Goal: Task Accomplishment & Management: Complete application form

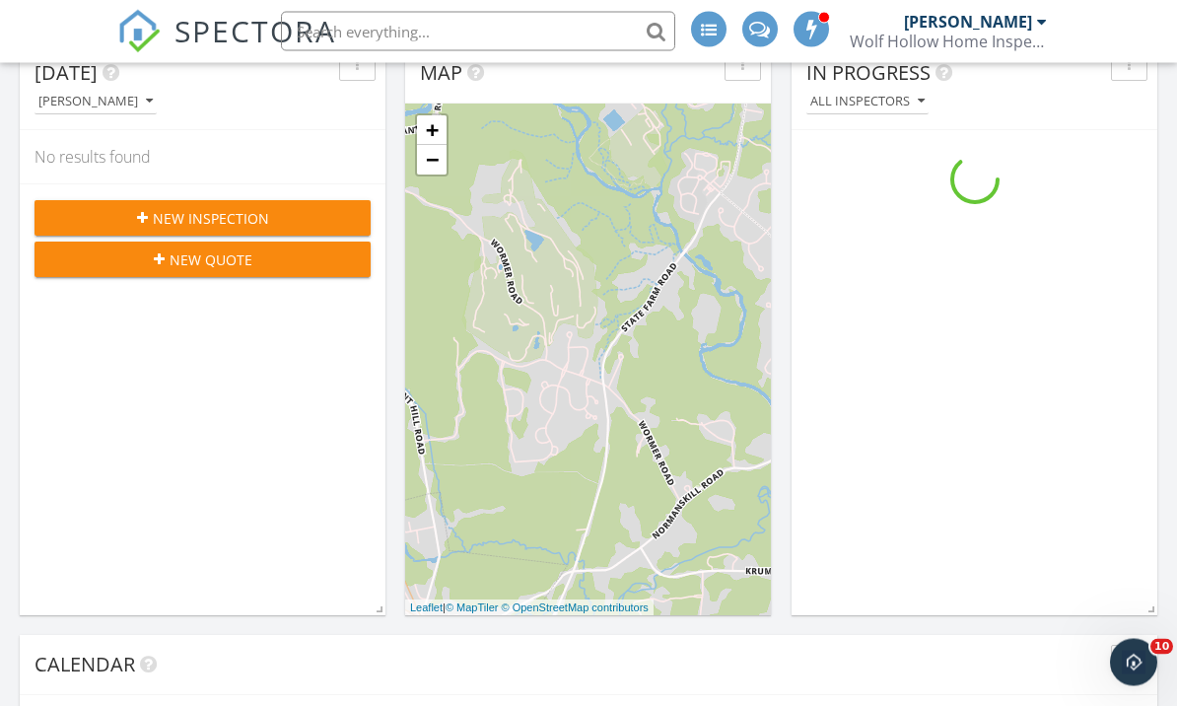
scroll to position [650, 0]
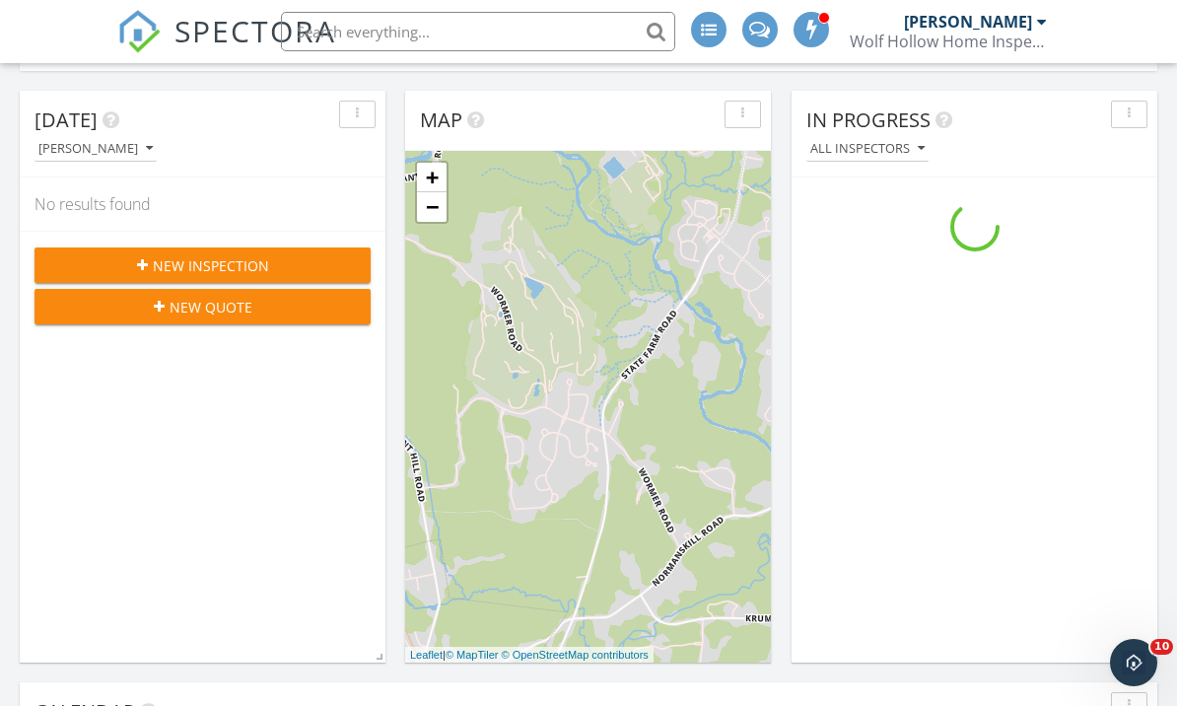
click at [249, 268] on span "New Inspection" at bounding box center [211, 265] width 116 height 21
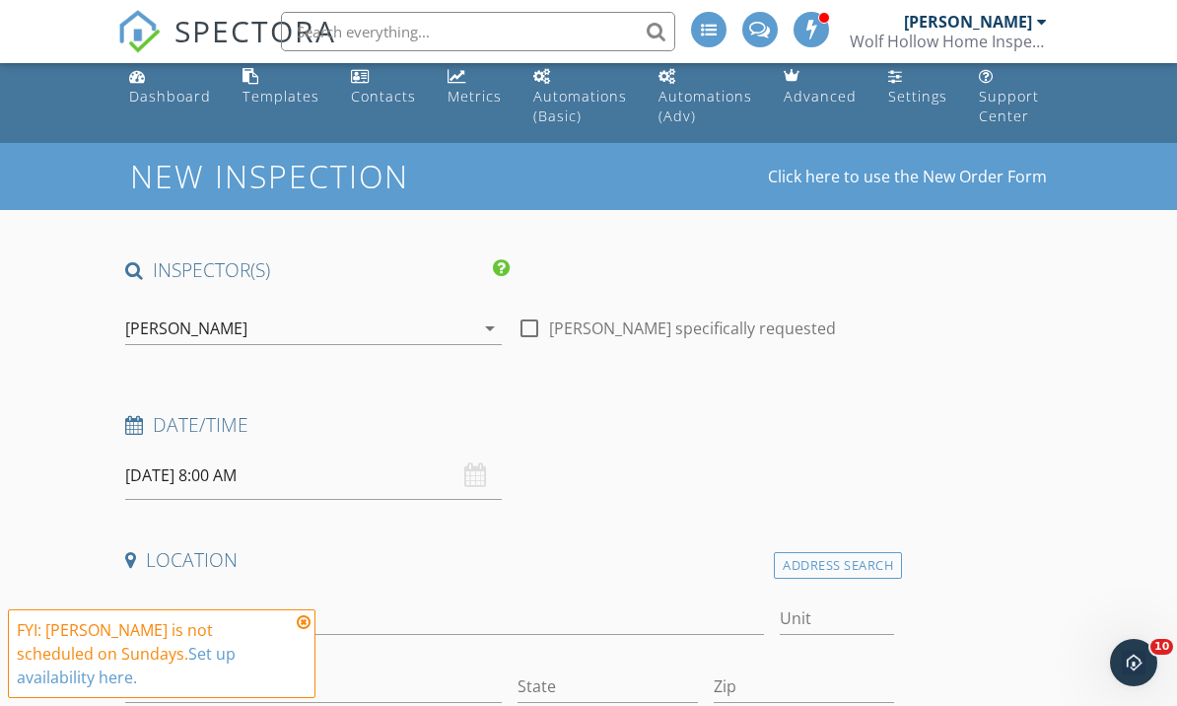
scroll to position [11, 0]
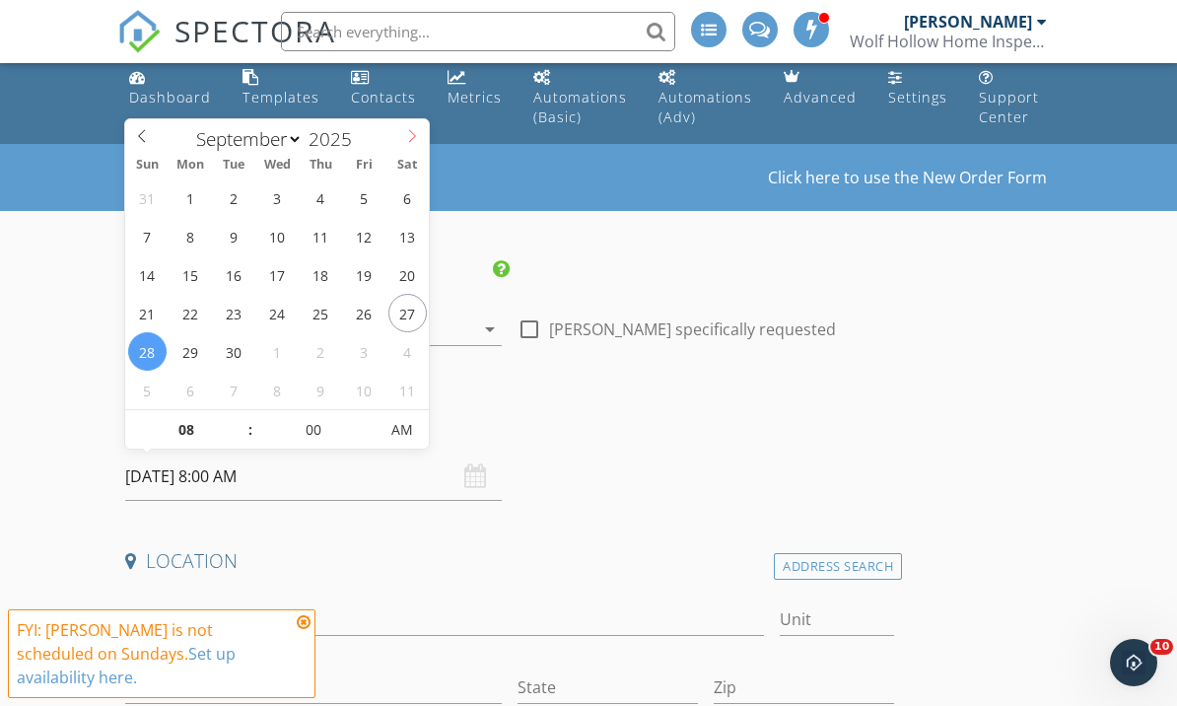
select select "9"
type input "07"
type input "09/28/2025 7:00 AM"
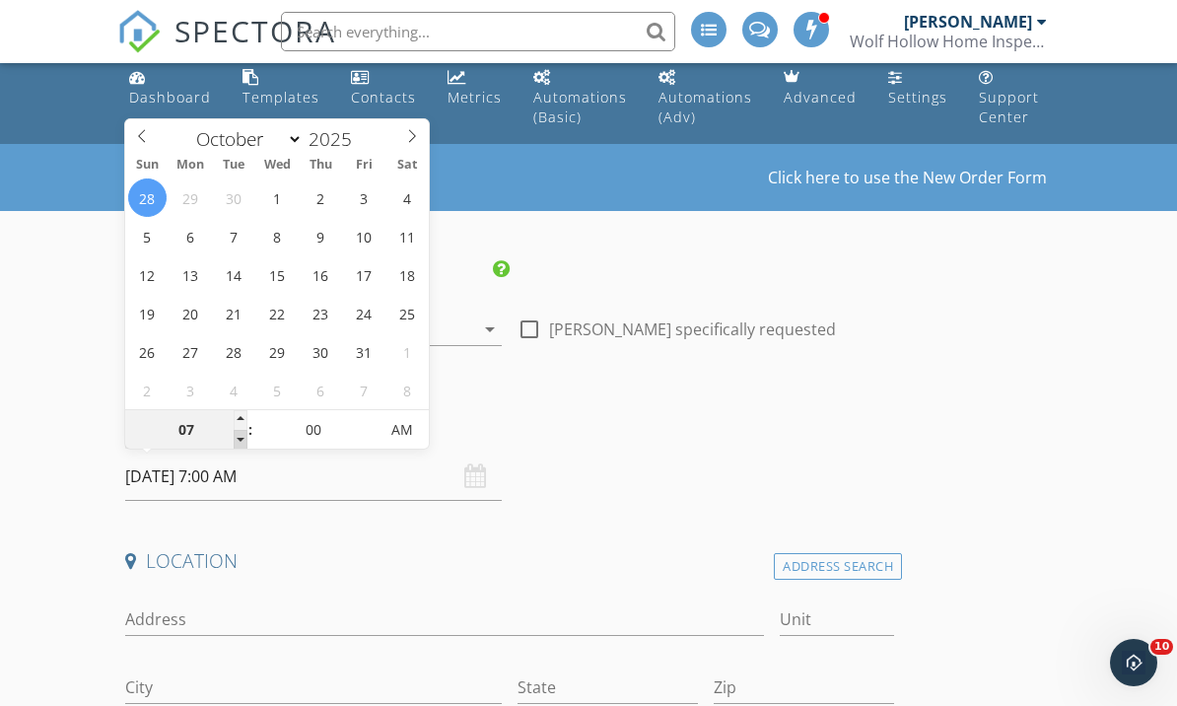
type input "06"
type input "09/28/2025 6:00 AM"
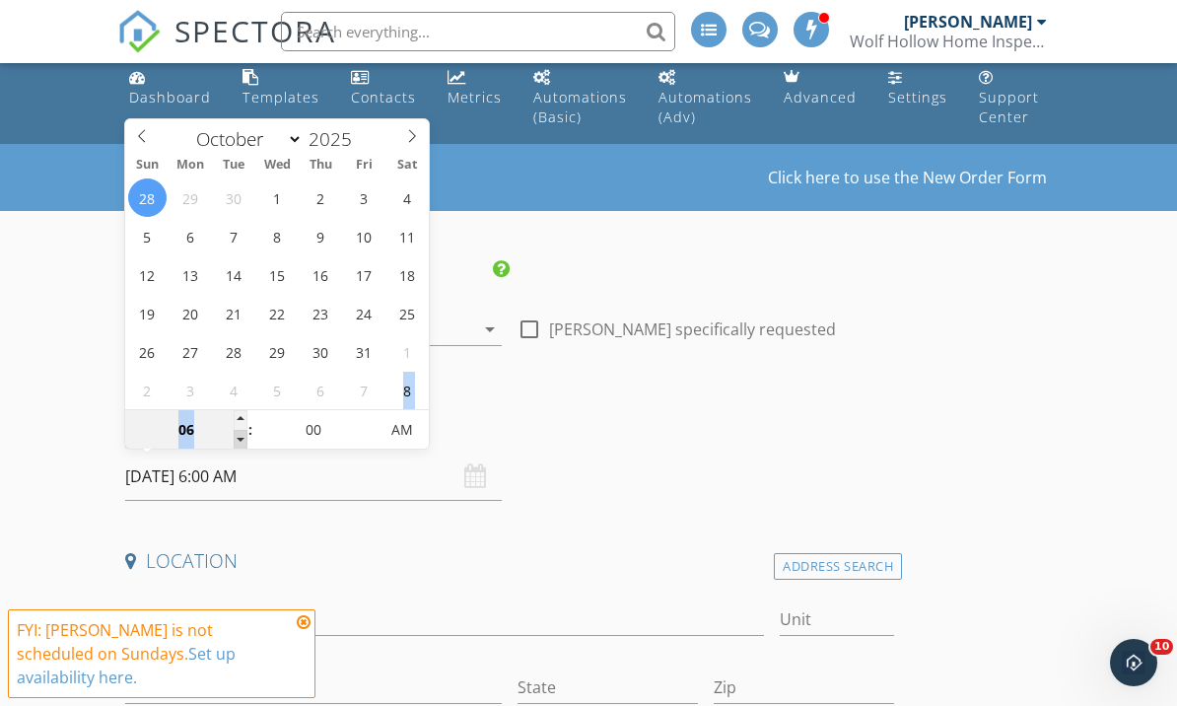
type input "05"
type input "09/28/2025 5:00 AM"
type input "04"
type input "09/28/2025 4:00 AM"
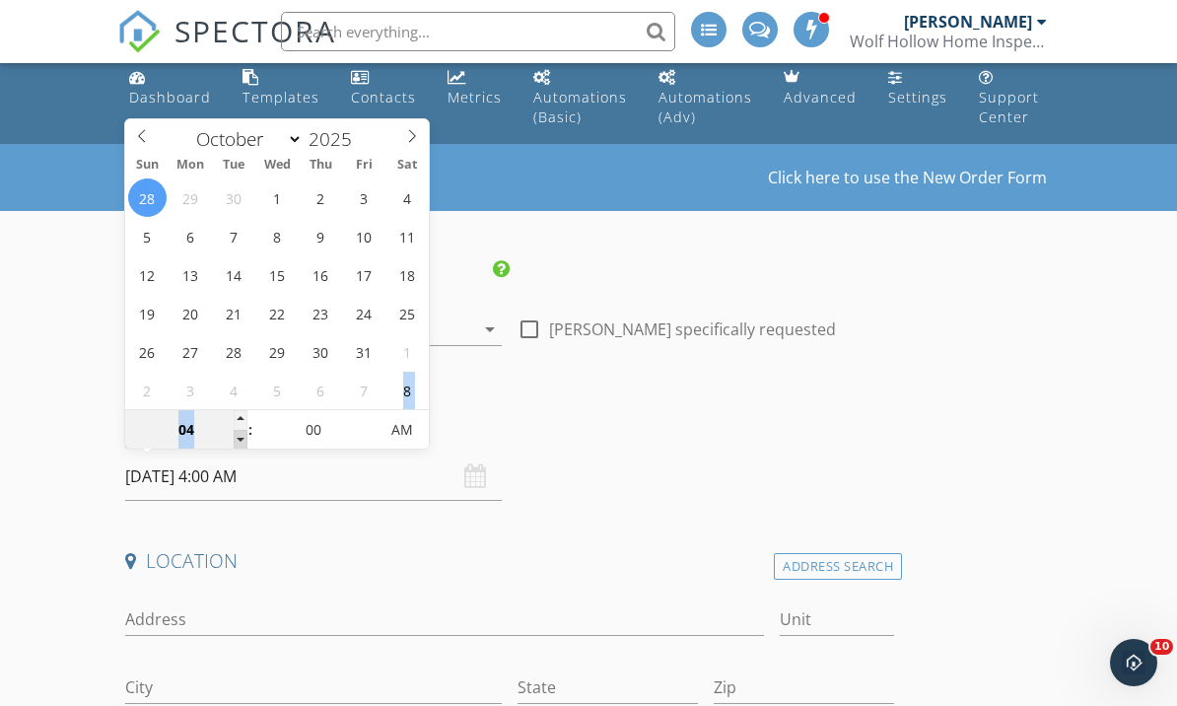
type input "03"
type input "09/28/2025 3:00 AM"
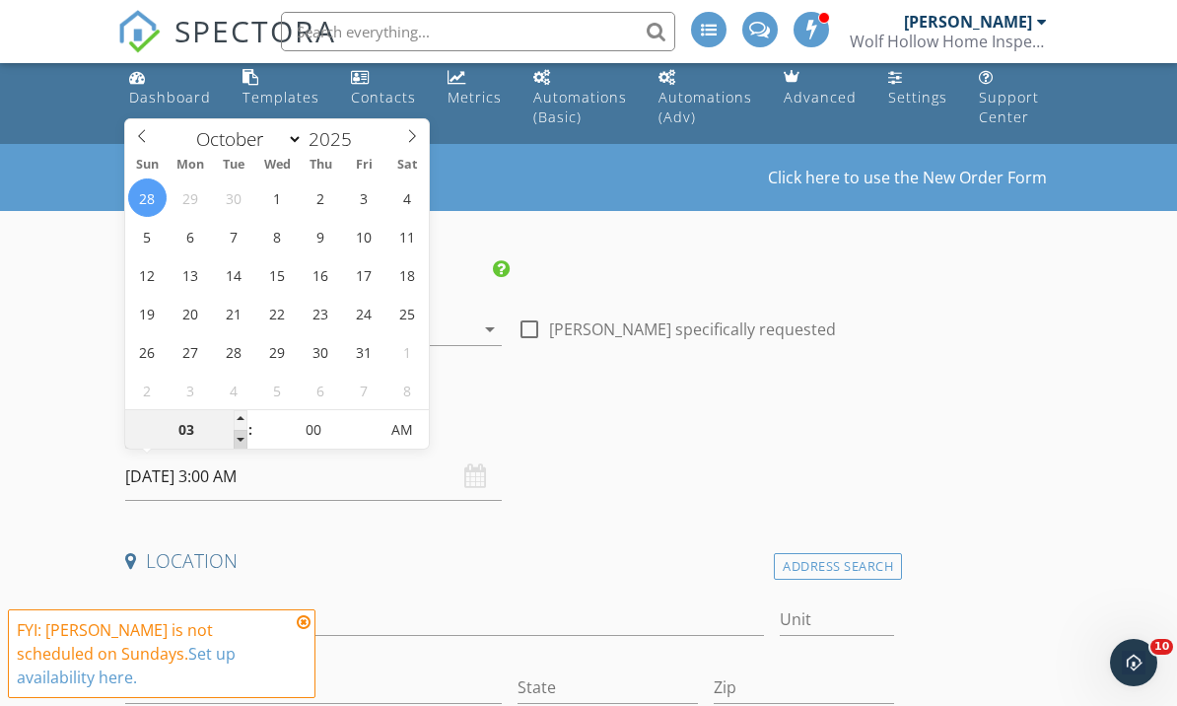
type input "02"
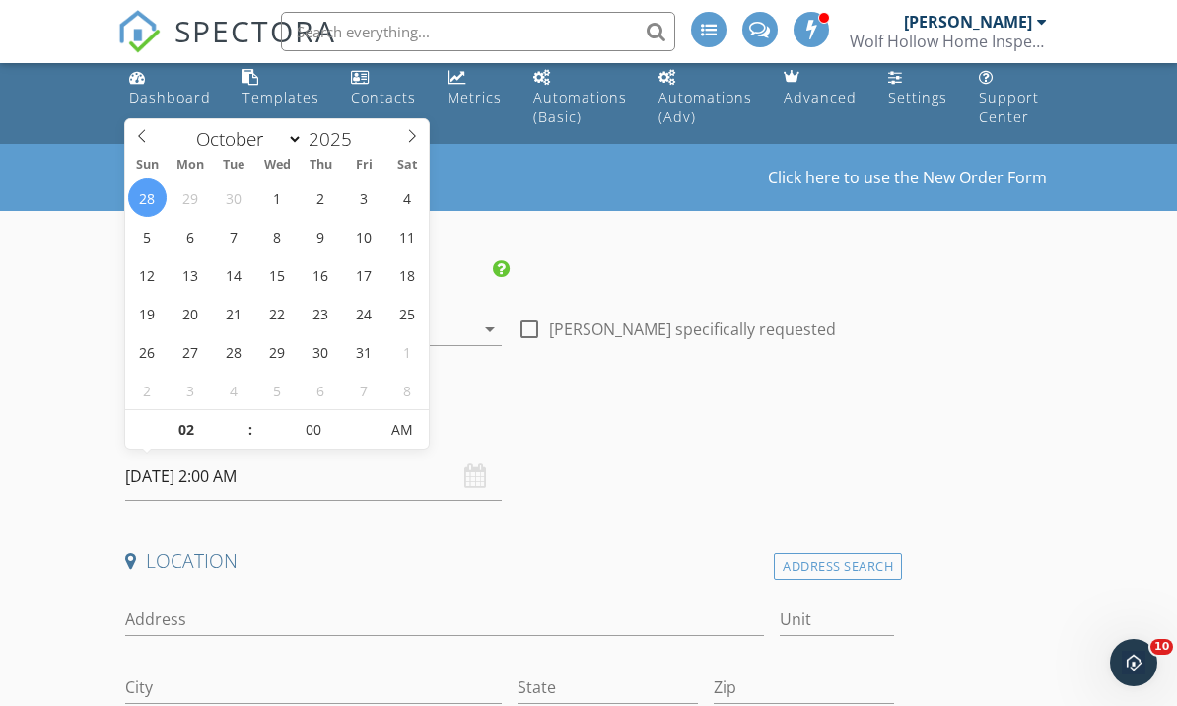
scroll to position [46, 0]
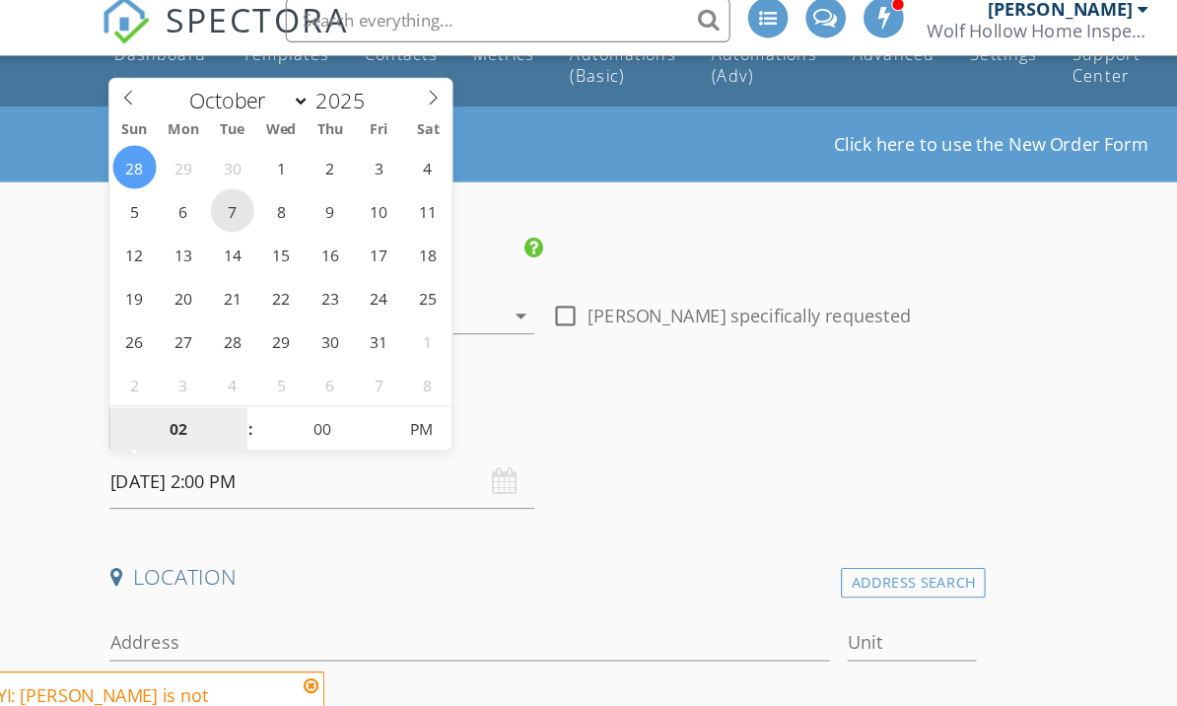
type input "10/07/2025 2:00 PM"
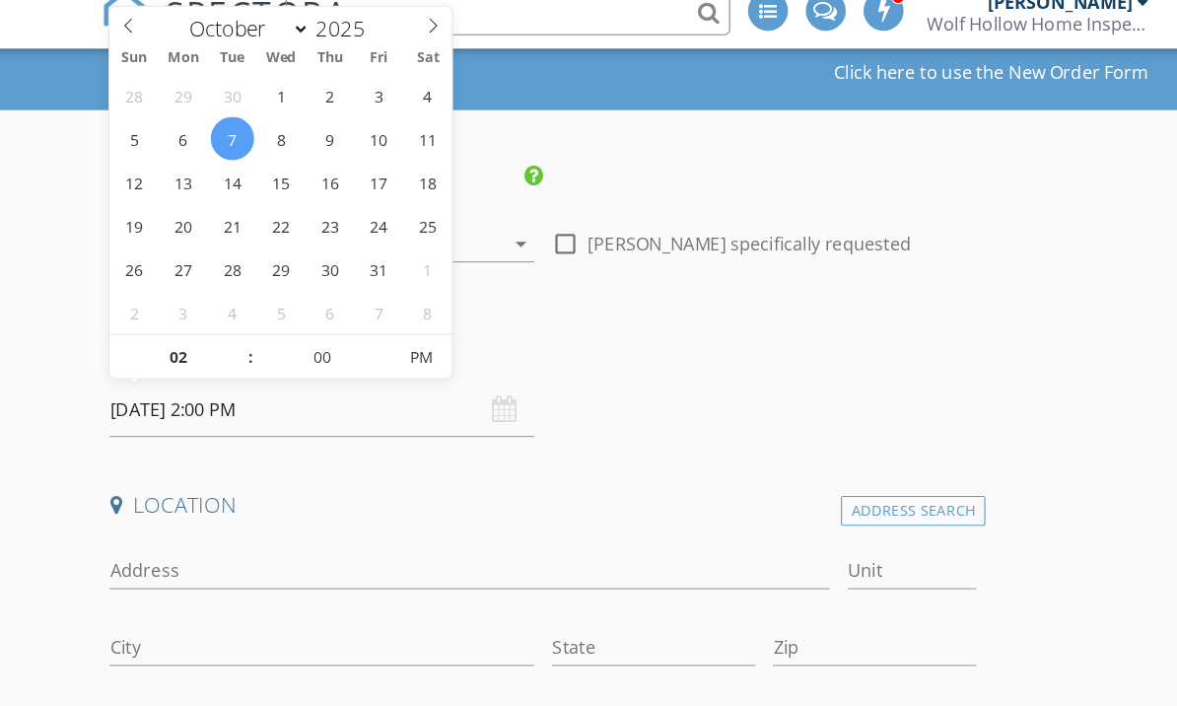
scroll to position [129, 0]
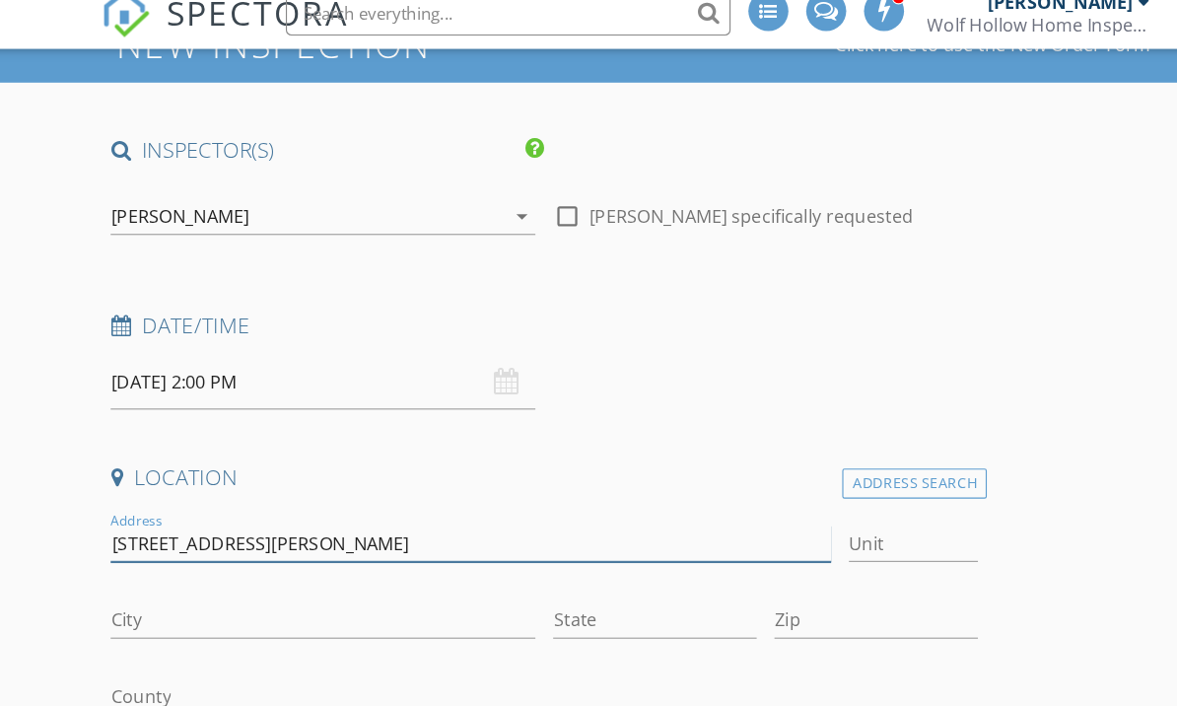
type input "5 Hosford Ave."
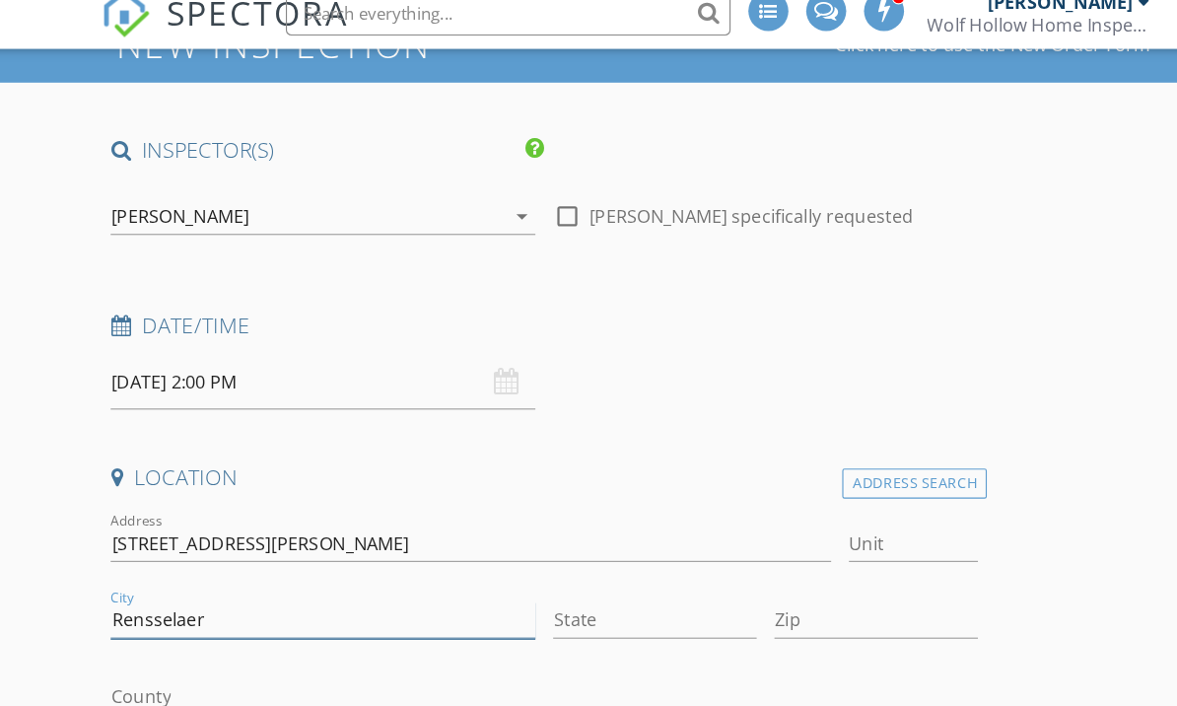
type input "Rensselaer"
type input "NY"
type input "12144"
type input "1924"
type input "1949"
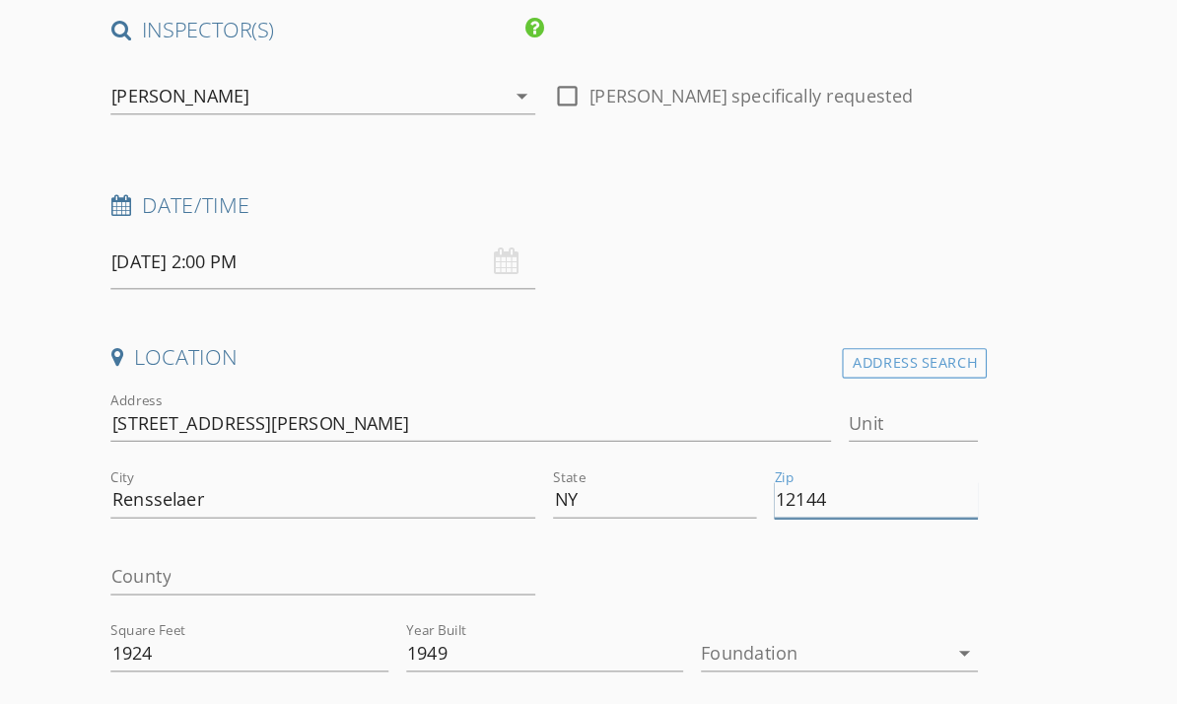
scroll to position [178, 0]
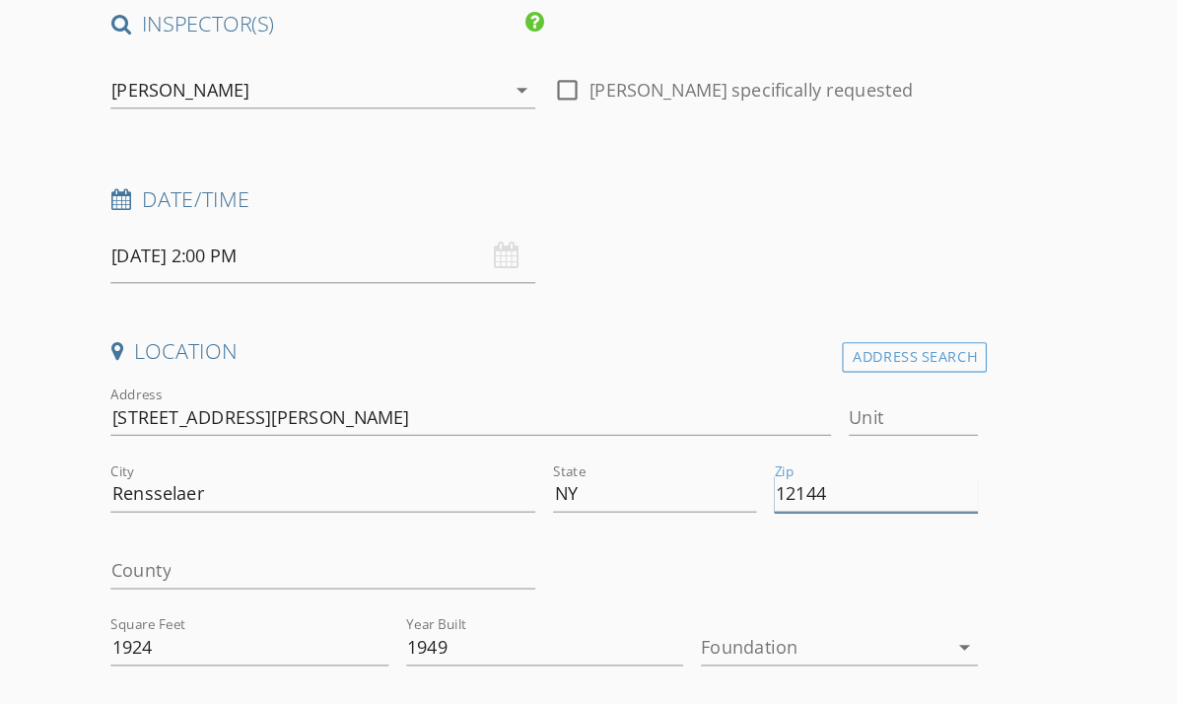
type input "12144"
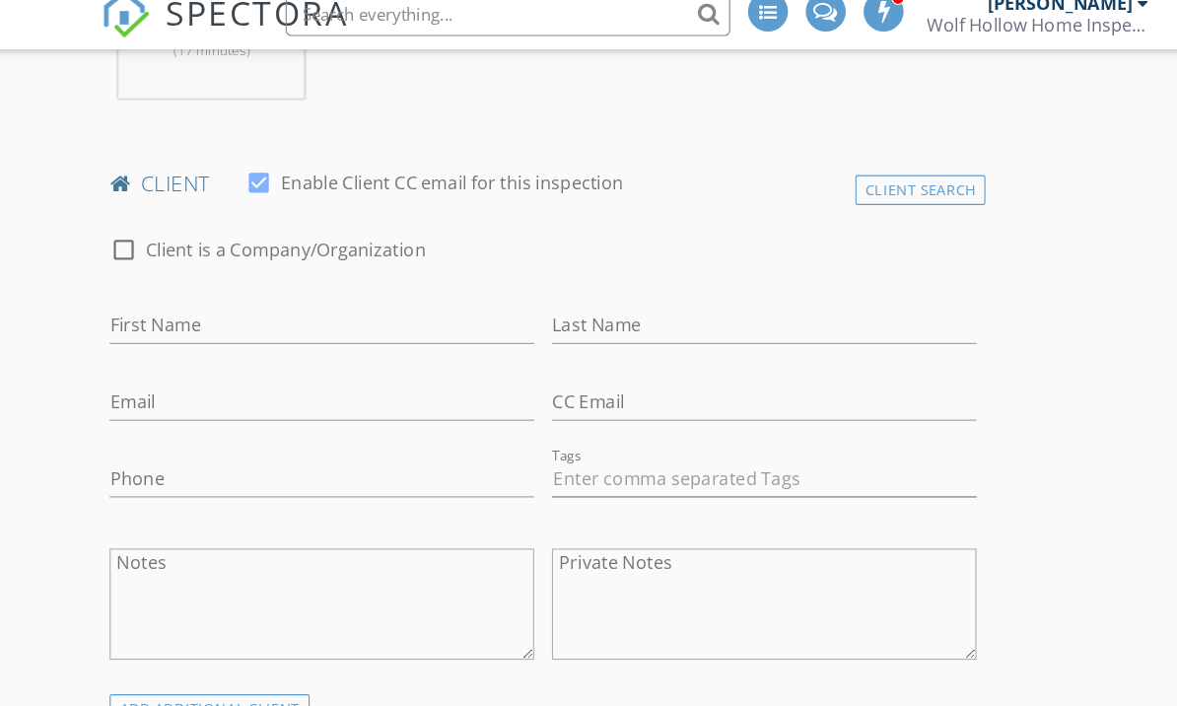
scroll to position [942, 0]
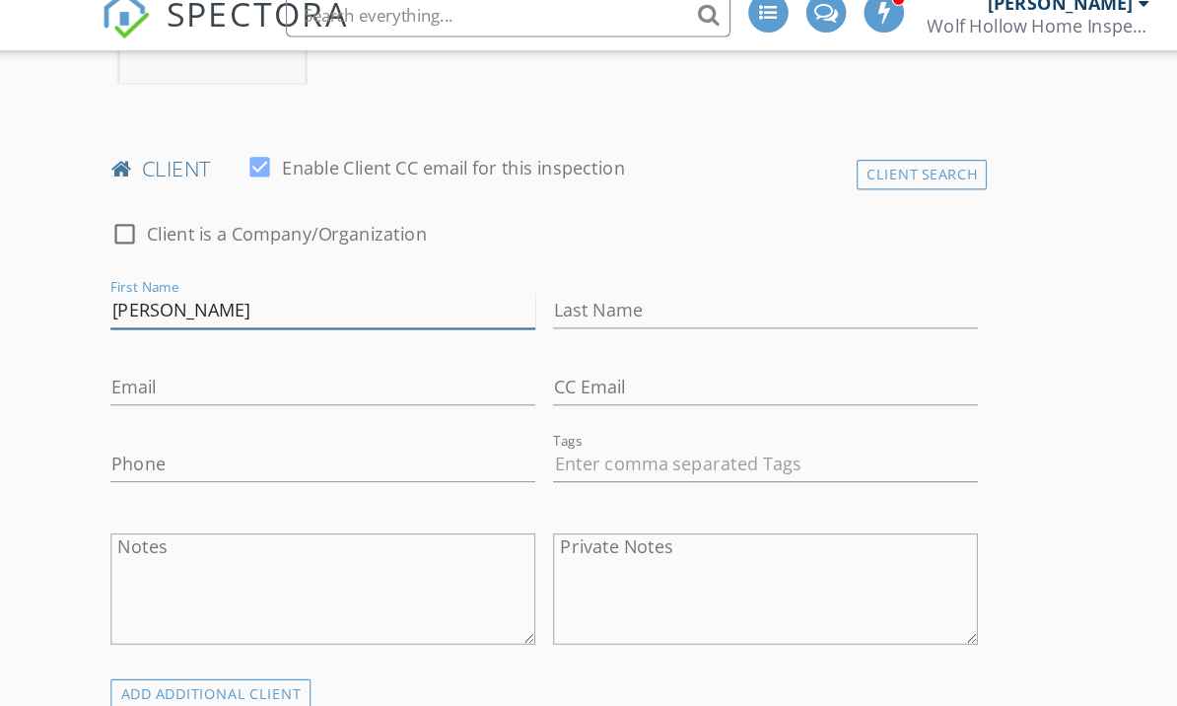
type input "Erica"
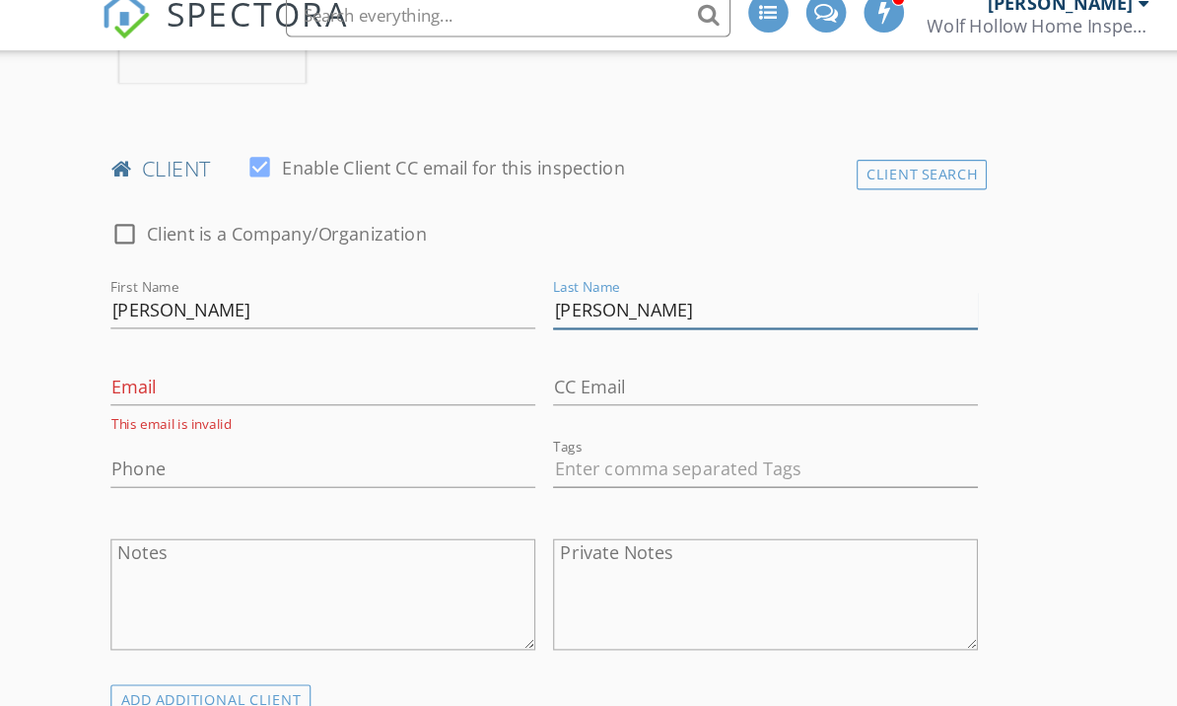
type input "Flores"
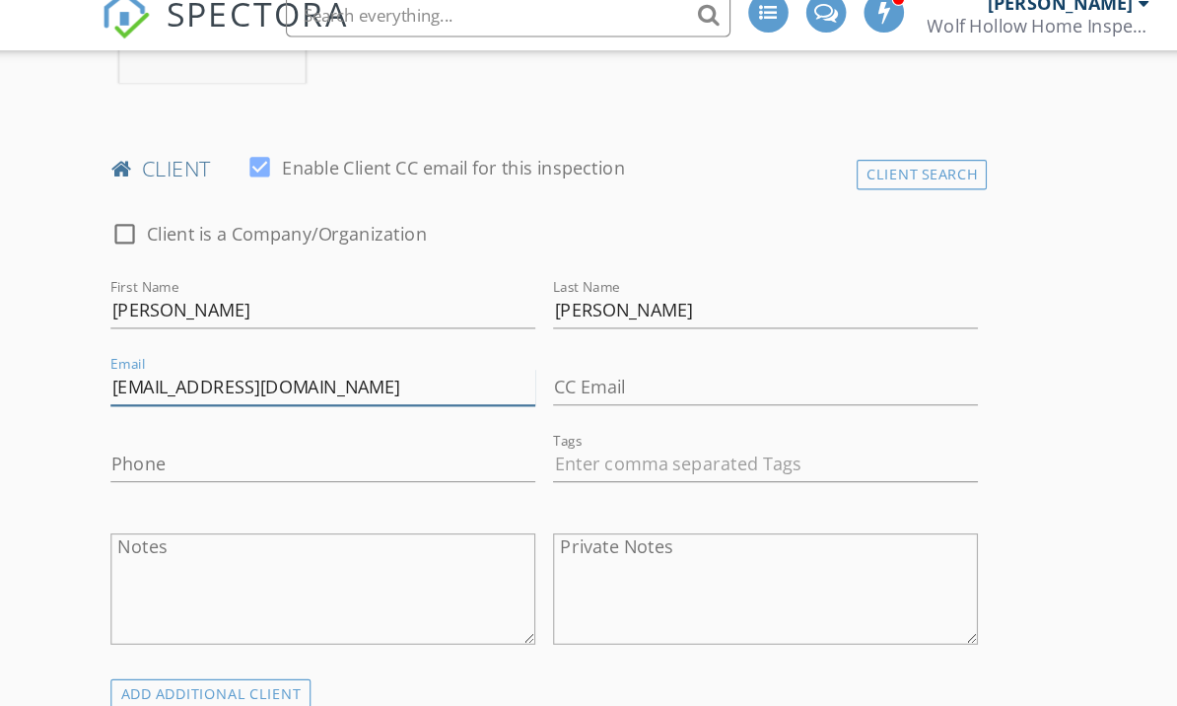
type input "Ericafloresferrao@gmail.com"
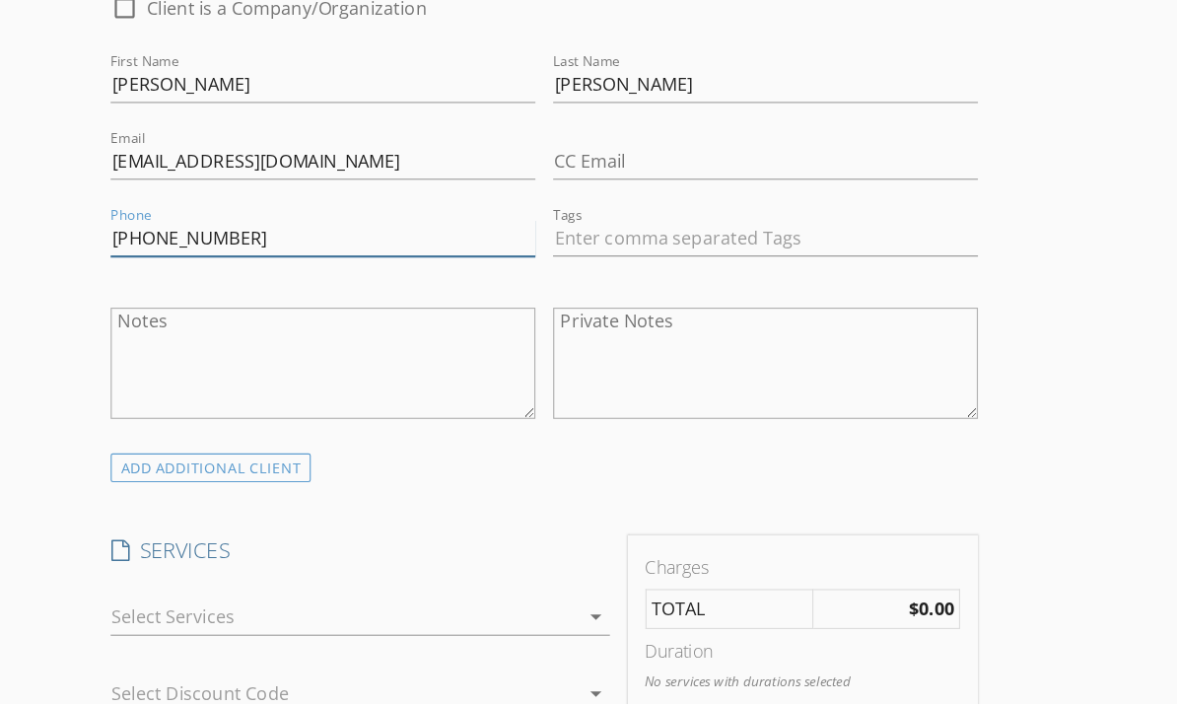
scroll to position [1228, 0]
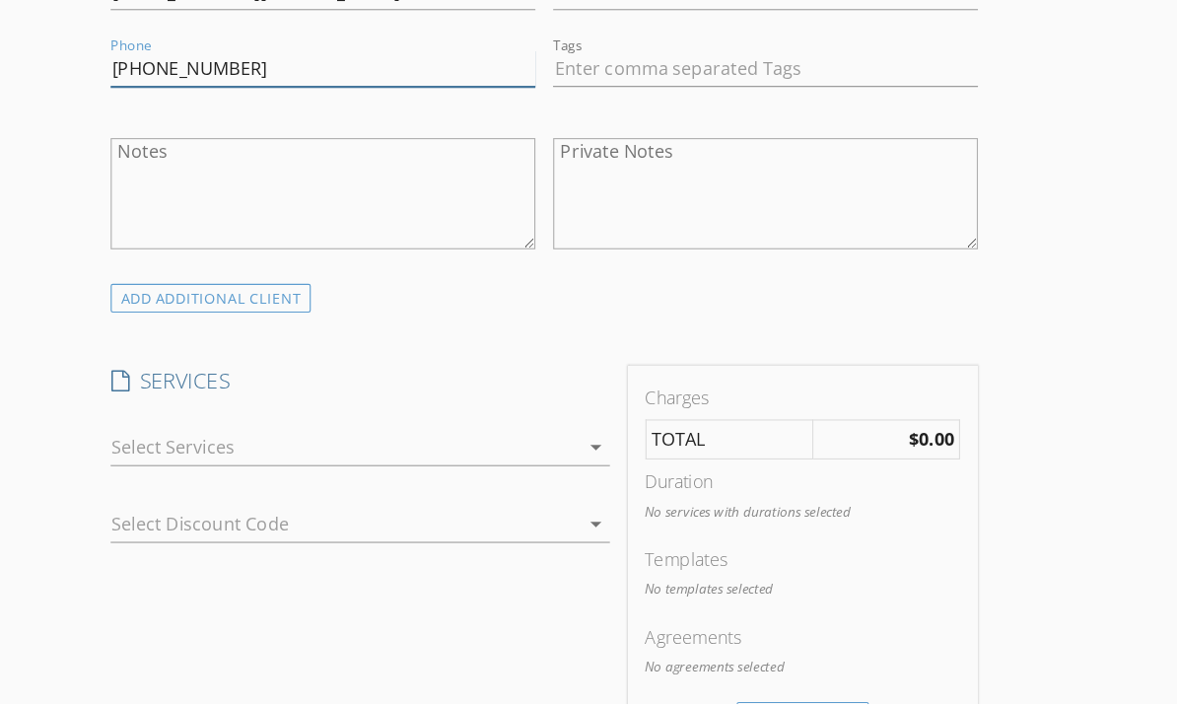
type input "201-745-7540"
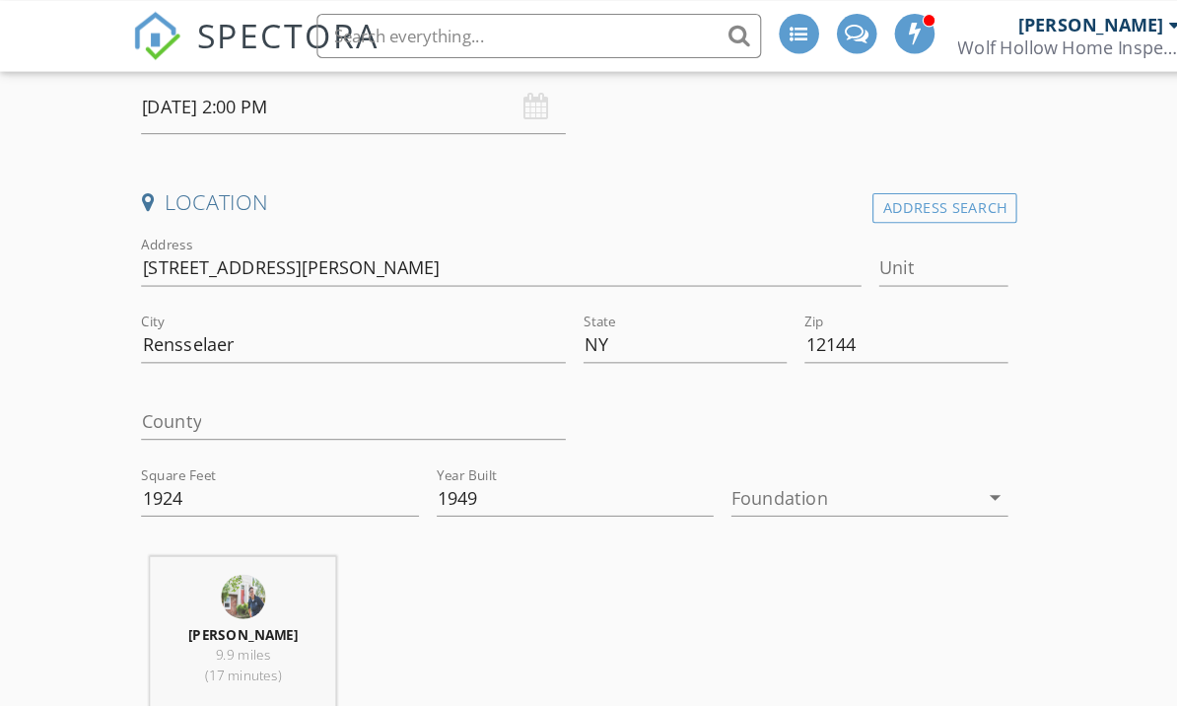
scroll to position [391, 0]
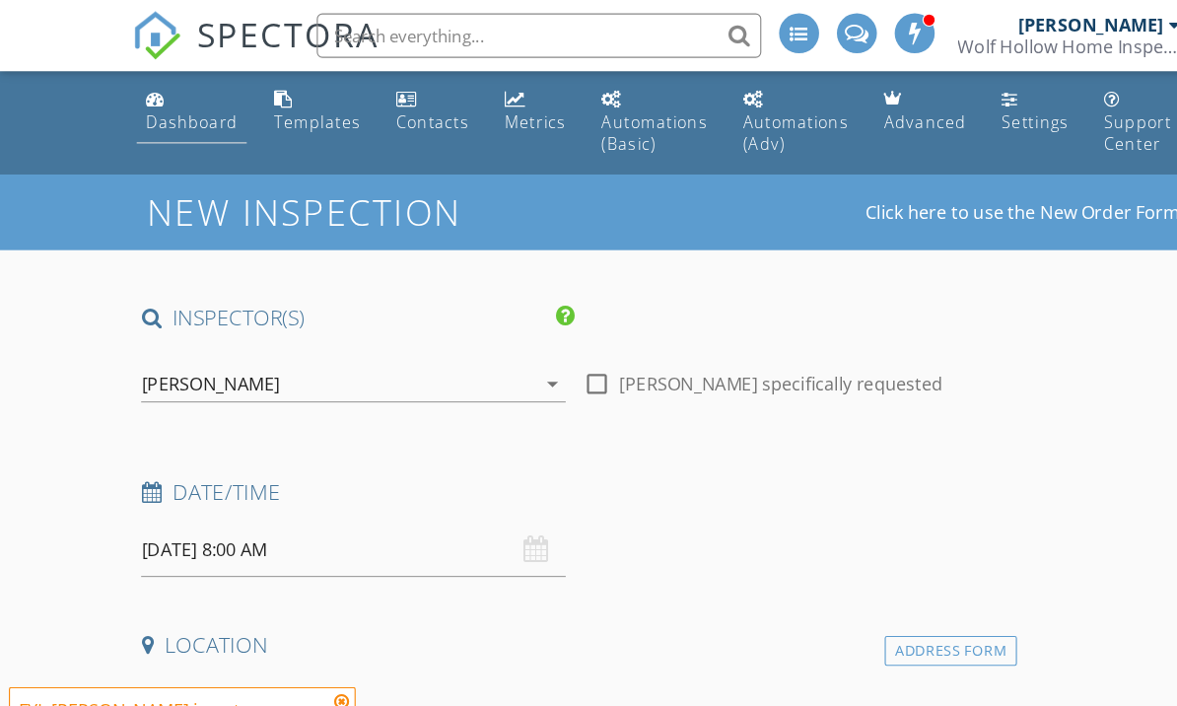
click at [167, 133] on li "Dashboard" at bounding box center [169, 99] width 105 height 72
click at [154, 103] on div "Dashboard" at bounding box center [170, 108] width 82 height 19
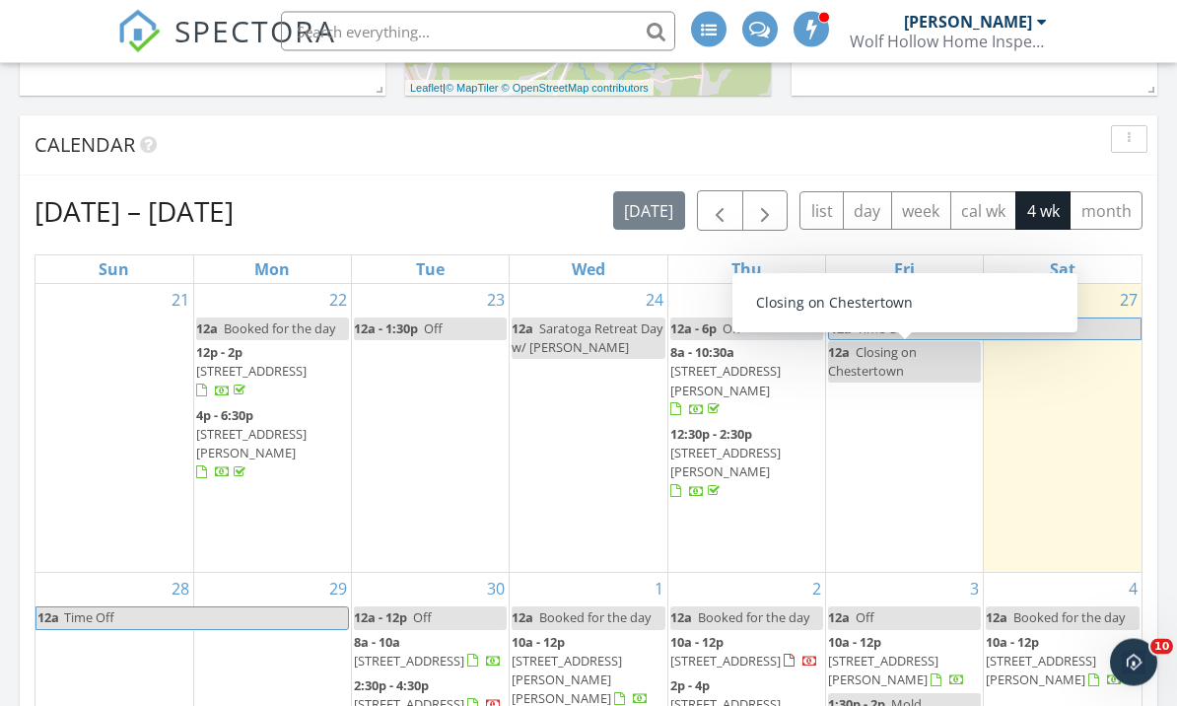
scroll to position [1217, 0]
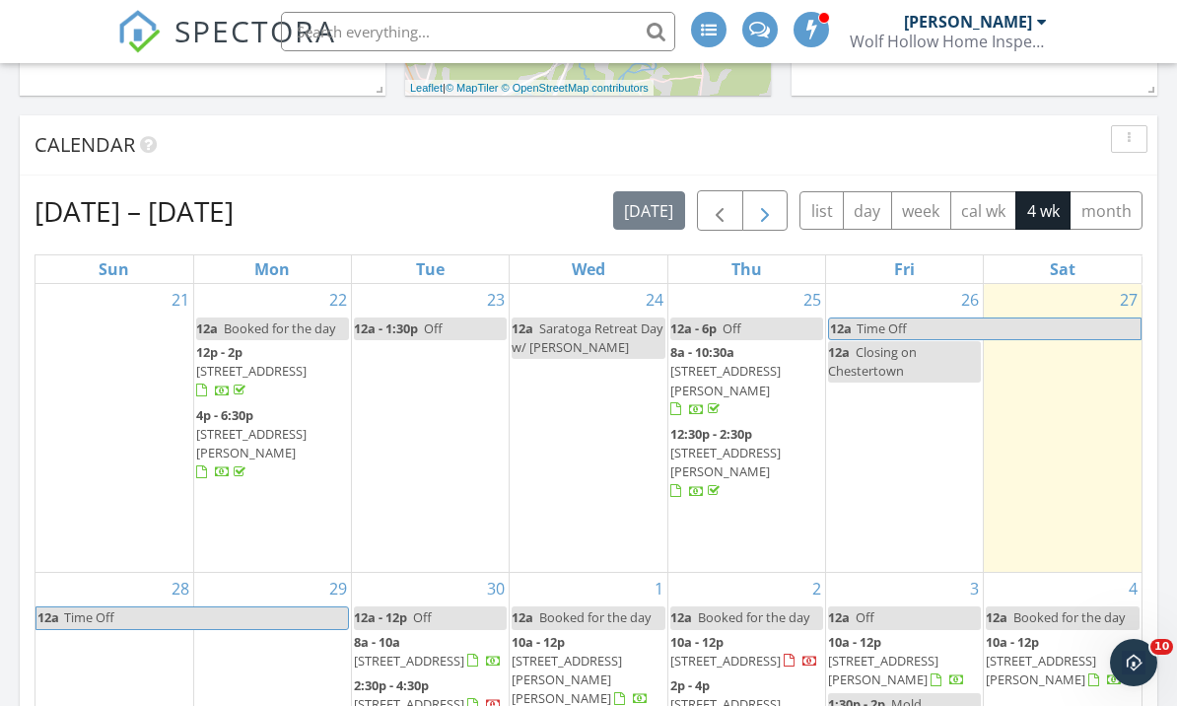
click at [760, 214] on span "button" at bounding box center [765, 212] width 24 height 24
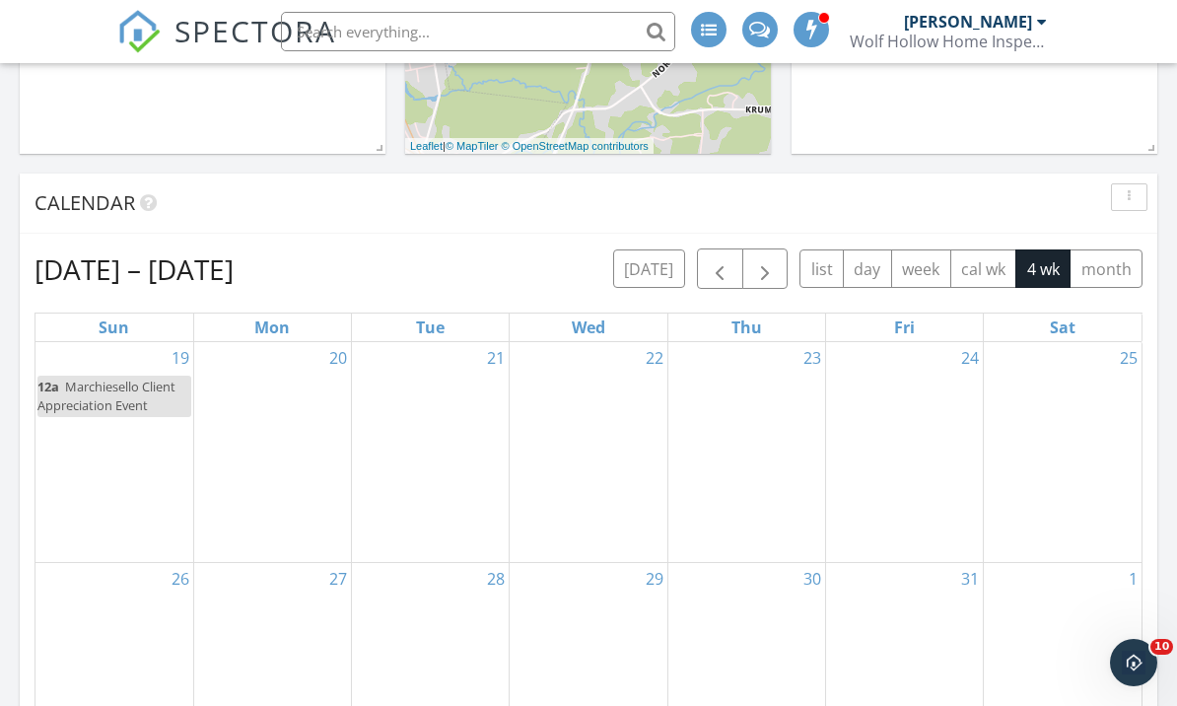
scroll to position [1107, 0]
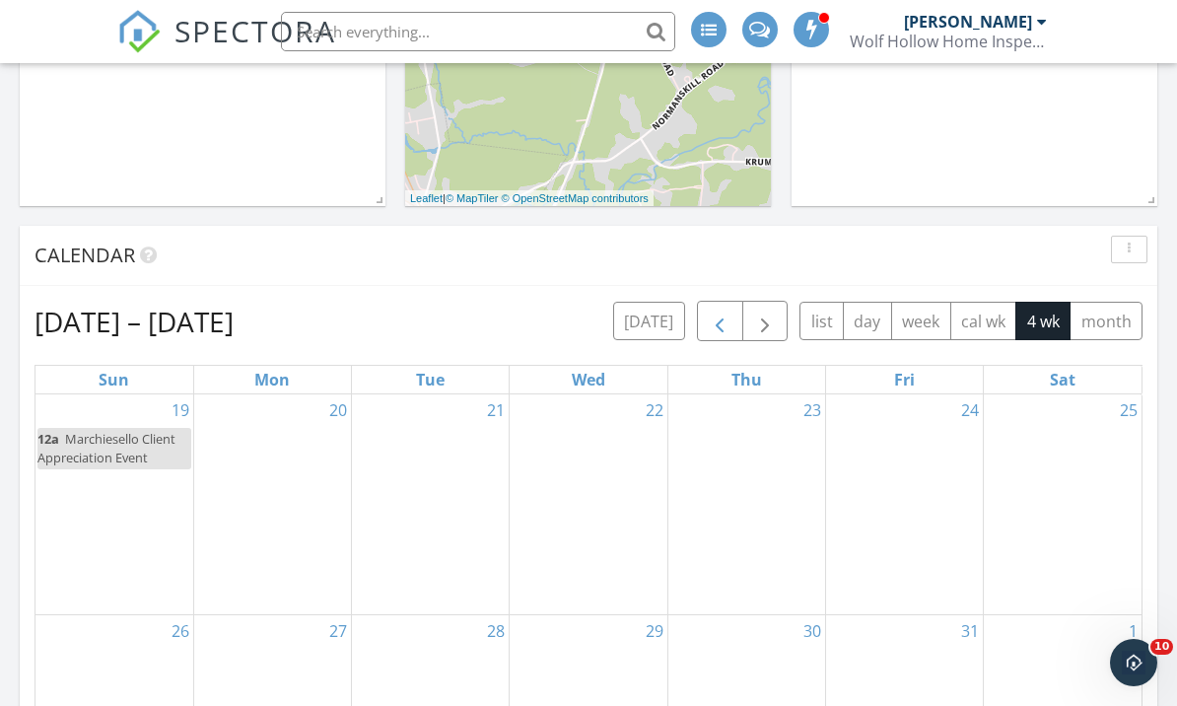
click at [738, 318] on button "button" at bounding box center [720, 321] width 46 height 40
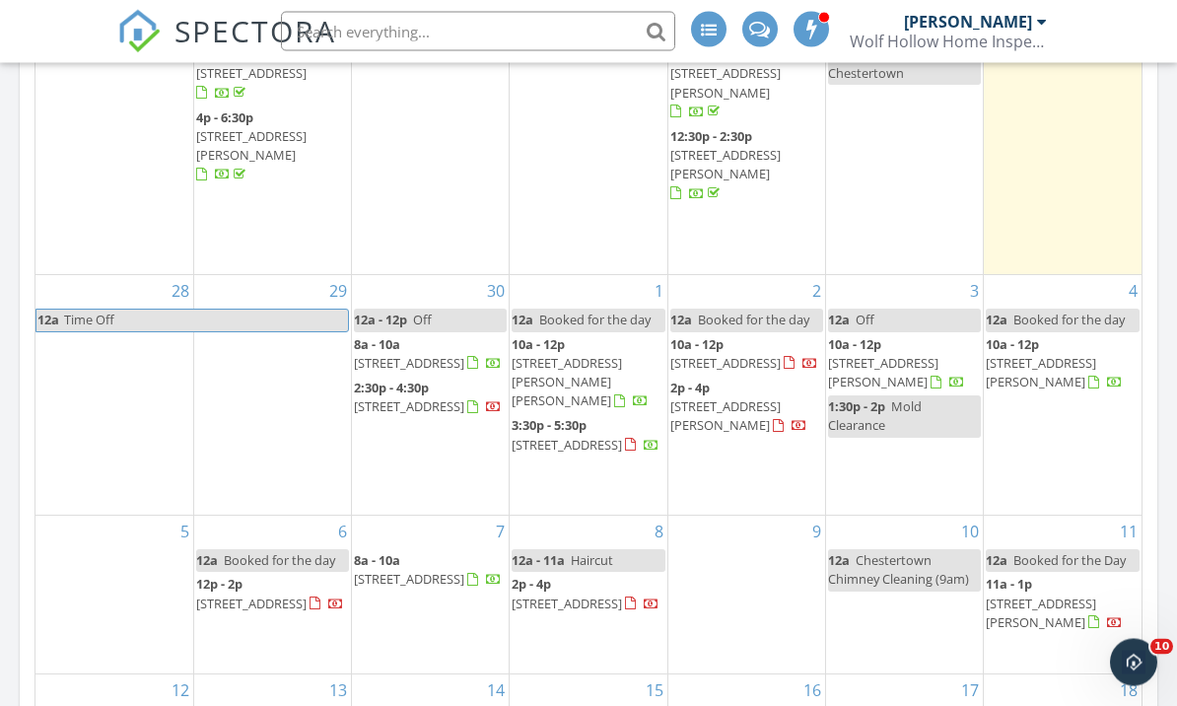
scroll to position [1512, 0]
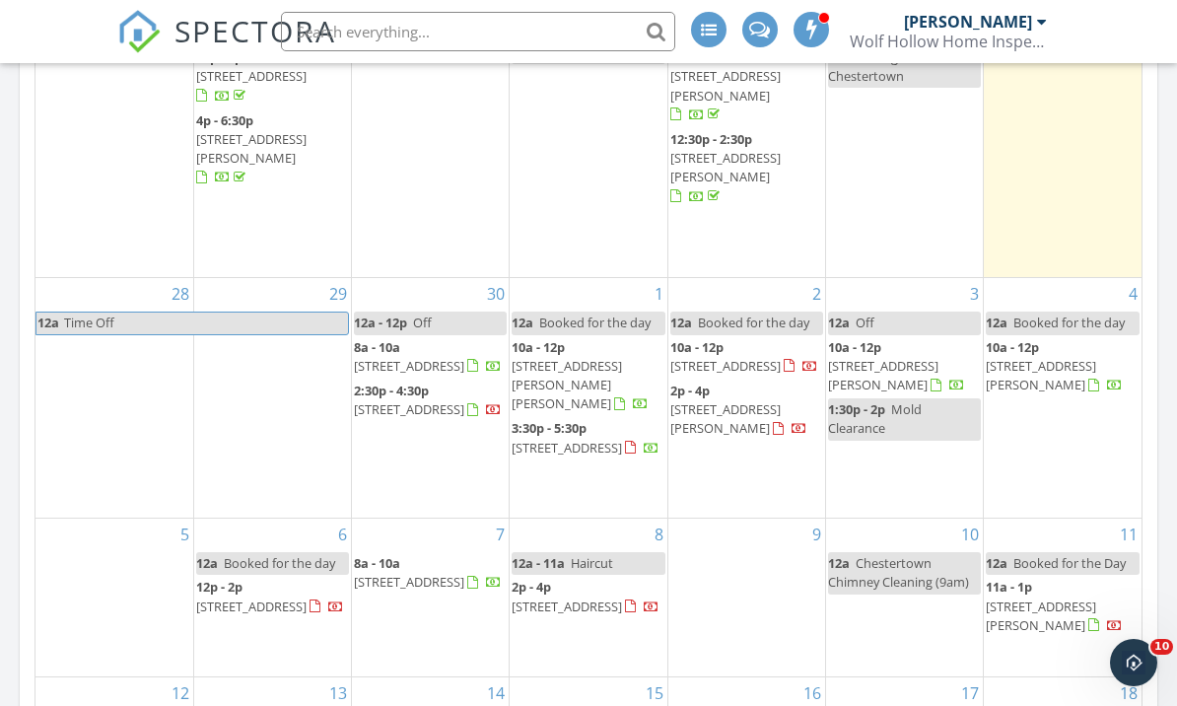
click at [406, 581] on div "7 8a - 10a 17 Dumbarton drive , Bethlehem 12054" at bounding box center [430, 597] width 157 height 158
click at [424, 566] on div "7 8a - 10a 17 Dumbarton drive , Bethlehem 12054" at bounding box center [430, 597] width 157 height 158
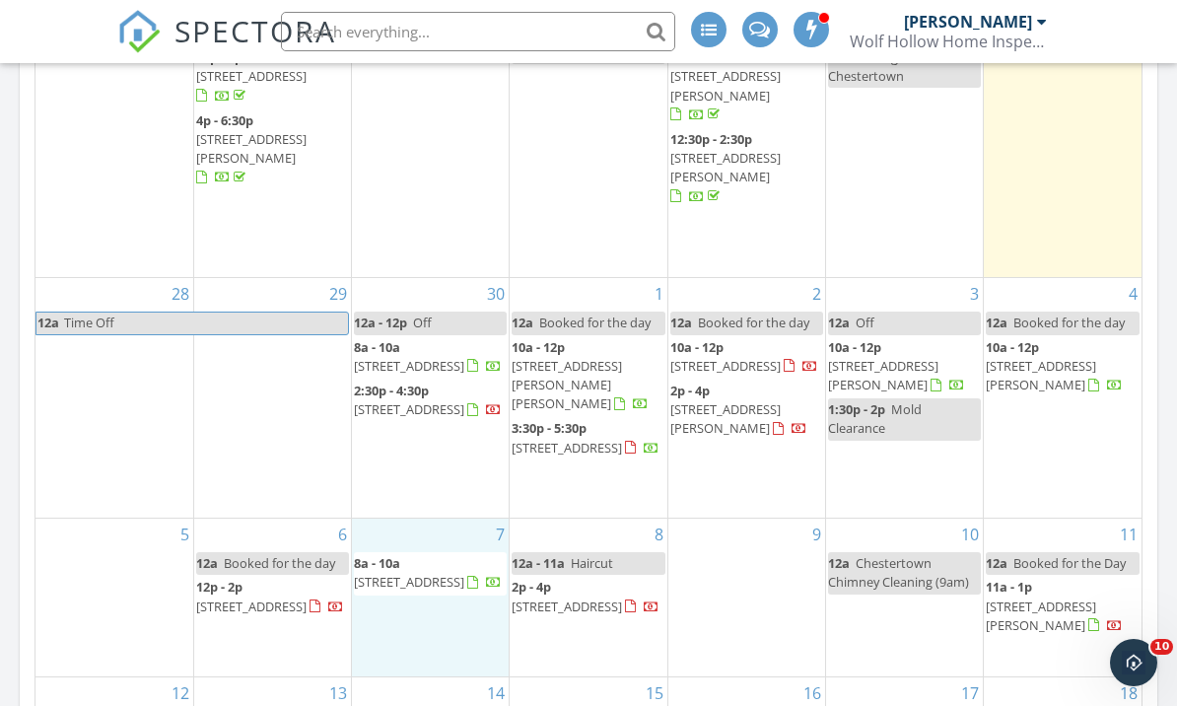
drag, startPoint x: 716, startPoint y: 285, endPoint x: 422, endPoint y: 575, distance: 412.6
click at [444, 567] on div "7 8a - 10a 17 Dumbarton drive , Bethlehem 12054" at bounding box center [430, 597] width 157 height 158
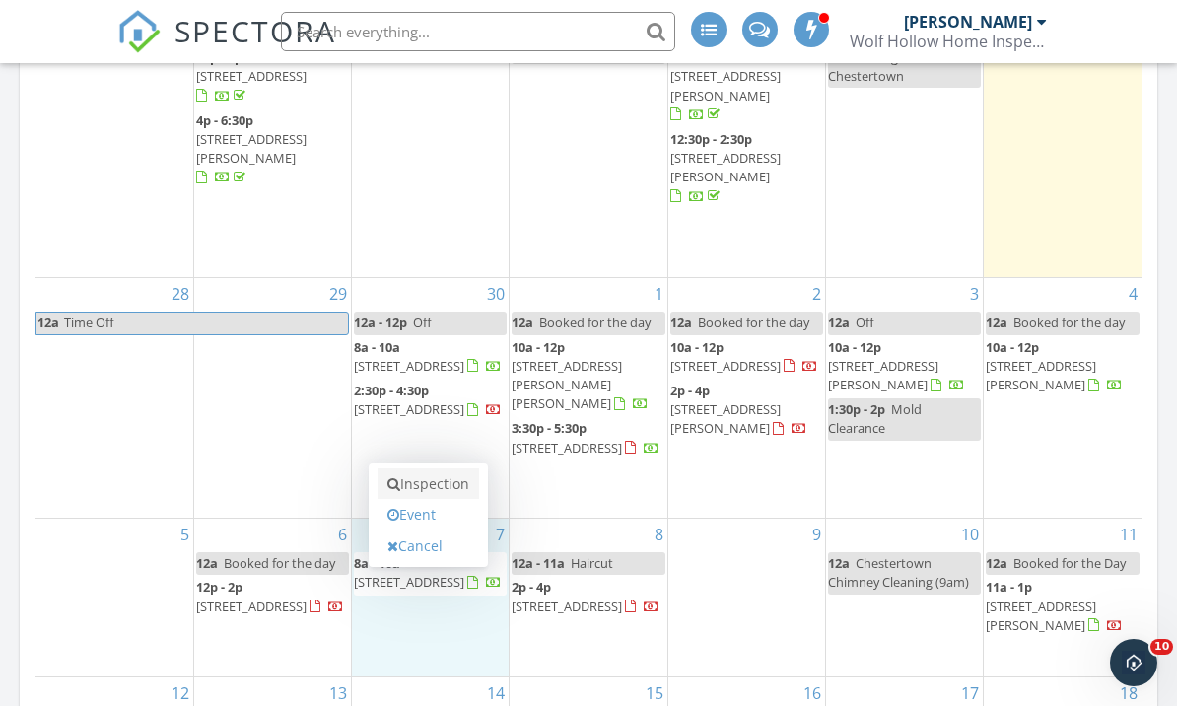
click at [434, 497] on link "Inspection" at bounding box center [428, 484] width 102 height 32
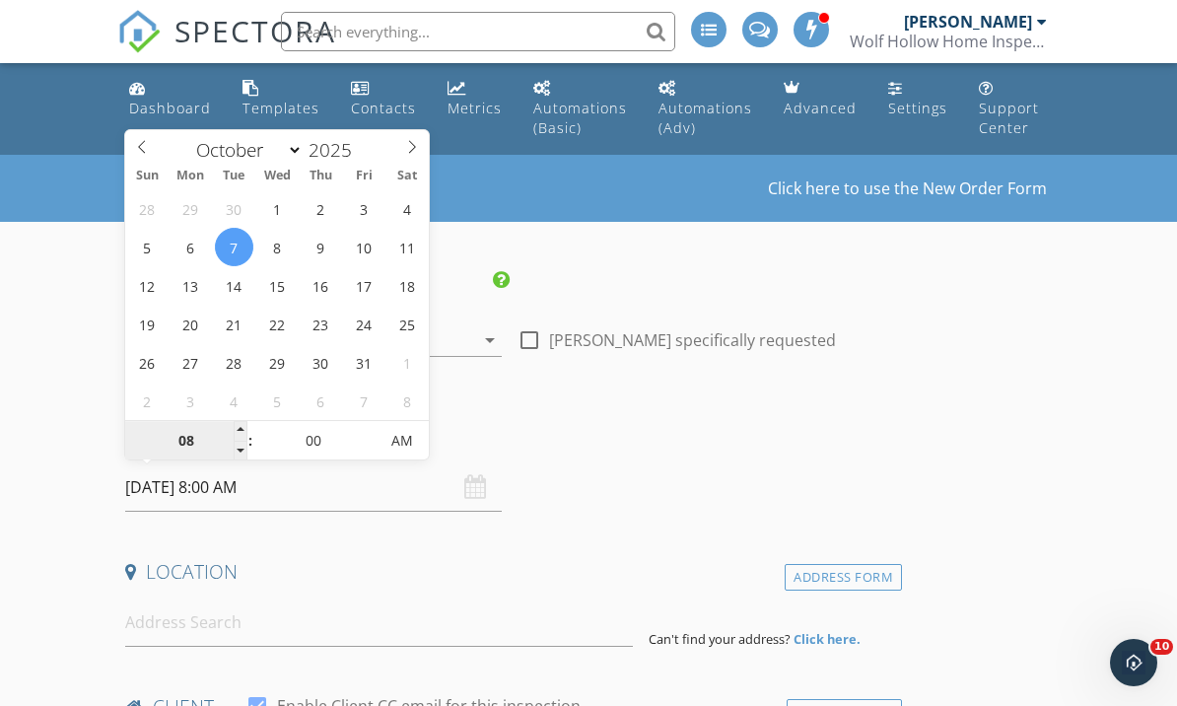
click at [223, 438] on input "08" at bounding box center [185, 441] width 121 height 39
type input "09"
type input "10/07/2025 9:00 AM"
click at [234, 437] on span at bounding box center [241, 431] width 14 height 20
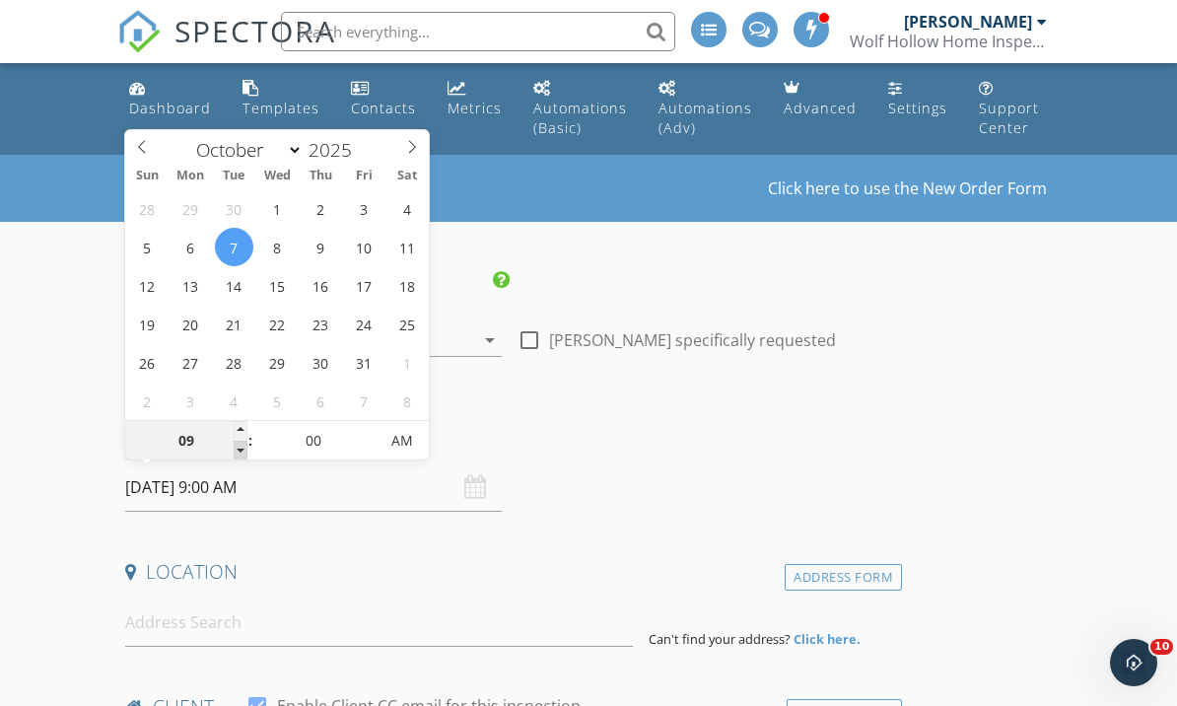
type input "08"
type input "10/07/2025 8:00 AM"
click at [243, 452] on span at bounding box center [241, 451] width 14 height 20
type input "07"
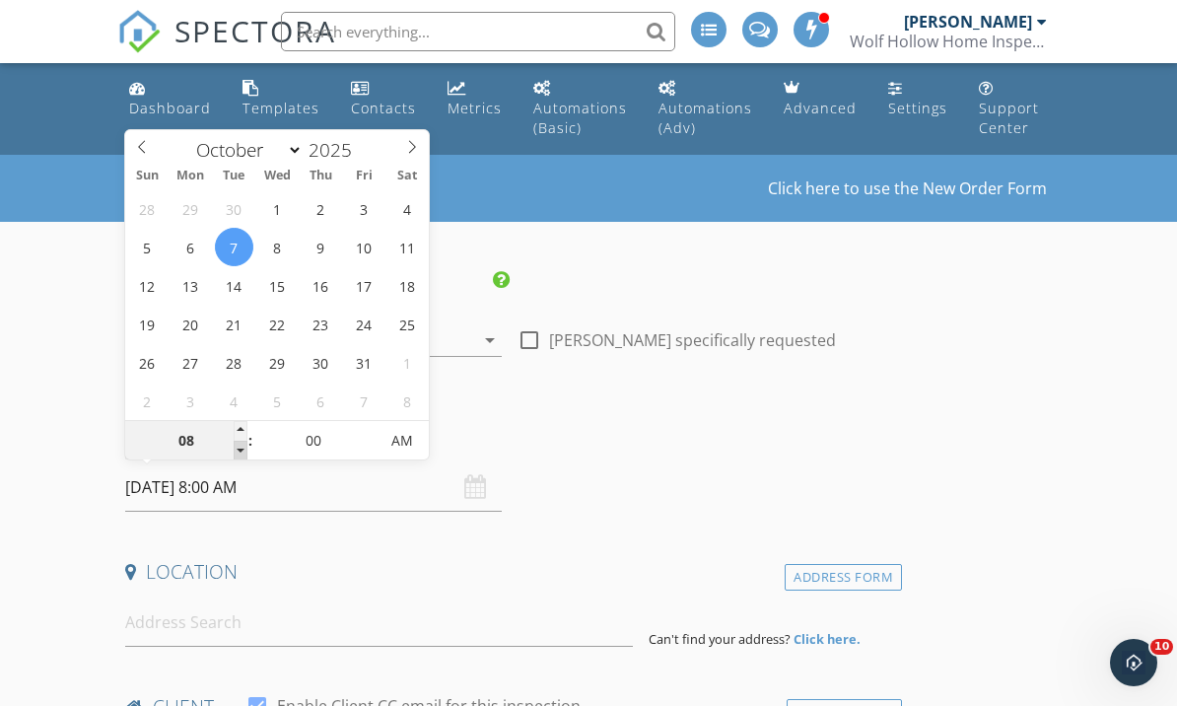
type input "10/07/2025 7:00 AM"
click at [243, 452] on span at bounding box center [241, 451] width 14 height 20
type input "06"
type input "10/07/2025 6:00 AM"
click at [243, 452] on span at bounding box center [241, 451] width 14 height 20
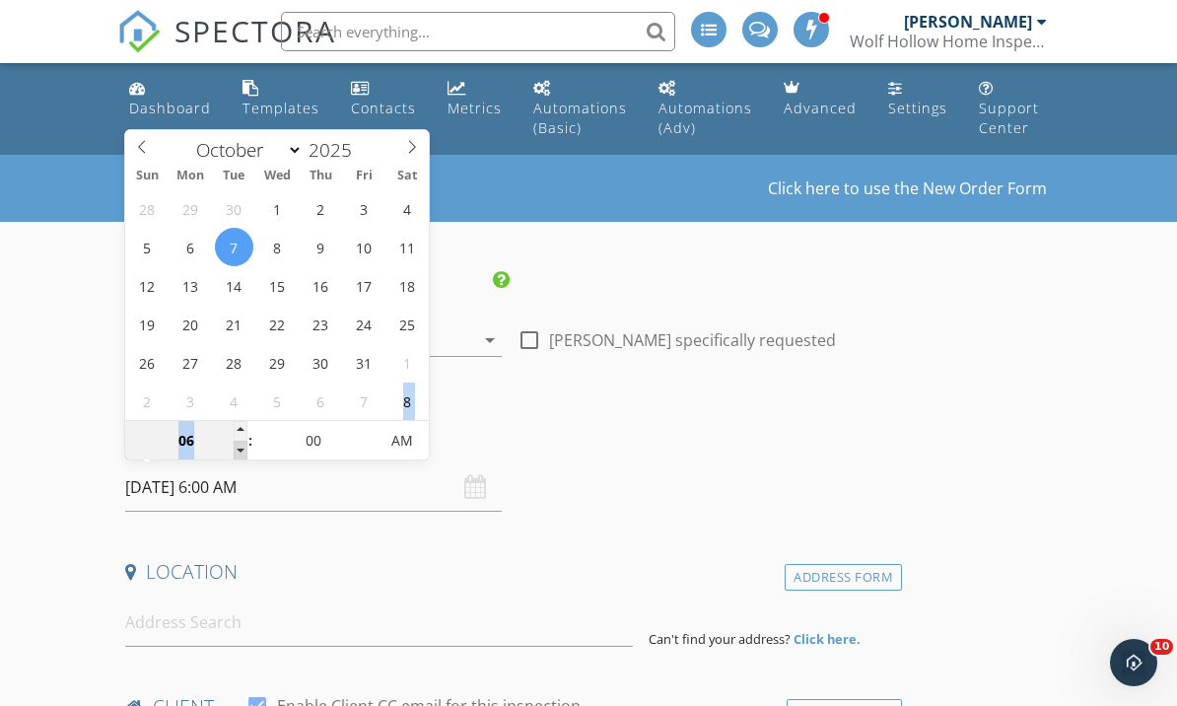
type input "05"
type input "10/07/2025 5:00 AM"
click at [243, 452] on span at bounding box center [241, 451] width 14 height 20
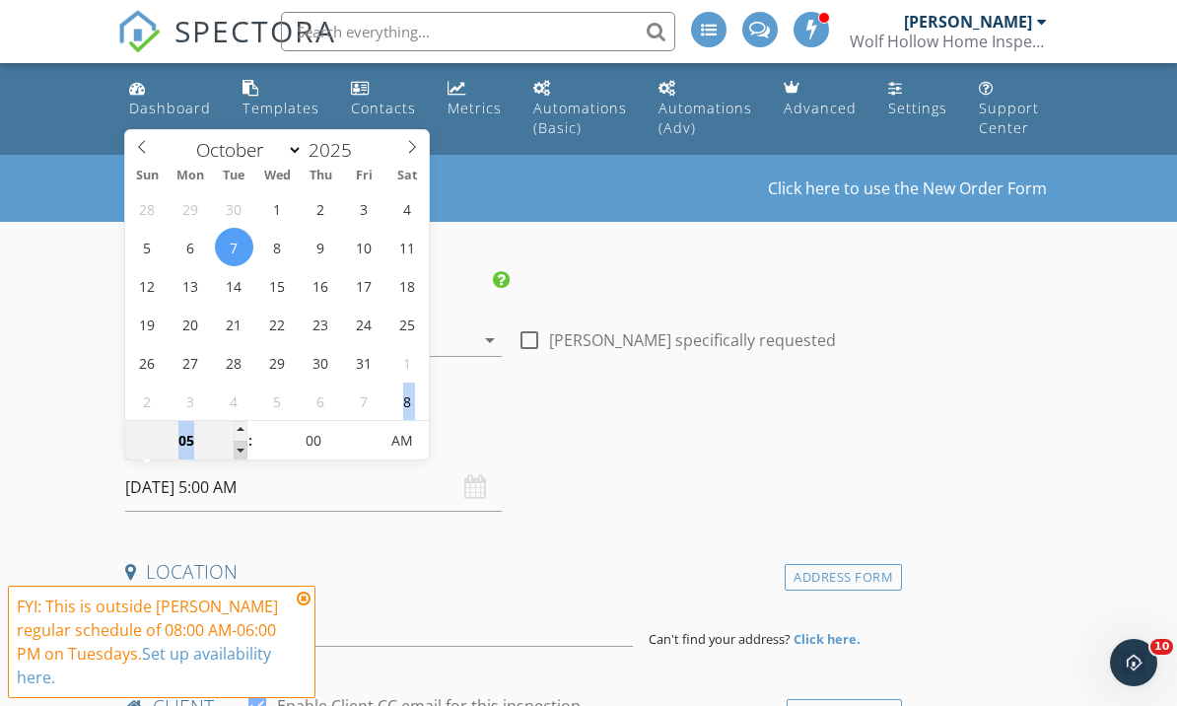
type input "04"
type input "10/07/2025 4:00 AM"
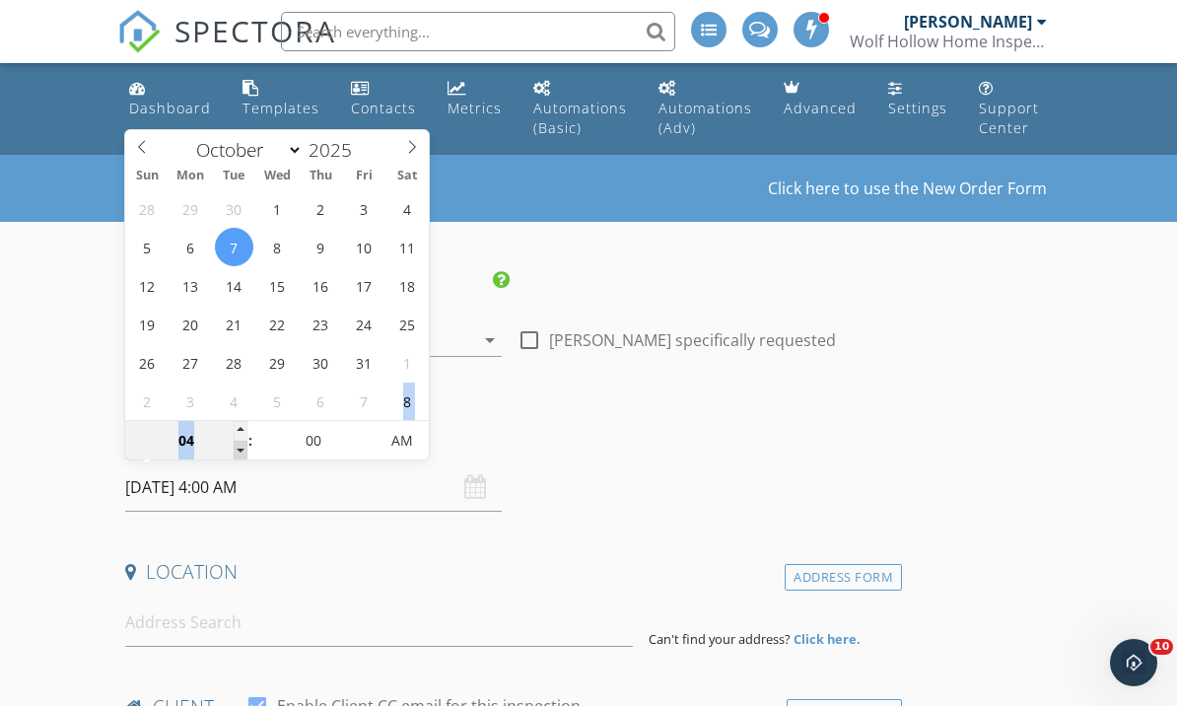
click at [243, 452] on span at bounding box center [241, 451] width 14 height 20
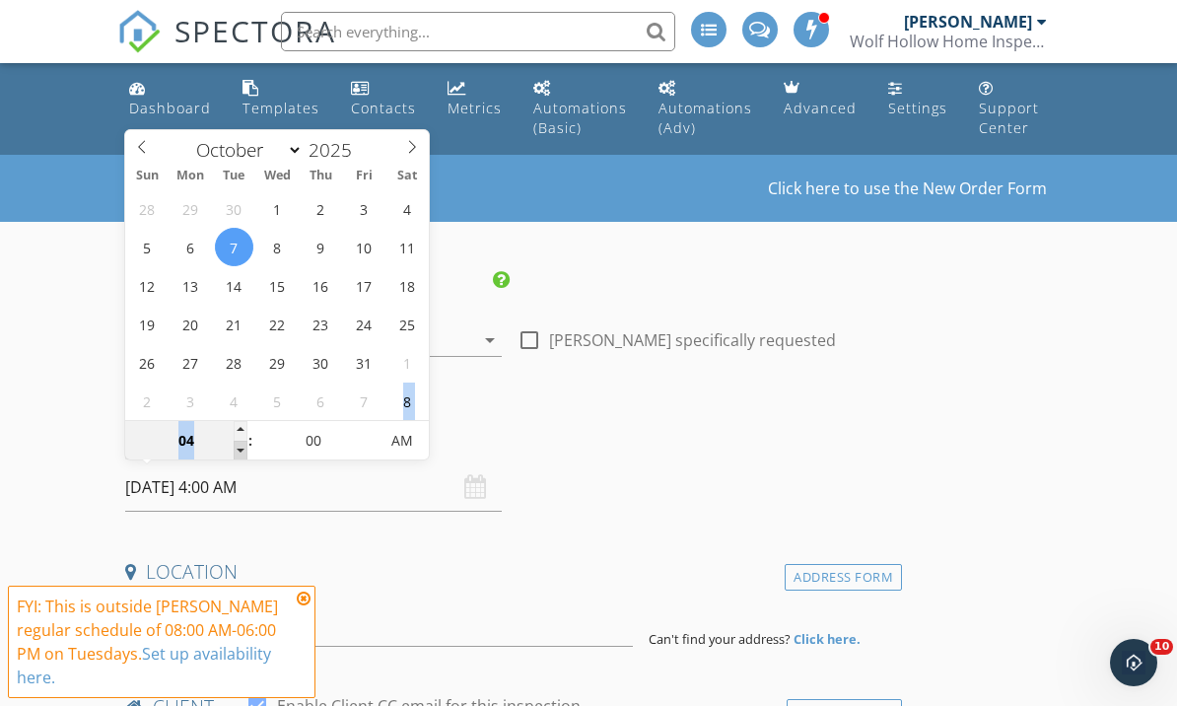
type input "03"
type input "10/07/2025 3:00 AM"
click at [243, 452] on span at bounding box center [241, 451] width 14 height 20
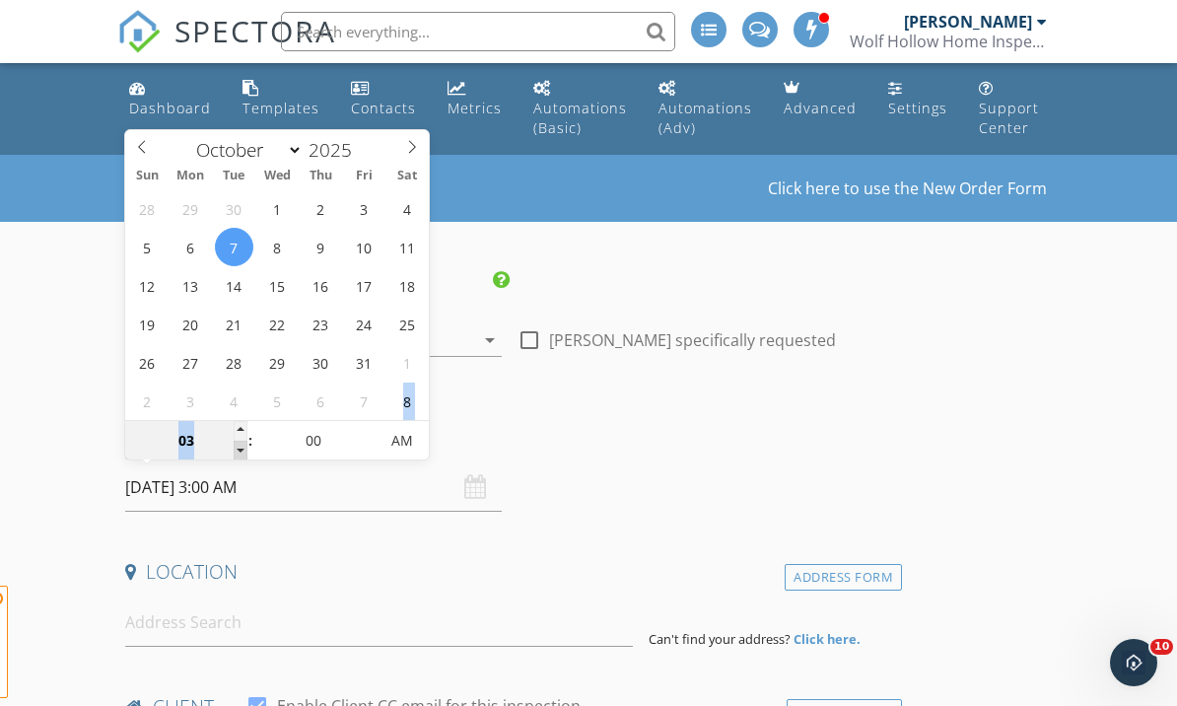
type input "02"
click at [243, 452] on span at bounding box center [241, 451] width 14 height 20
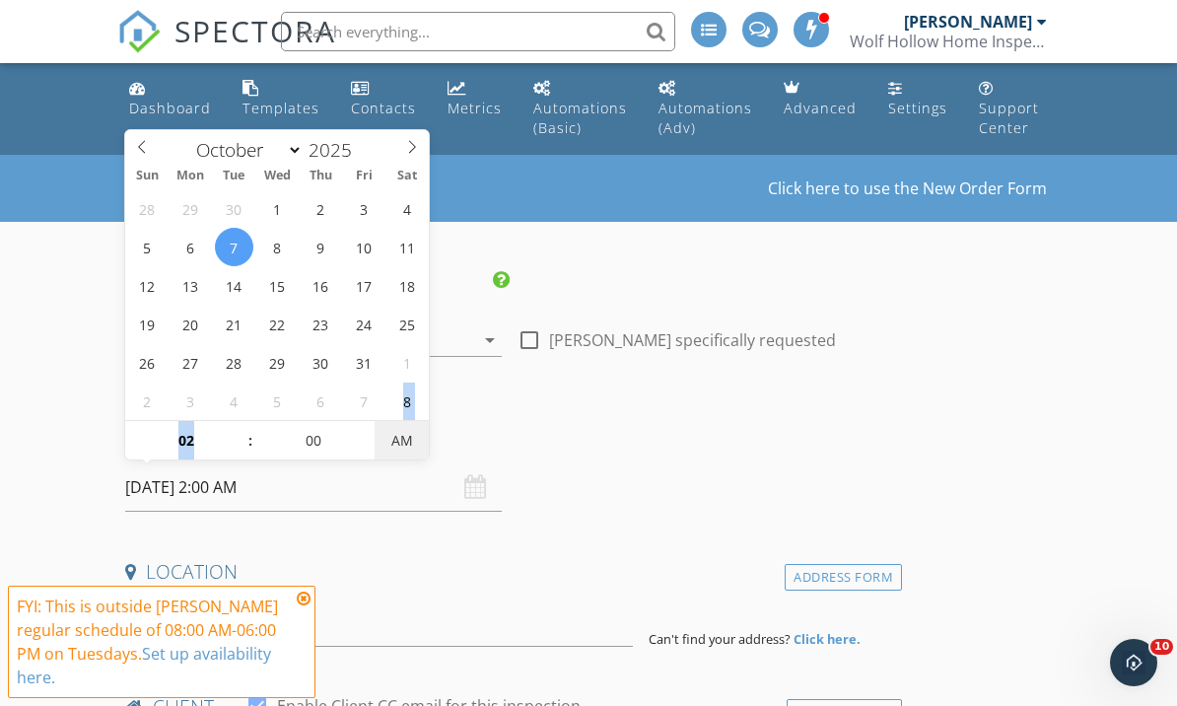
type input "[DATE] 2:00 PM"
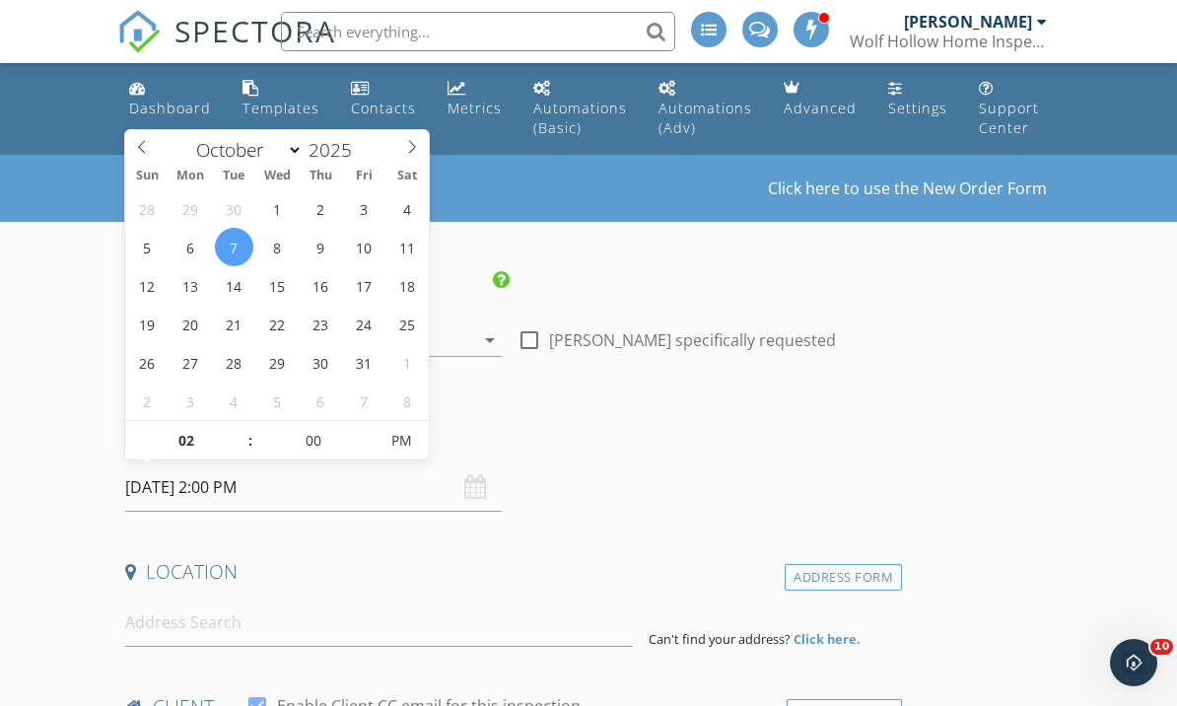
click at [593, 480] on div "Date/Time 10/07/2025 2:00 PM" at bounding box center [509, 468] width 785 height 88
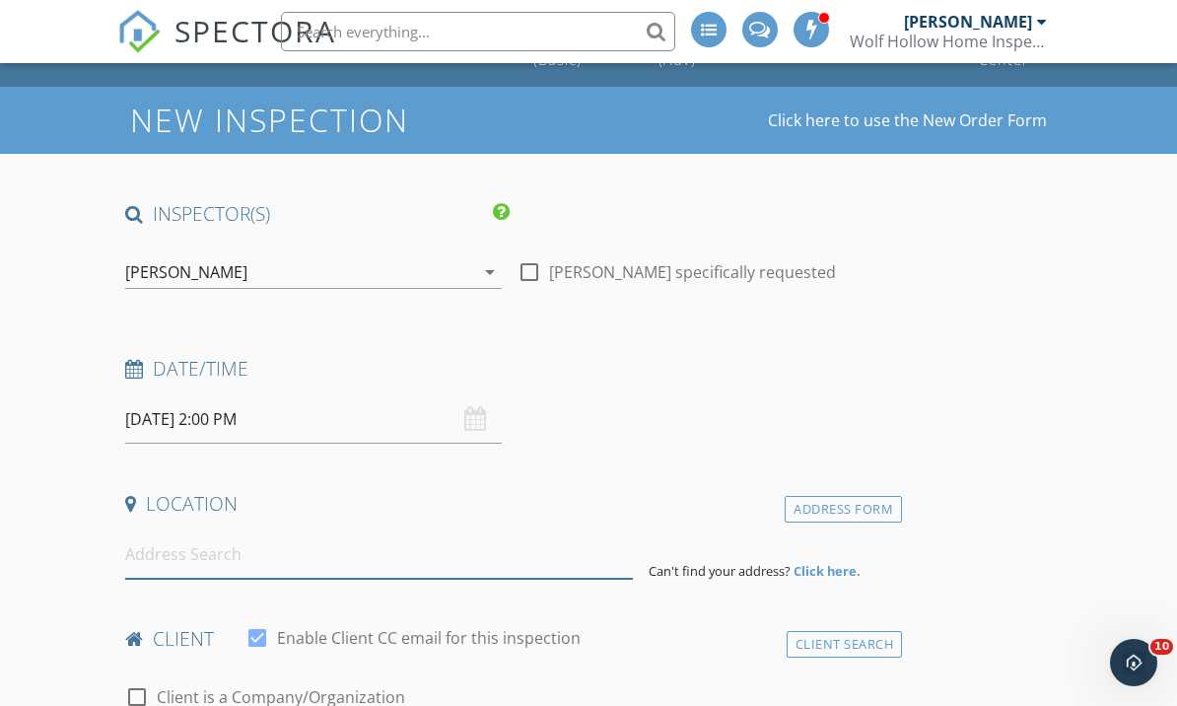
scroll to position [67, 0]
click at [316, 564] on input at bounding box center [379, 555] width 508 height 48
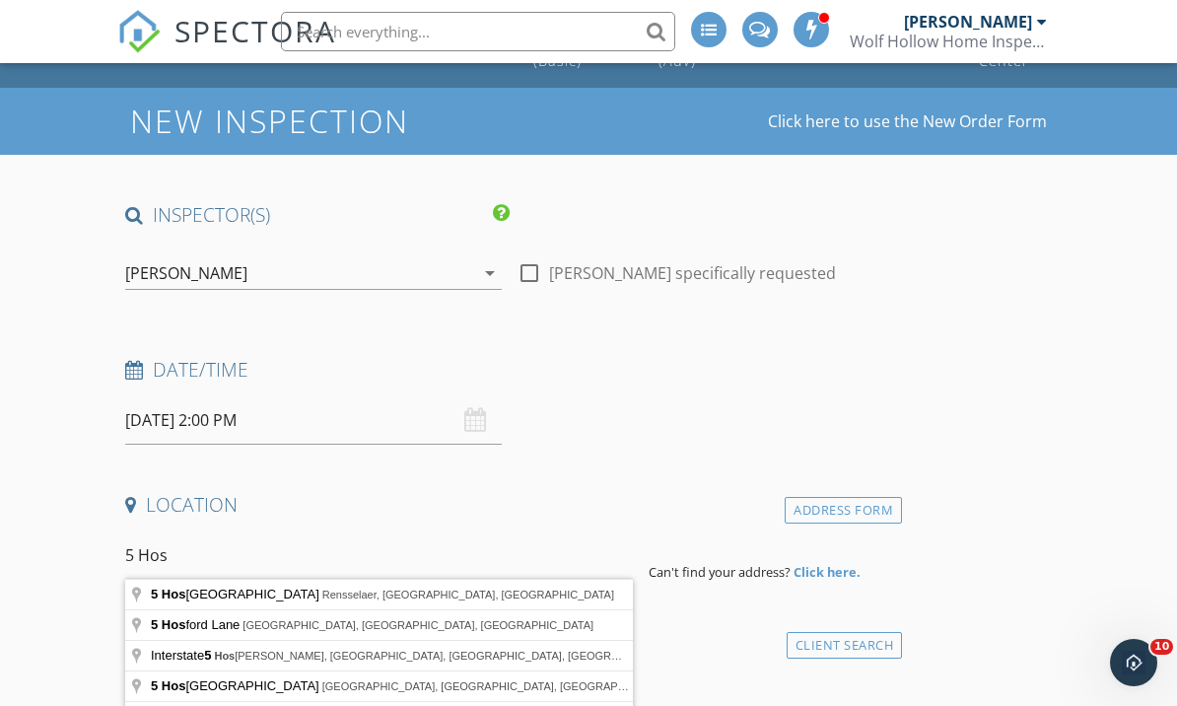
type input "5 Hosford Avenue, Rensselaer, NY, USA"
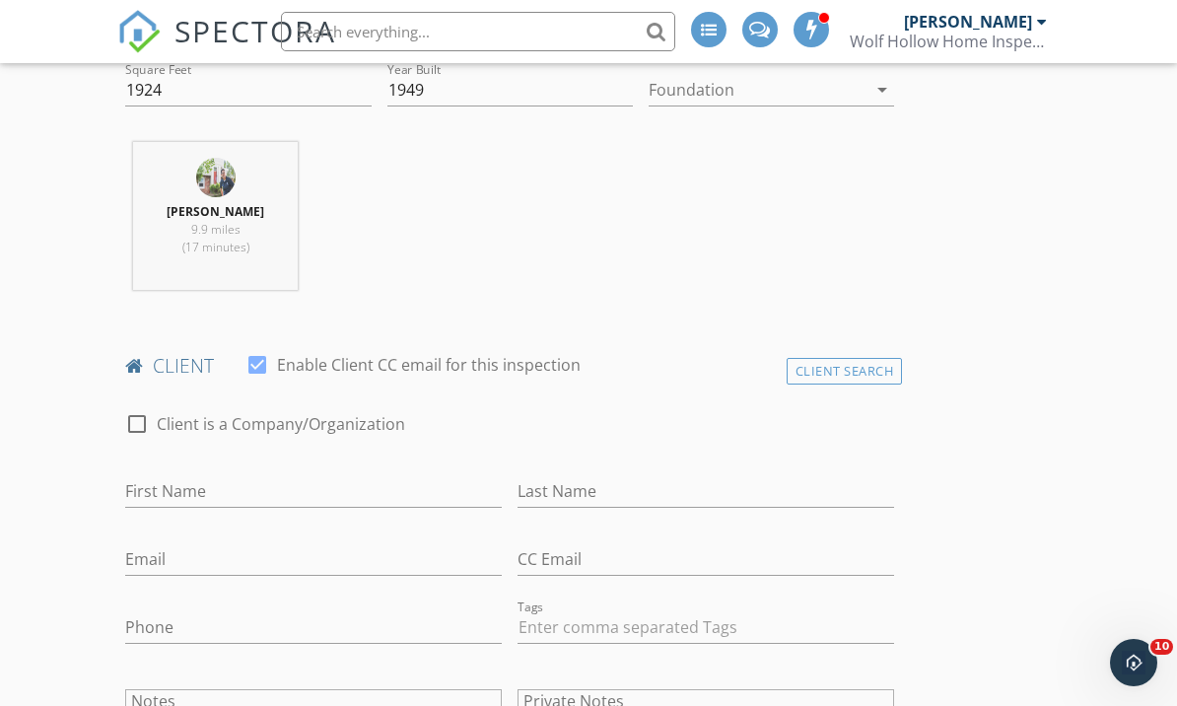
scroll to position [743, 0]
type input "[PERSON_NAME]"
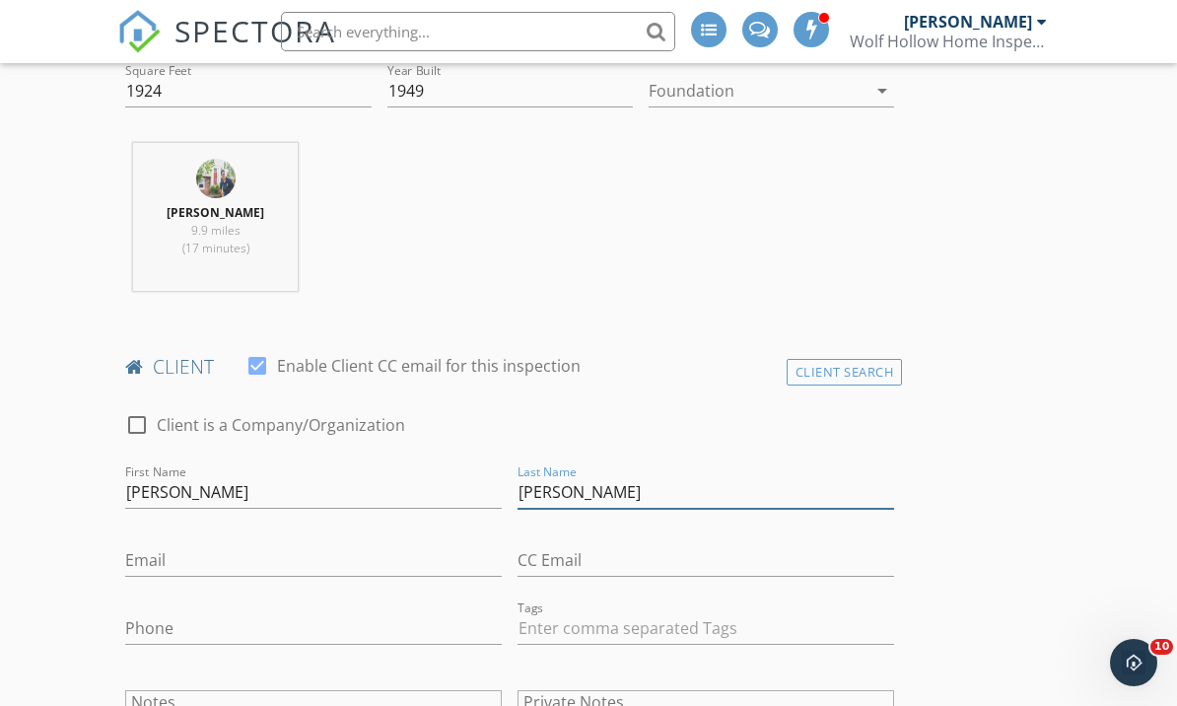
type input "[PERSON_NAME]"
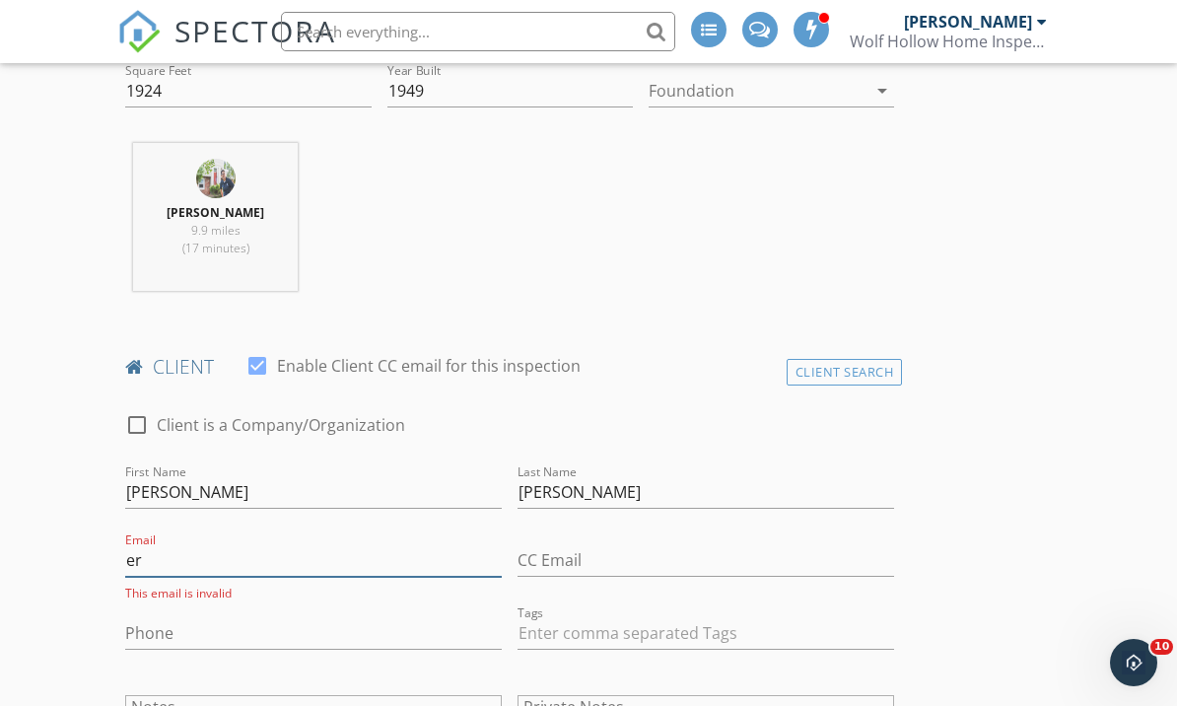
type input "e"
type input "Ericafloresferrao@gmail.com"
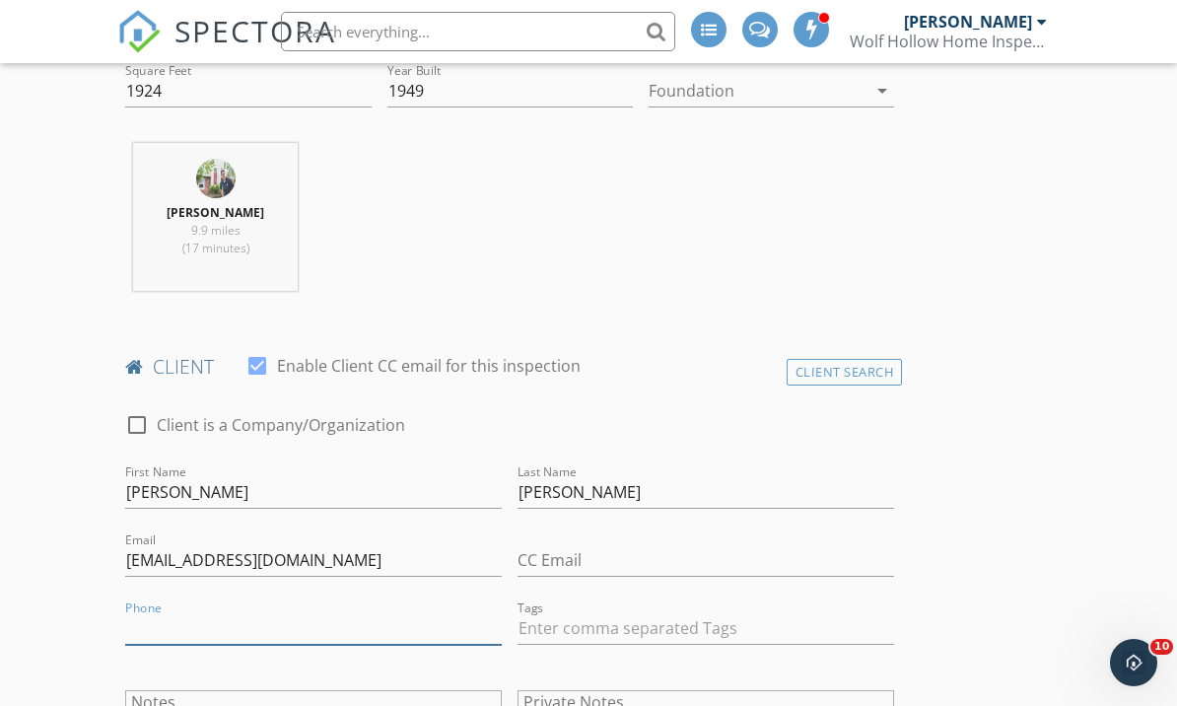
click at [277, 624] on input "Phone" at bounding box center [313, 628] width 376 height 33
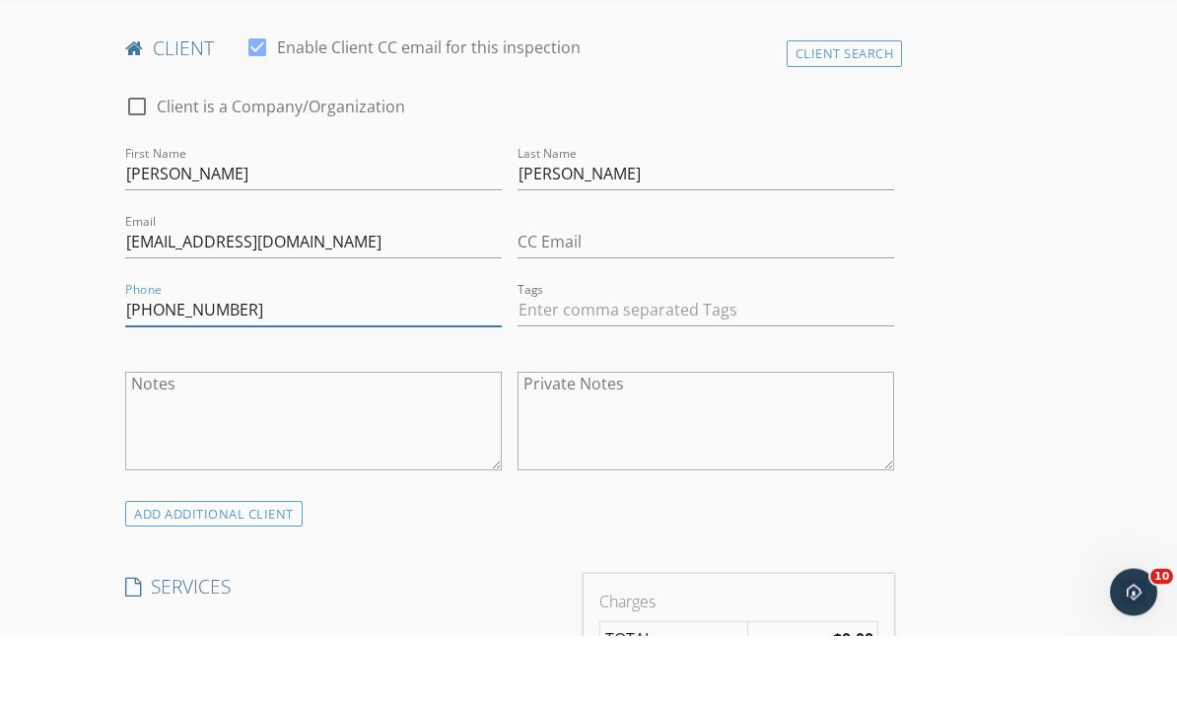
scroll to position [1097, 0]
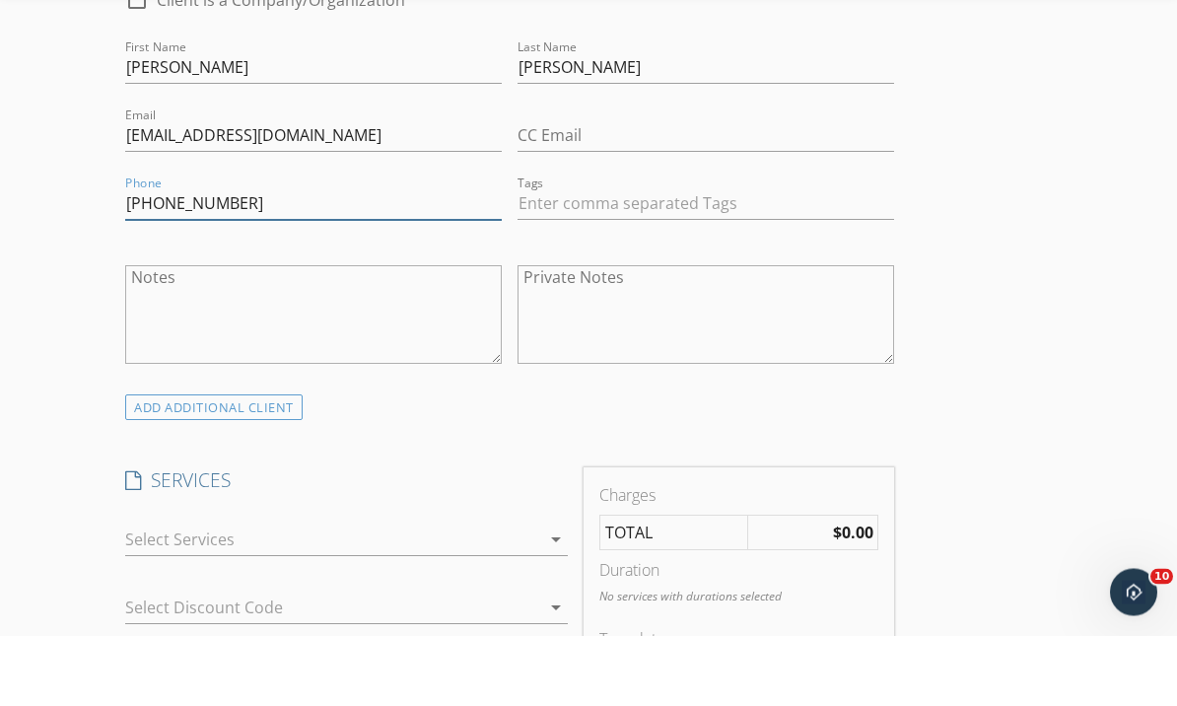
type input "[PHONE_NUMBER]"
click at [568, 598] on icon "arrow_drop_down" at bounding box center [556, 610] width 24 height 24
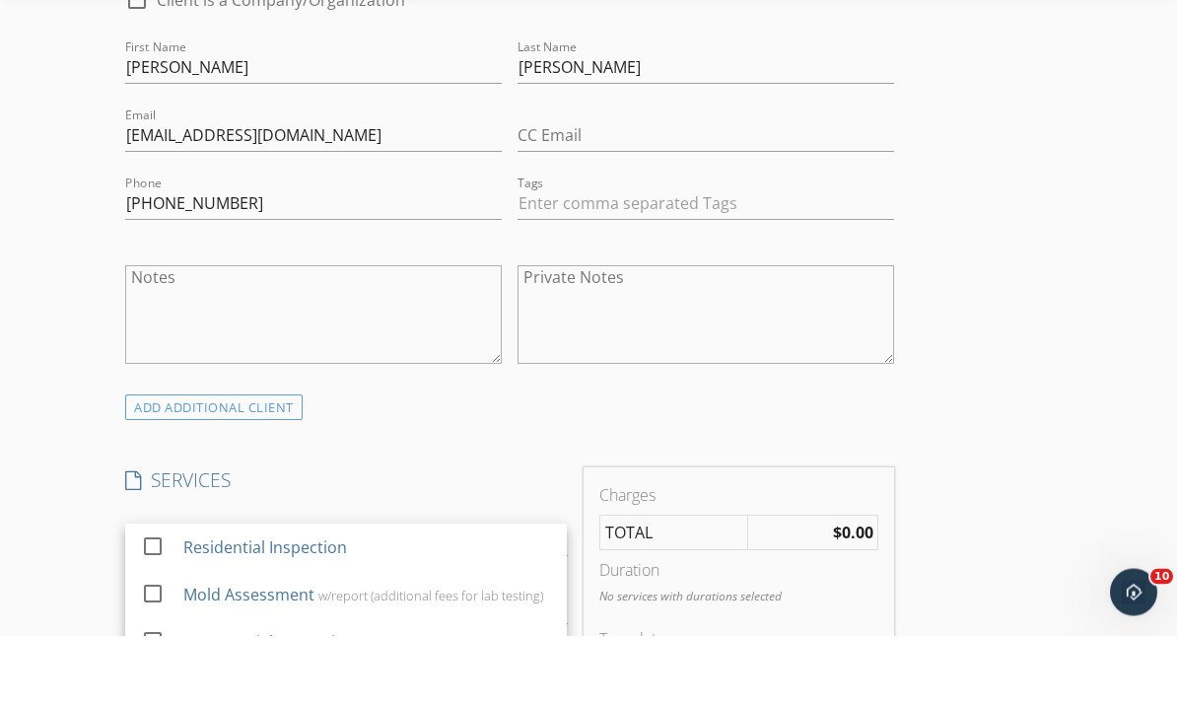
scroll to position [1168, 0]
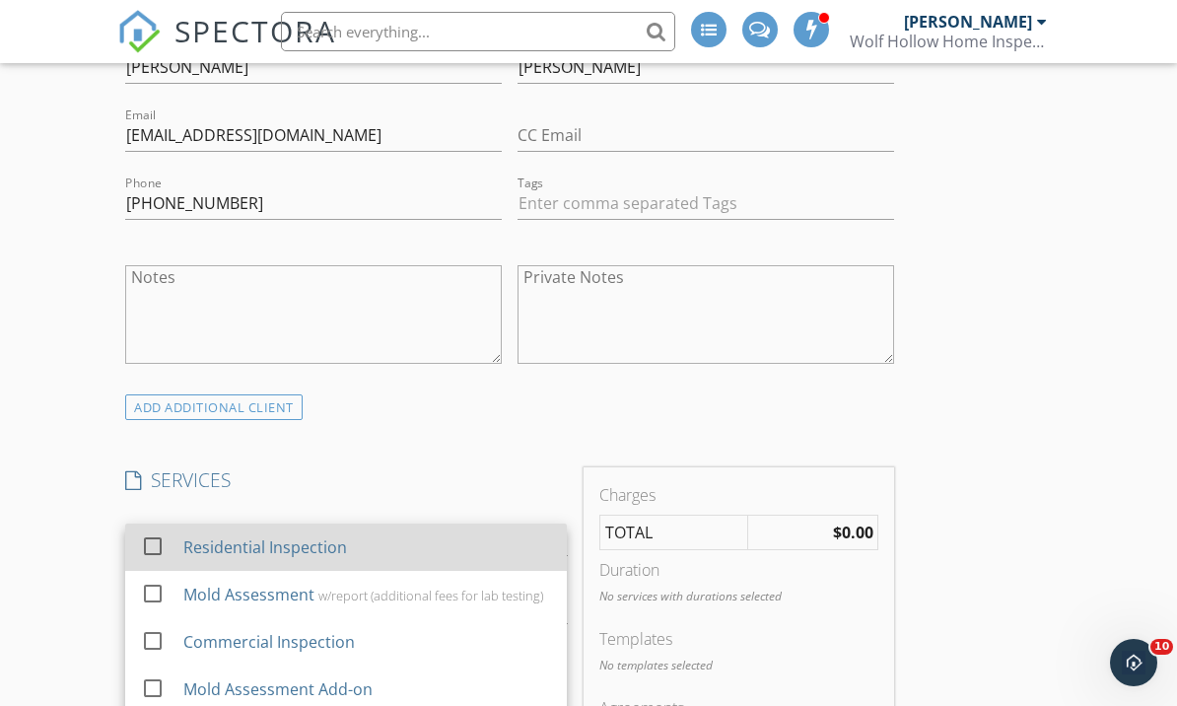
click at [152, 542] on div at bounding box center [153, 545] width 34 height 34
checkbox input "false"
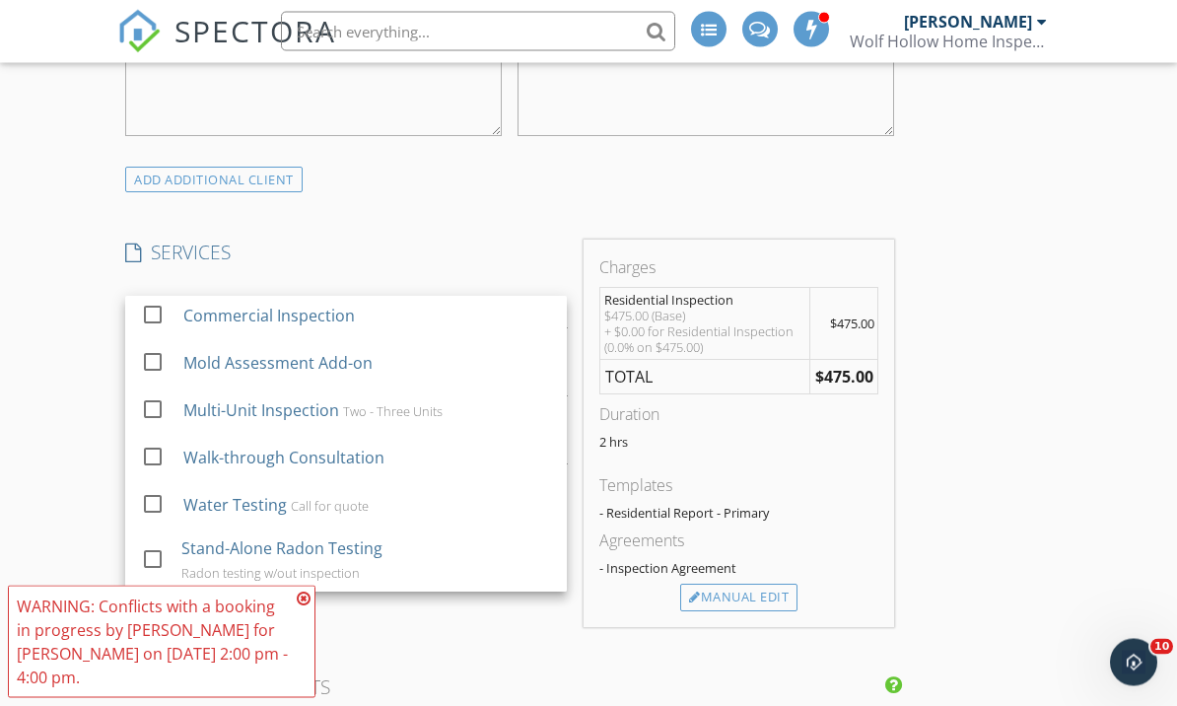
scroll to position [1396, 0]
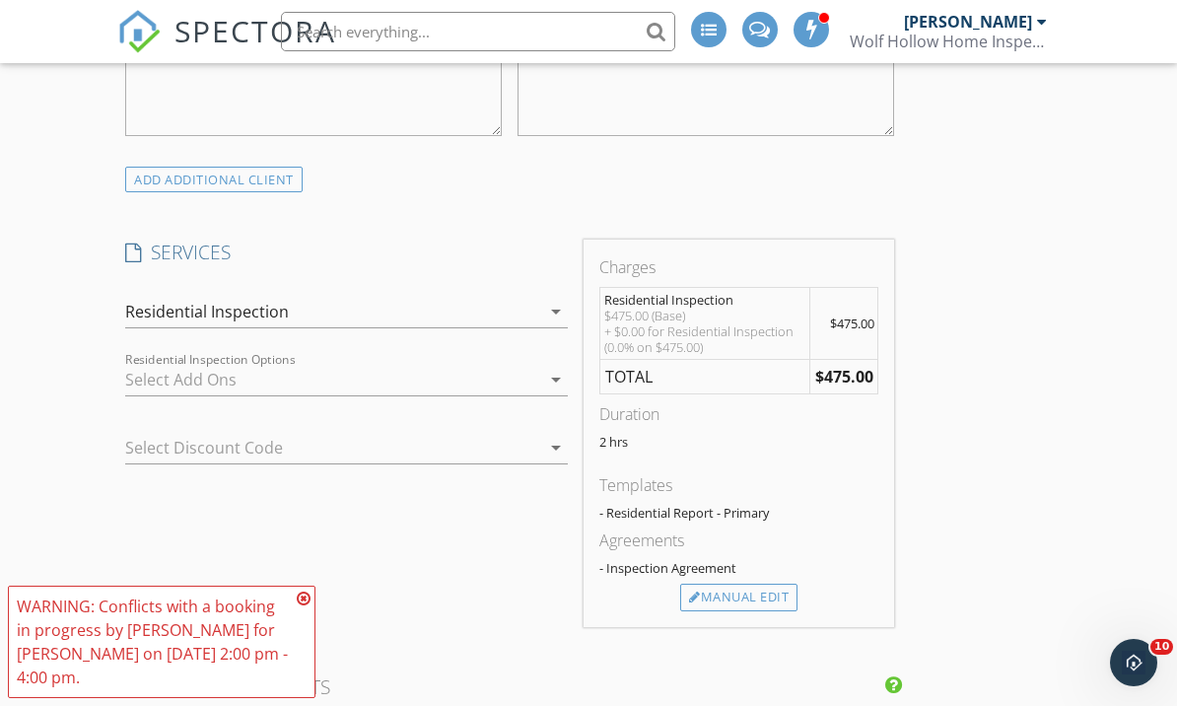
click at [557, 380] on icon "arrow_drop_down" at bounding box center [556, 380] width 24 height 24
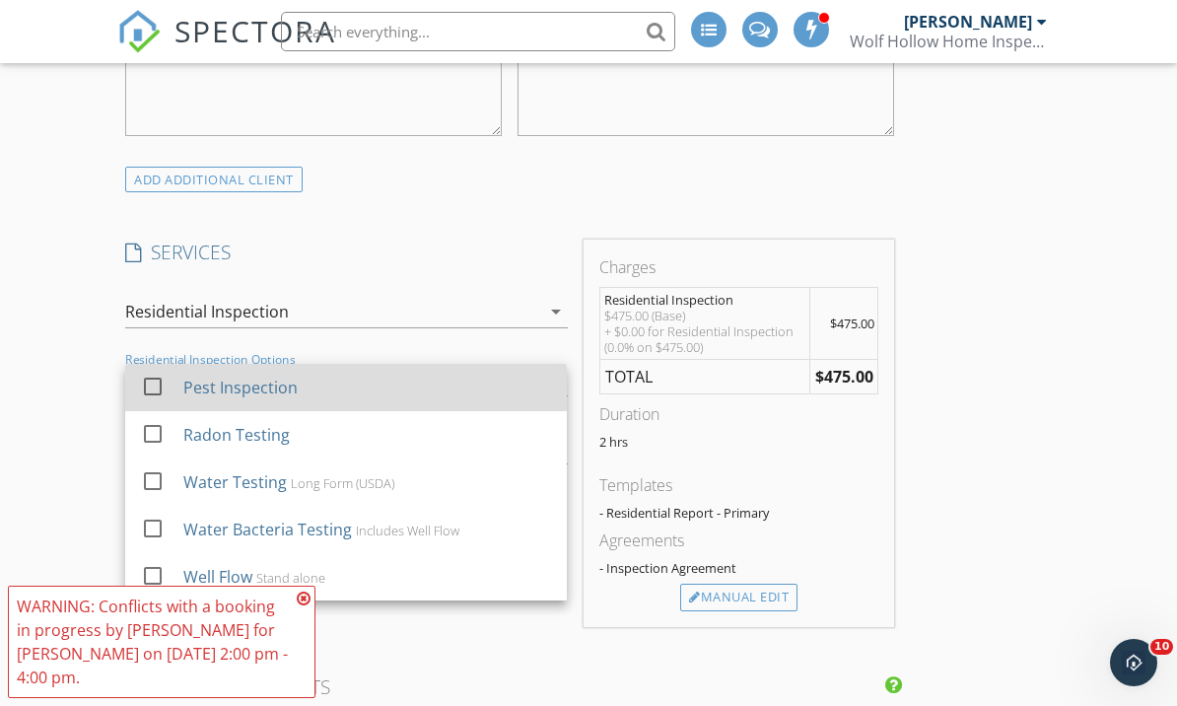
click at [156, 392] on div at bounding box center [153, 386] width 34 height 34
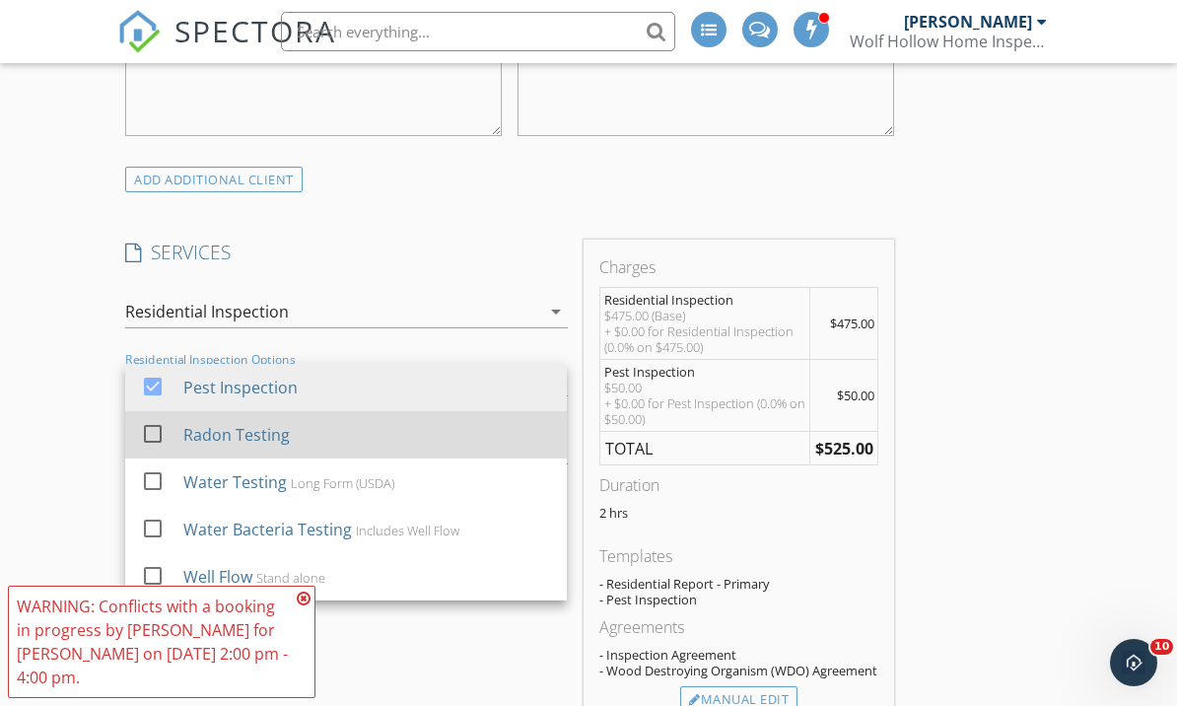
click at [151, 433] on div at bounding box center [153, 433] width 34 height 34
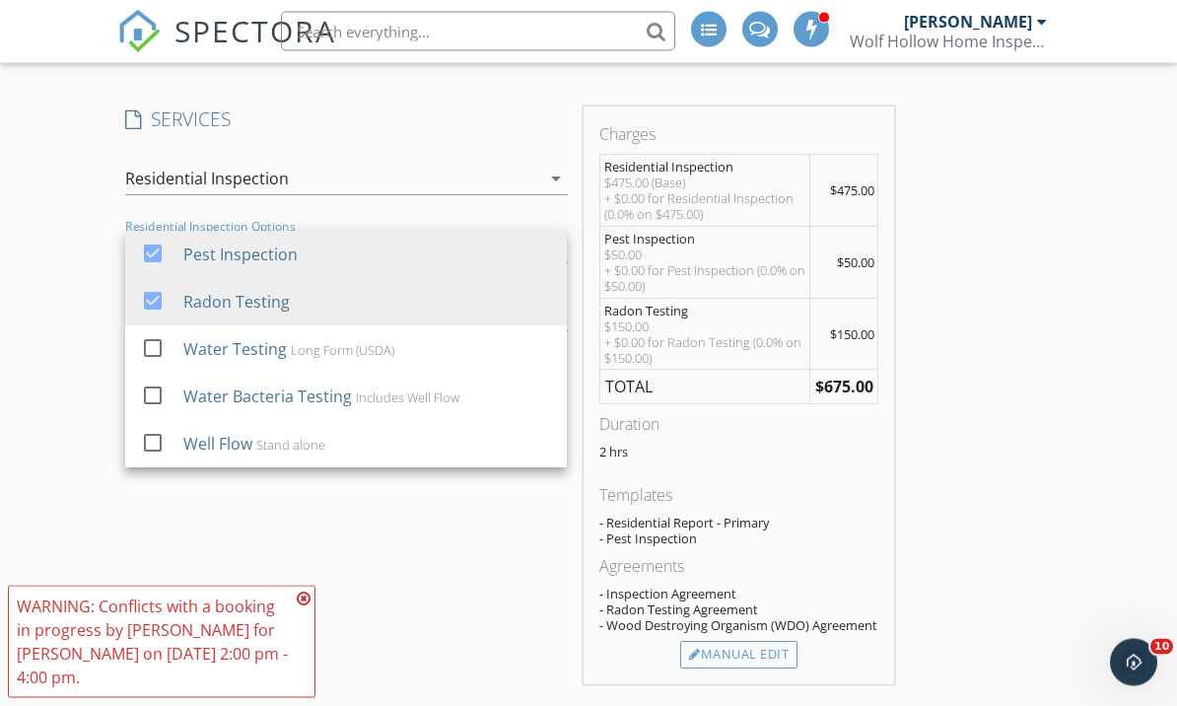
scroll to position [1529, 0]
click at [470, 546] on div "SERVICES check_box Residential Inspection check_box_outline_blank Mold Assessme…" at bounding box center [345, 394] width 457 height 577
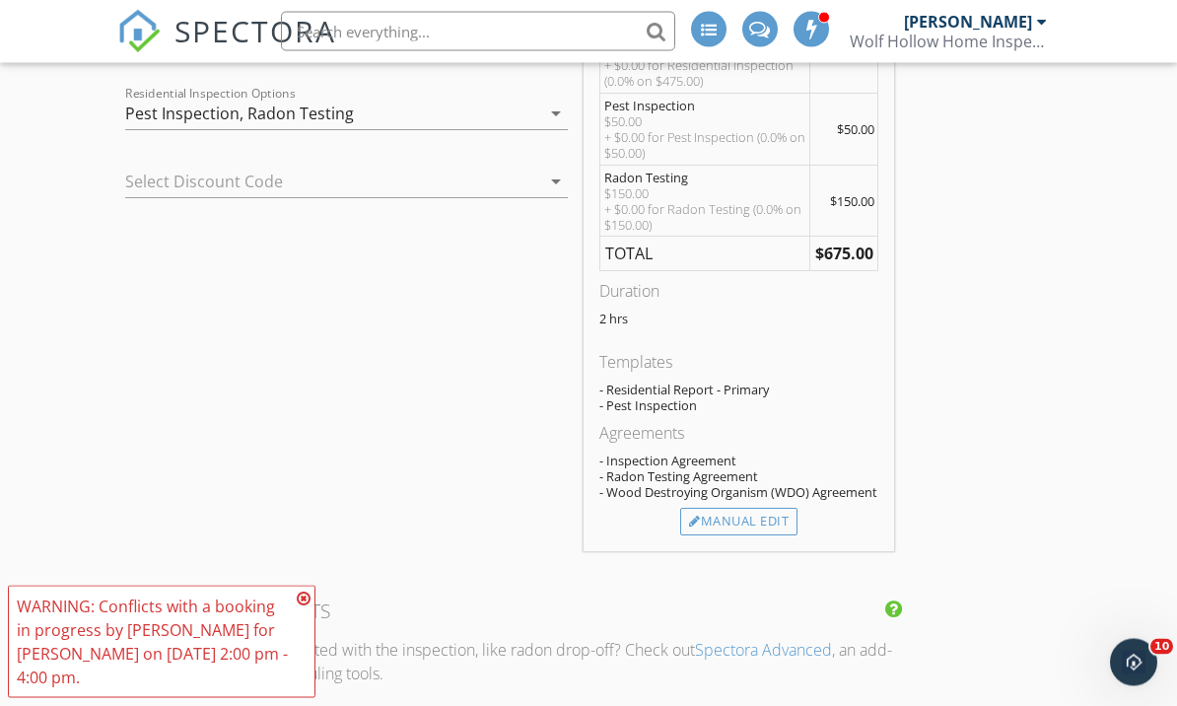
scroll to position [1661, 0]
click at [303, 606] on icon at bounding box center [304, 598] width 14 height 16
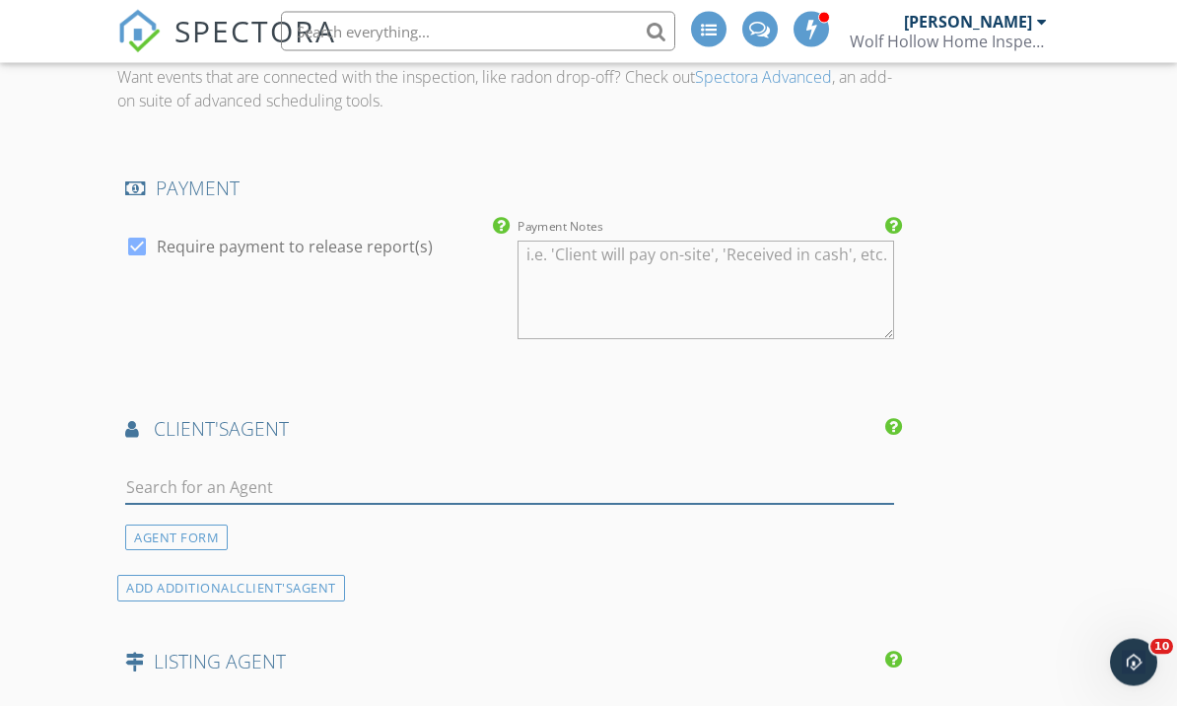
scroll to position [2233, 0]
click at [405, 481] on input "text" at bounding box center [509, 488] width 769 height 33
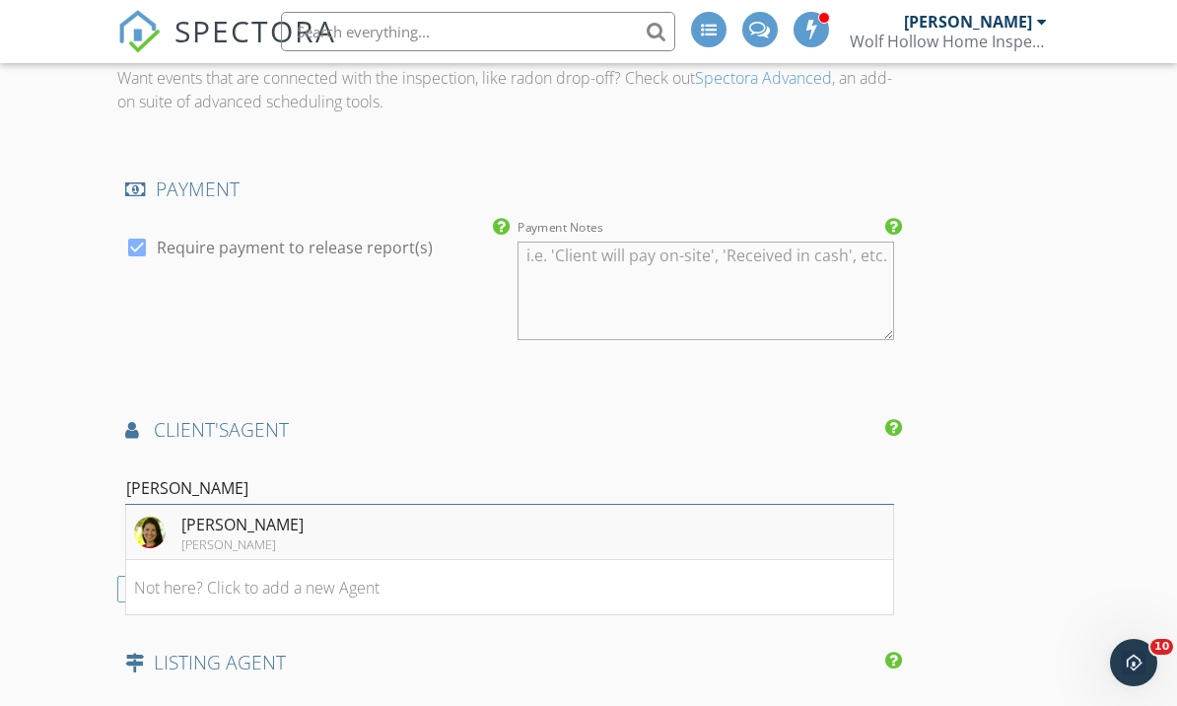
type input "[PERSON_NAME]"
click at [205, 536] on div "[PERSON_NAME]" at bounding box center [242, 544] width 122 height 16
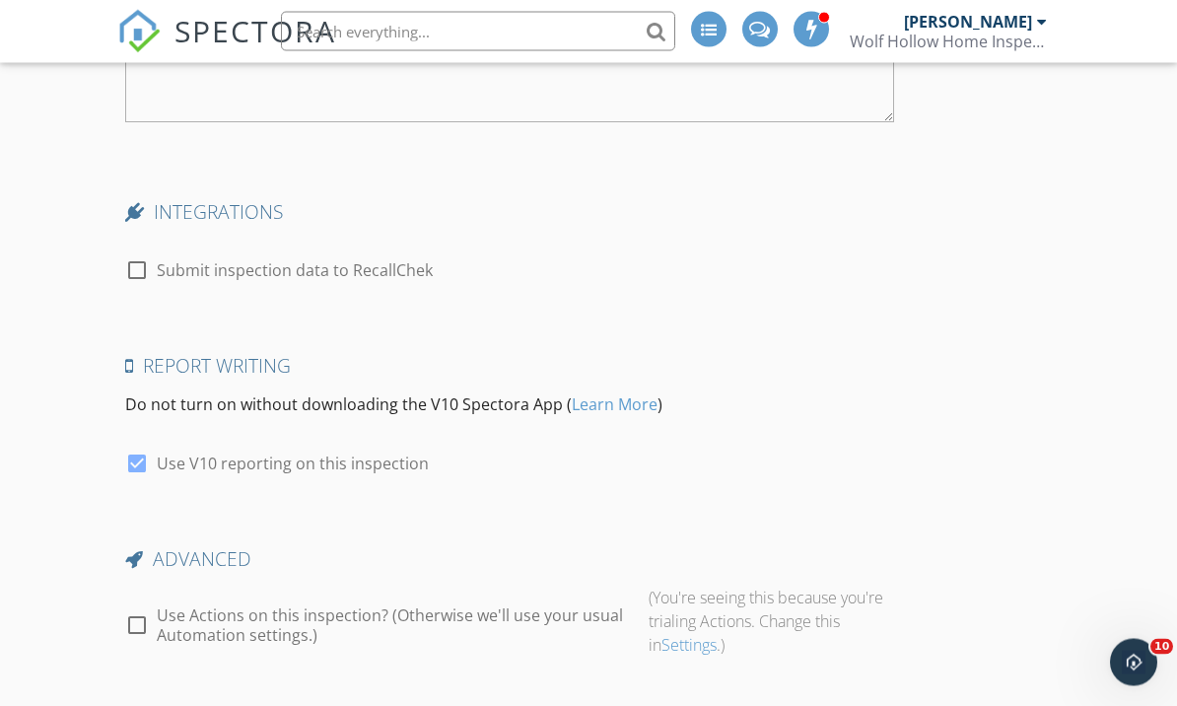
scroll to position [3867, 0]
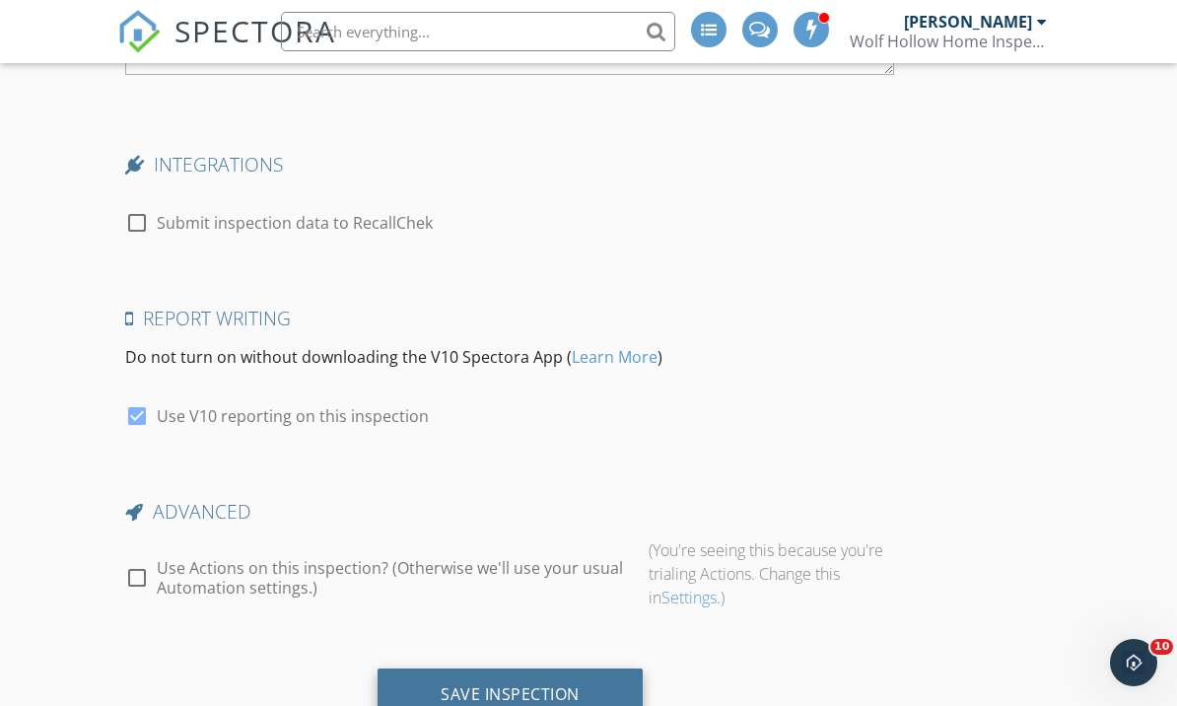
click at [507, 687] on div "Save Inspection" at bounding box center [510, 694] width 139 height 20
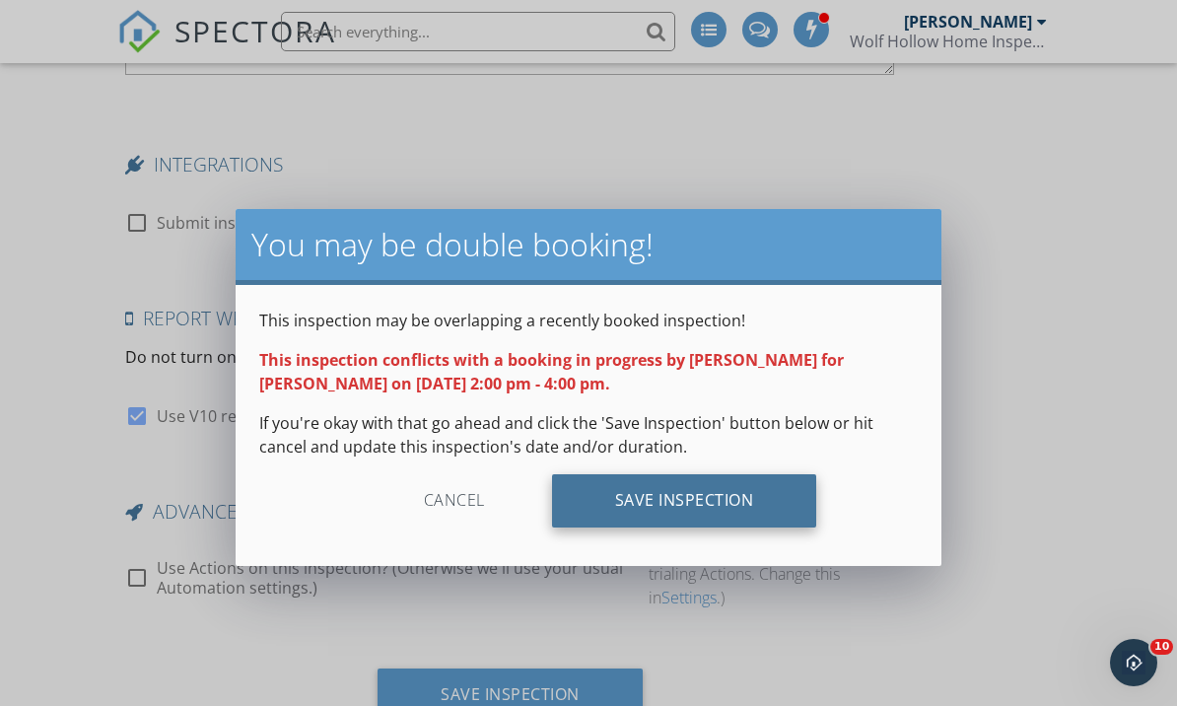
click at [670, 510] on div "Save Inspection" at bounding box center [684, 500] width 265 height 53
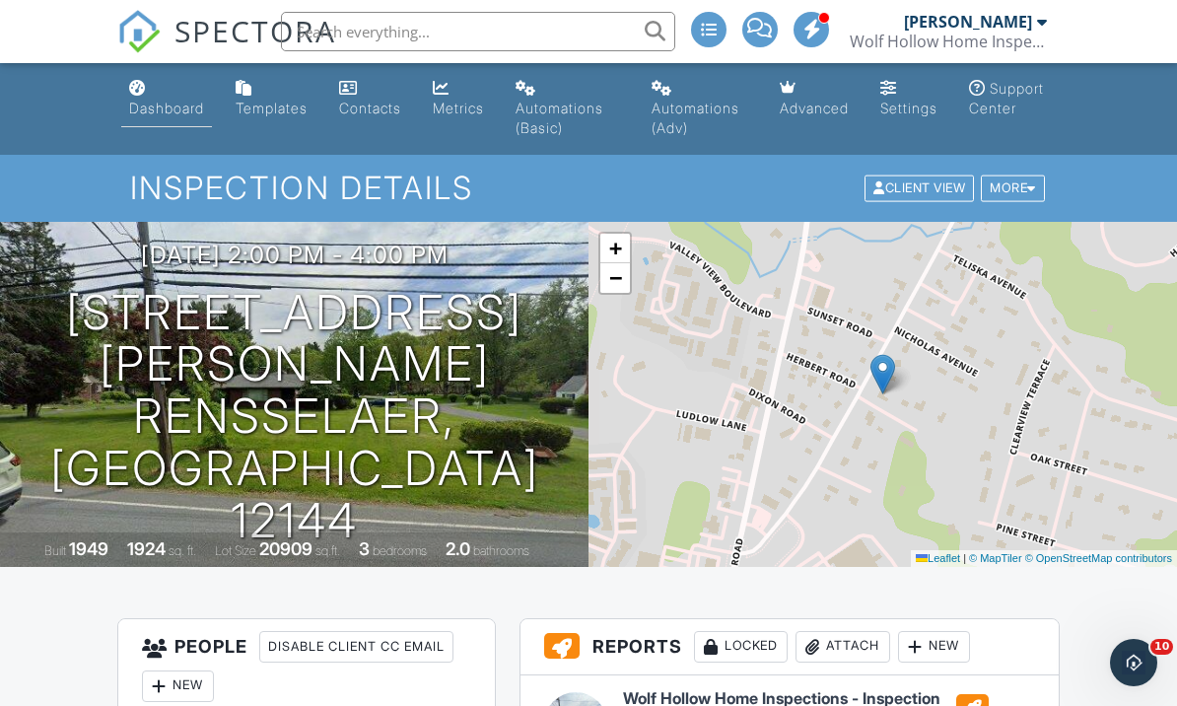
click at [170, 102] on div "Dashboard" at bounding box center [166, 108] width 75 height 17
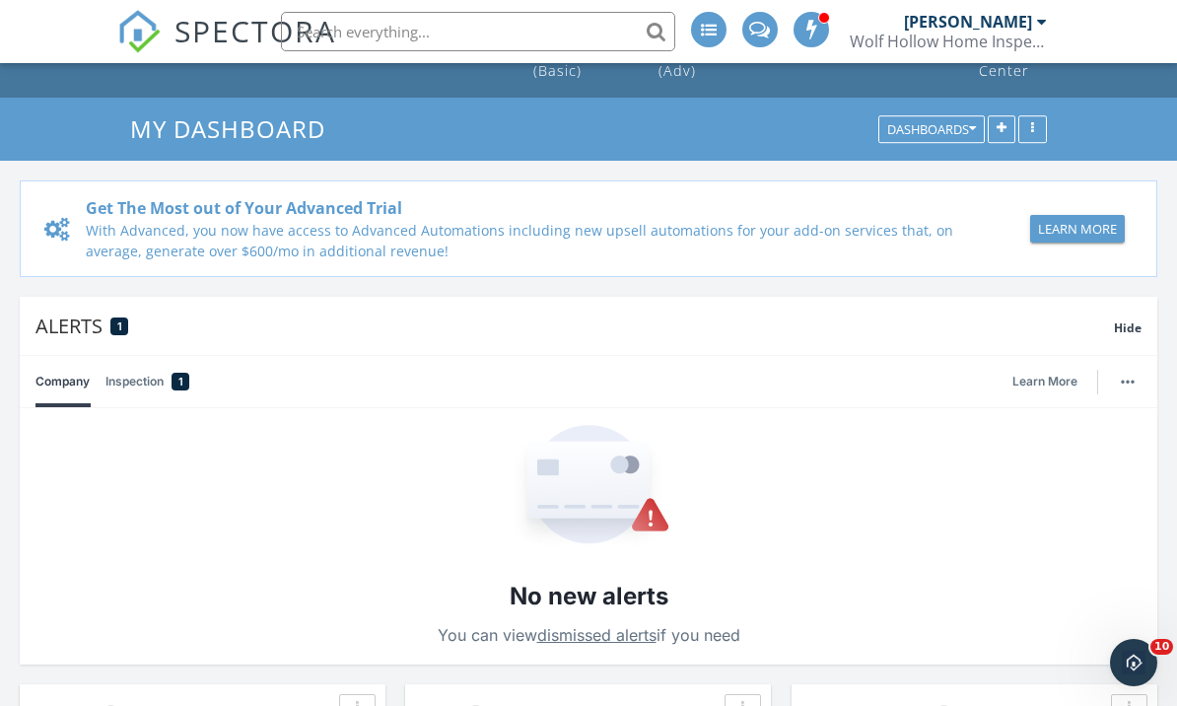
scroll to position [60, 0]
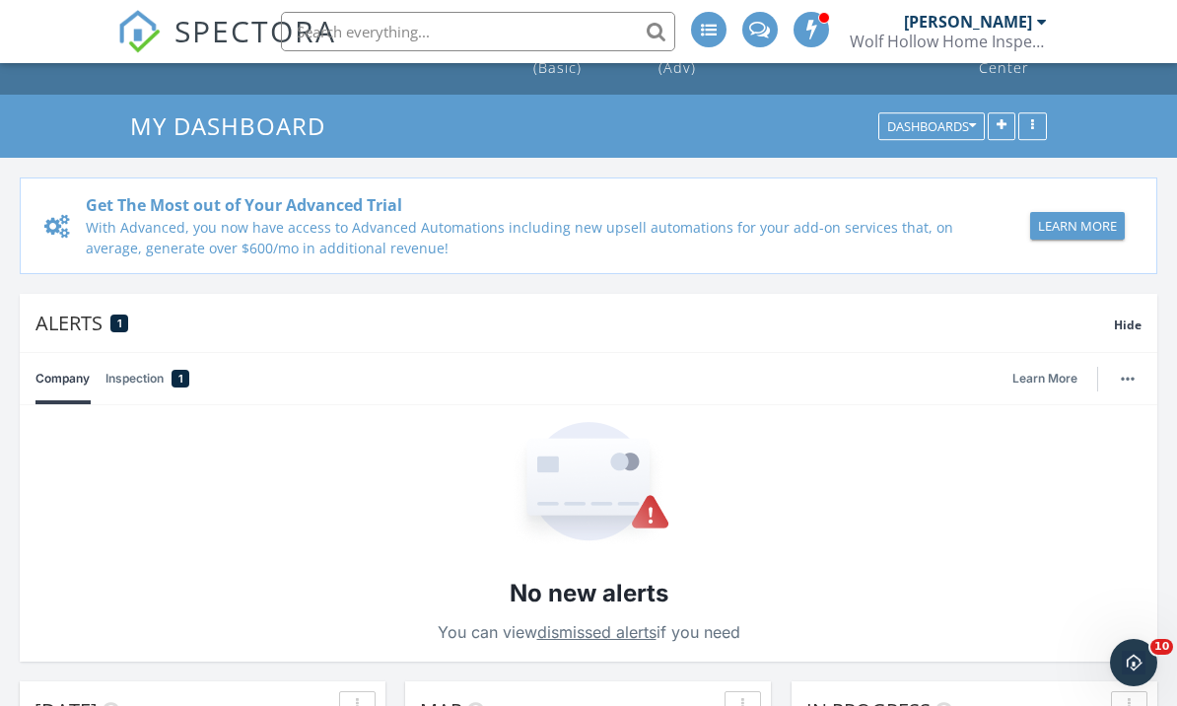
click at [153, 385] on link "Inspection 1" at bounding box center [147, 378] width 84 height 51
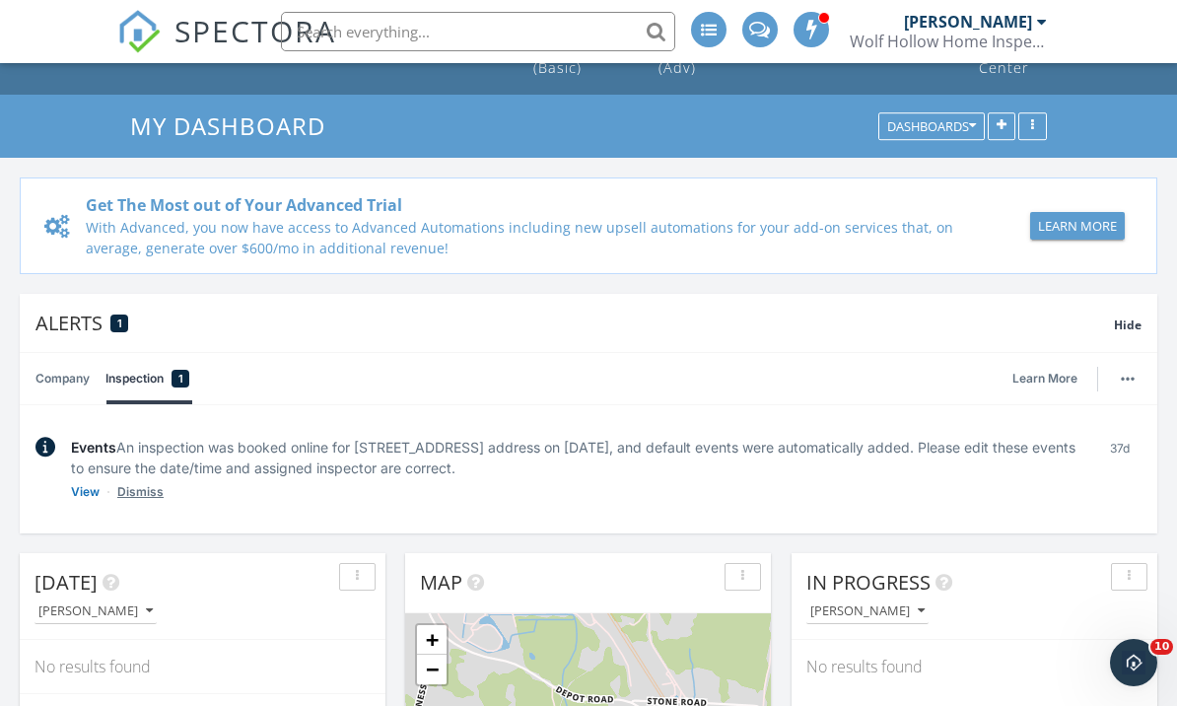
click at [145, 494] on link "Dismiss" at bounding box center [140, 492] width 46 height 20
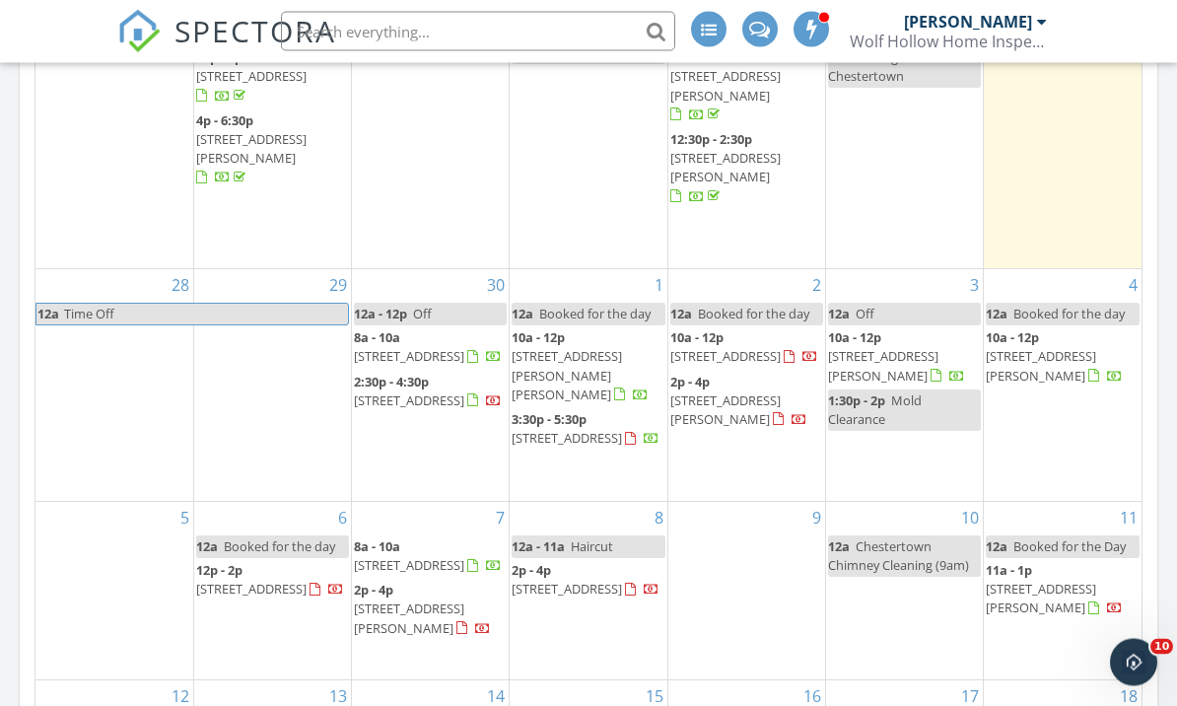
scroll to position [1512, 0]
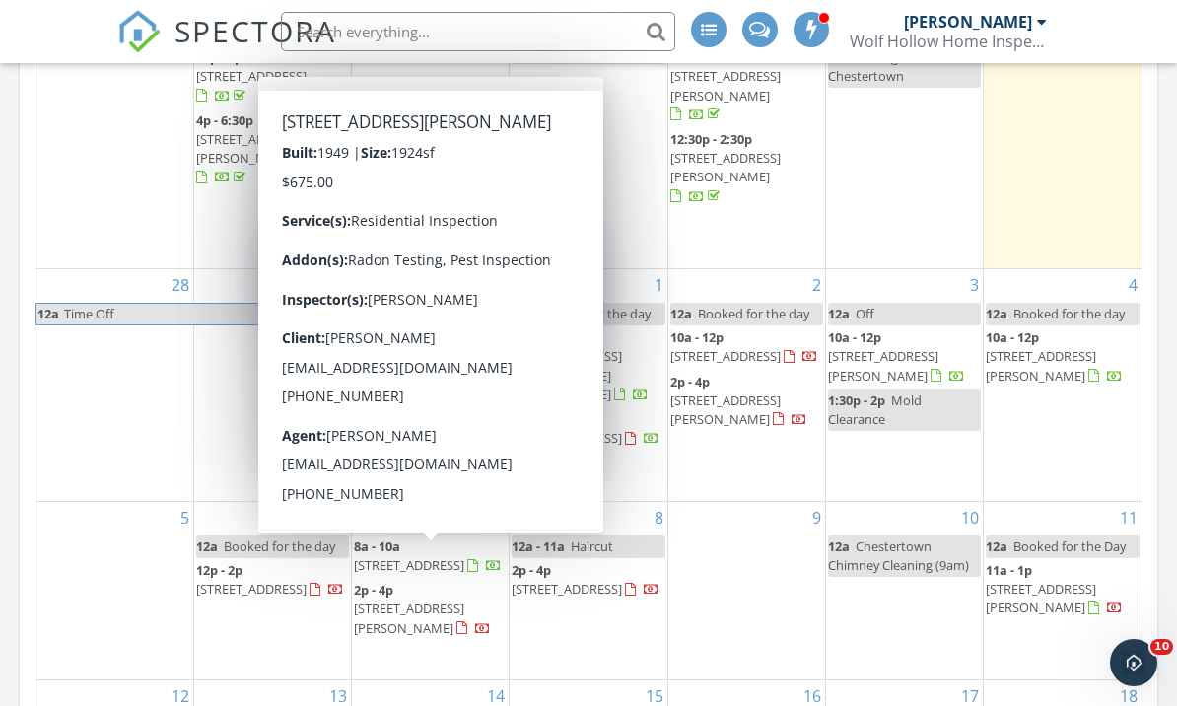
click at [405, 599] on span "[STREET_ADDRESS][PERSON_NAME]" at bounding box center [409, 617] width 110 height 36
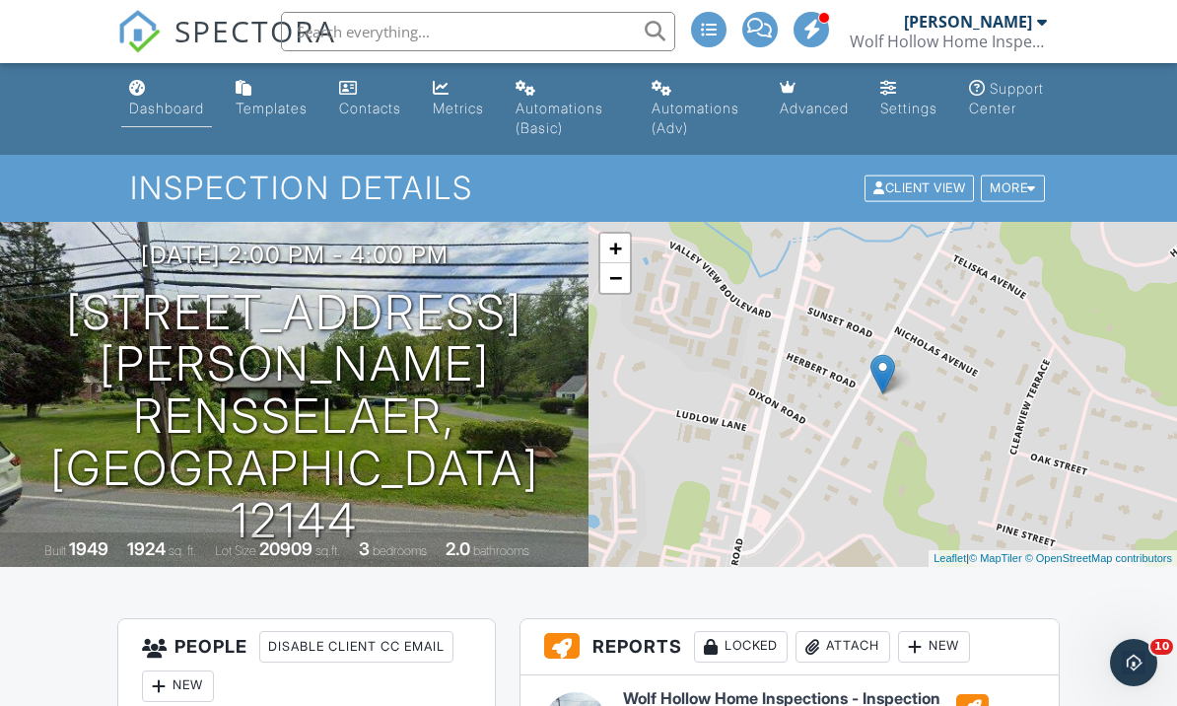
click at [164, 105] on div "Dashboard" at bounding box center [166, 108] width 75 height 17
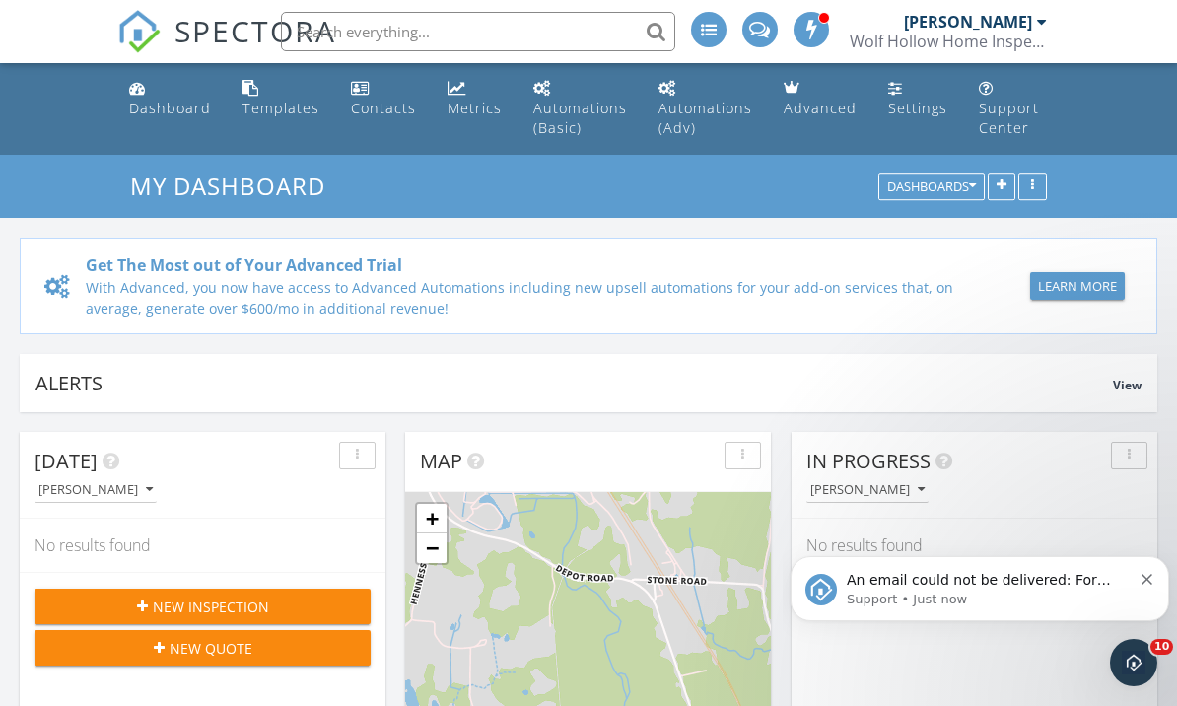
click at [994, 599] on p "Support • Just now" at bounding box center [989, 599] width 285 height 18
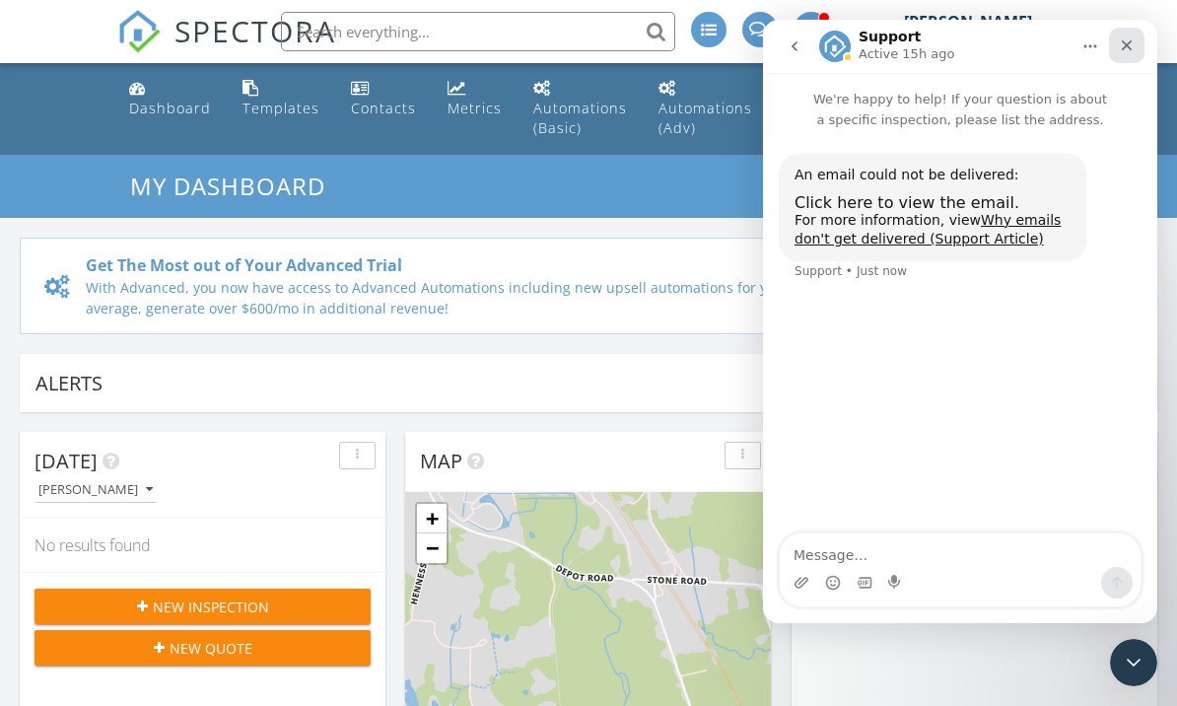
click at [1129, 52] on icon "Close" at bounding box center [1127, 45] width 16 height 16
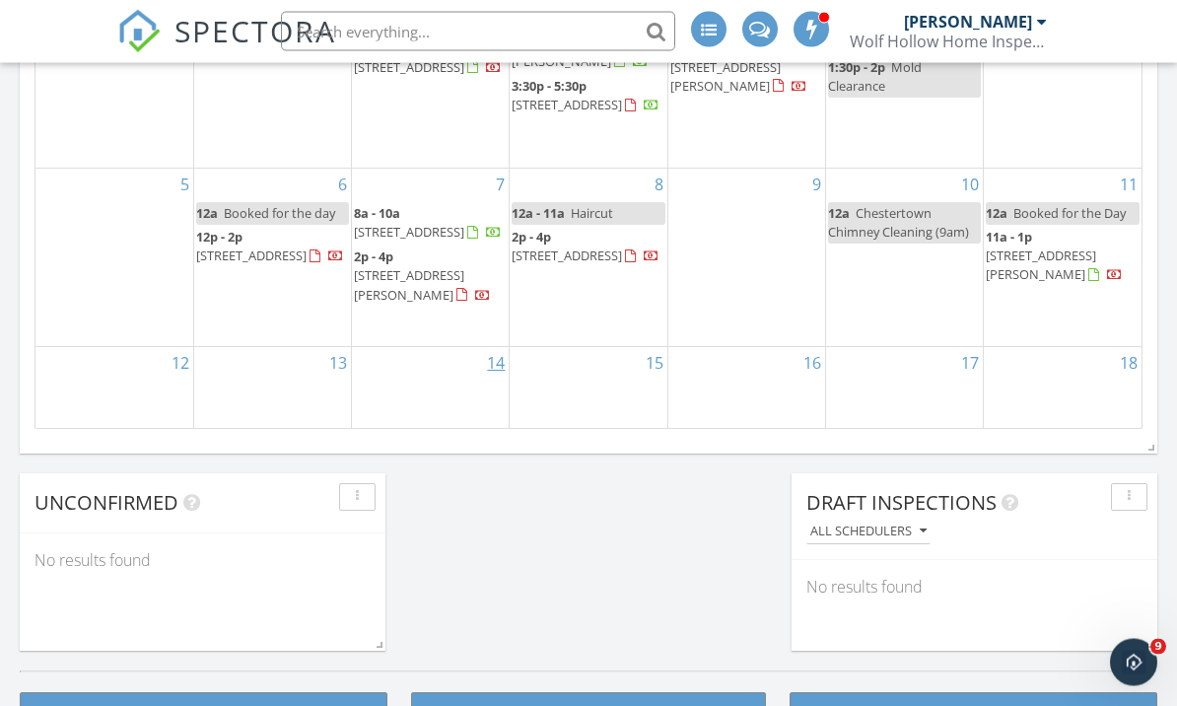
scroll to position [1538, 0]
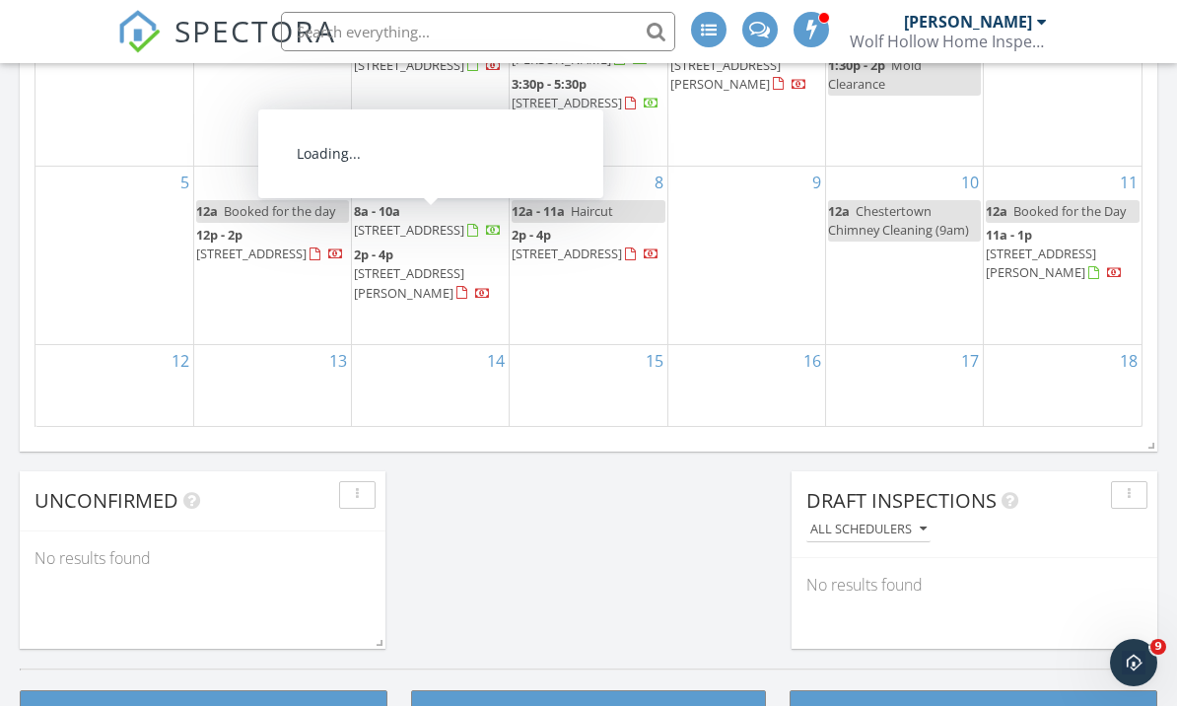
click at [427, 264] on span "5 Hosford Ave, Rensselaer 12144" at bounding box center [409, 282] width 110 height 36
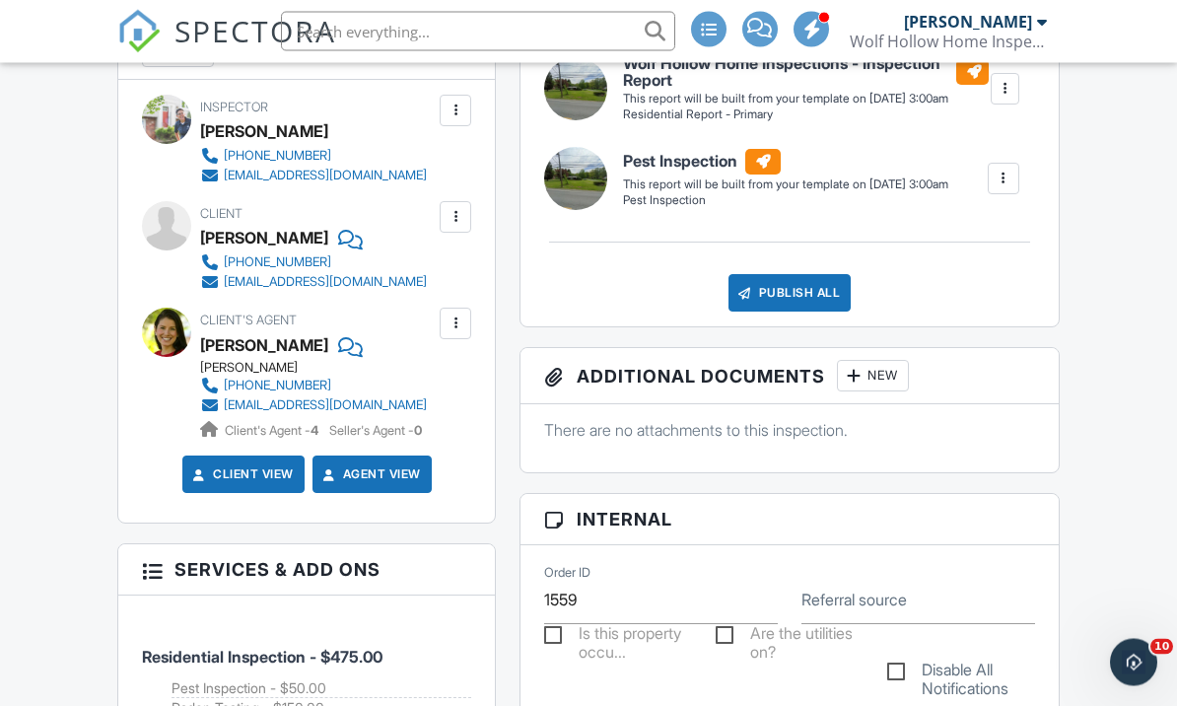
scroll to position [635, 0]
click at [456, 333] on div at bounding box center [455, 323] width 20 height 20
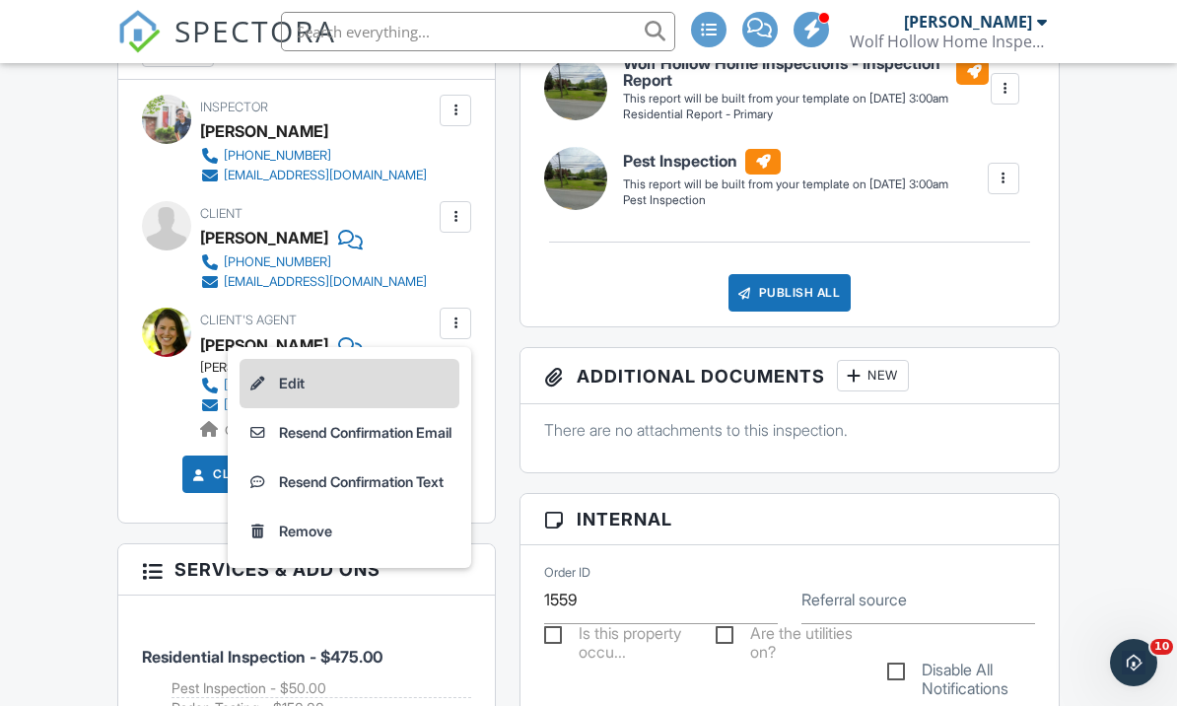
click at [297, 400] on li "Edit" at bounding box center [350, 383] width 220 height 49
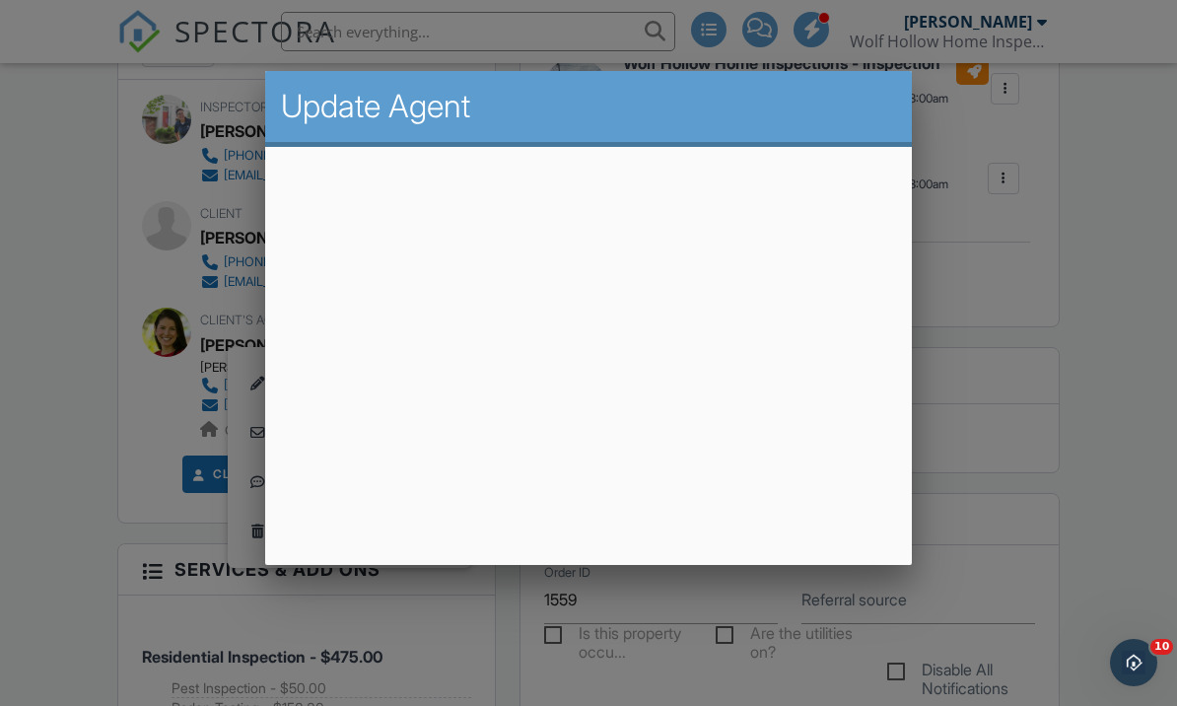
click at [1077, 639] on div at bounding box center [588, 342] width 1177 height 882
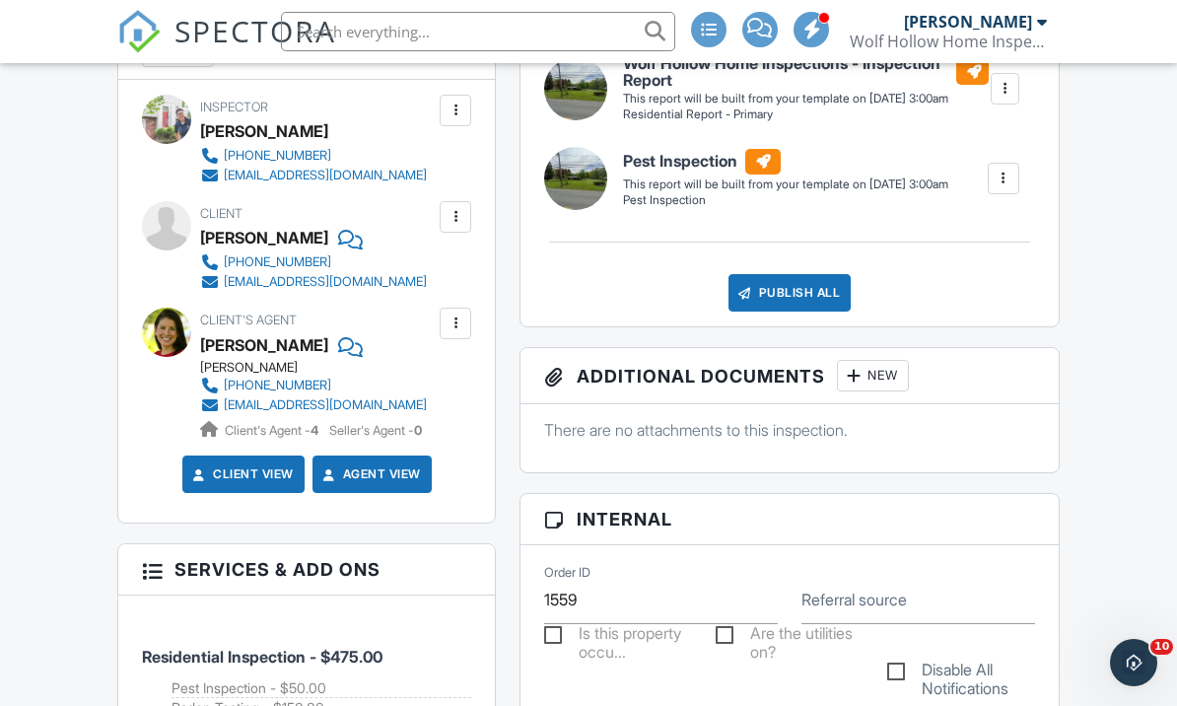
click at [456, 333] on div at bounding box center [455, 323] width 20 height 20
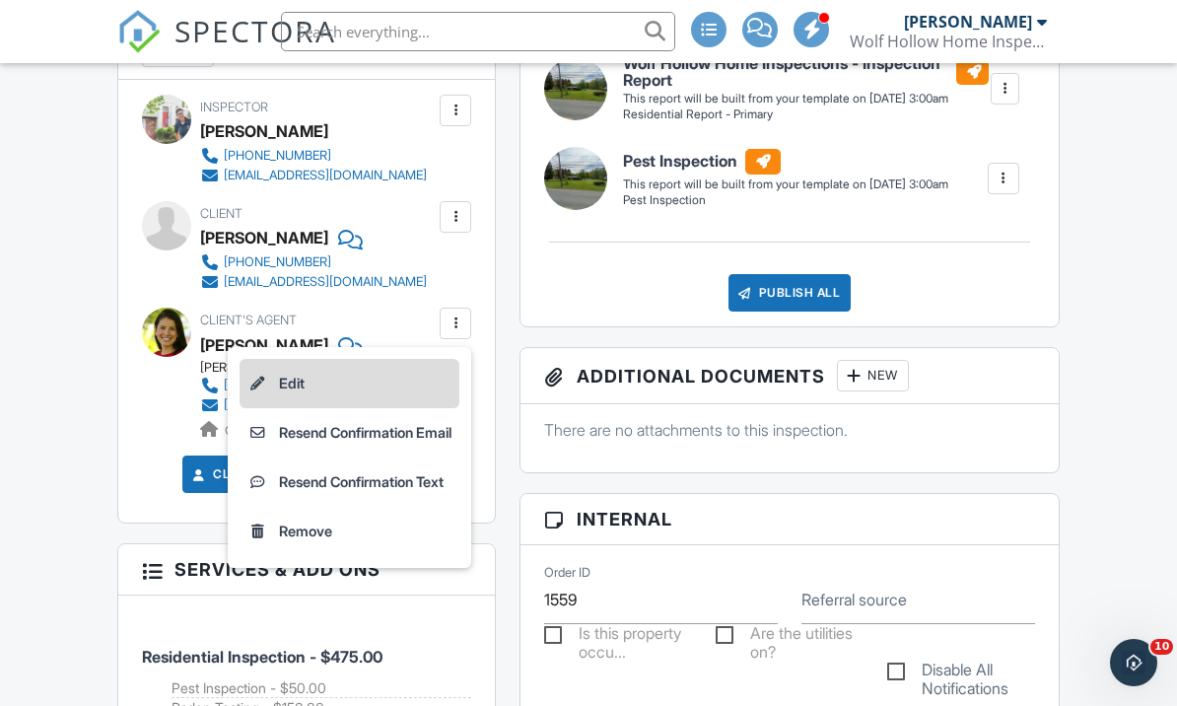
click at [281, 389] on li "Edit" at bounding box center [350, 383] width 220 height 49
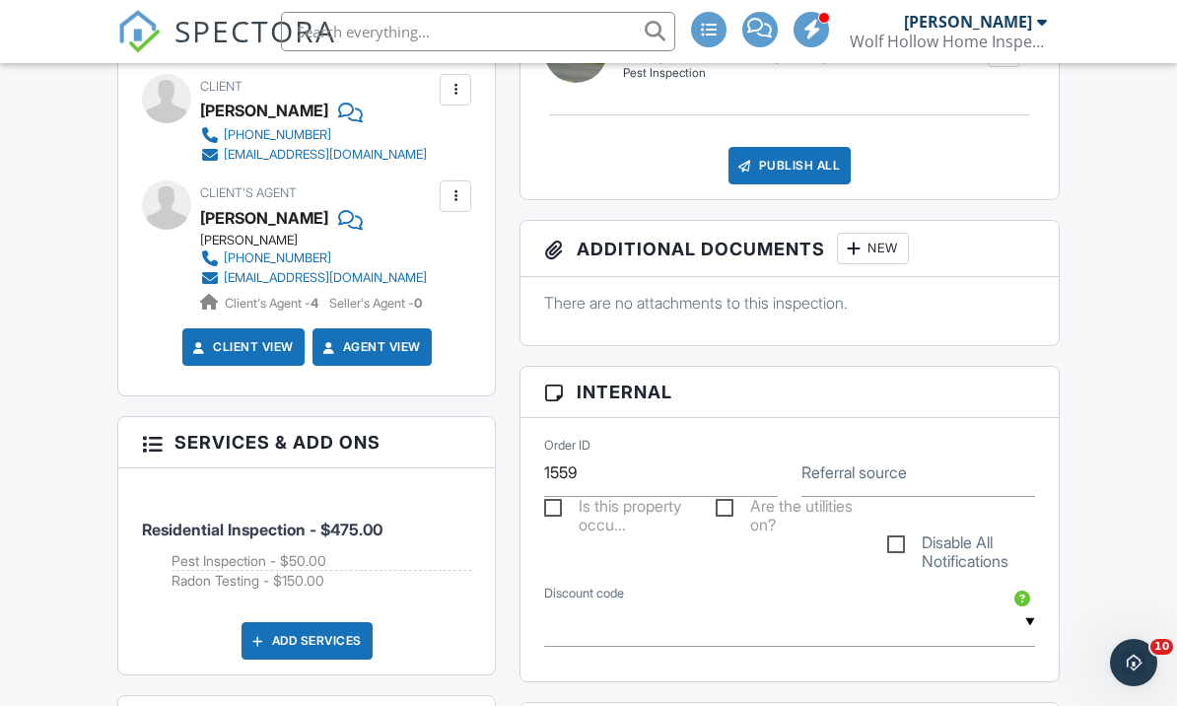
click at [456, 206] on div at bounding box center [455, 196] width 20 height 20
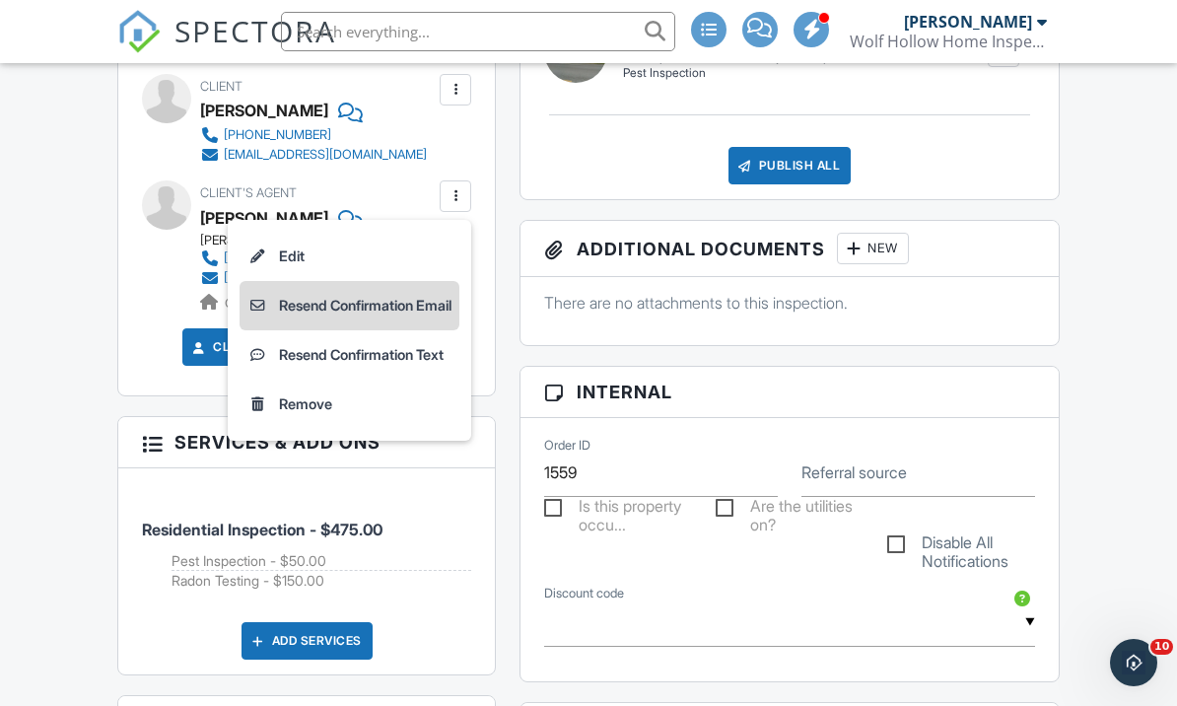
click at [342, 321] on li "Resend Confirmation Email" at bounding box center [350, 305] width 220 height 49
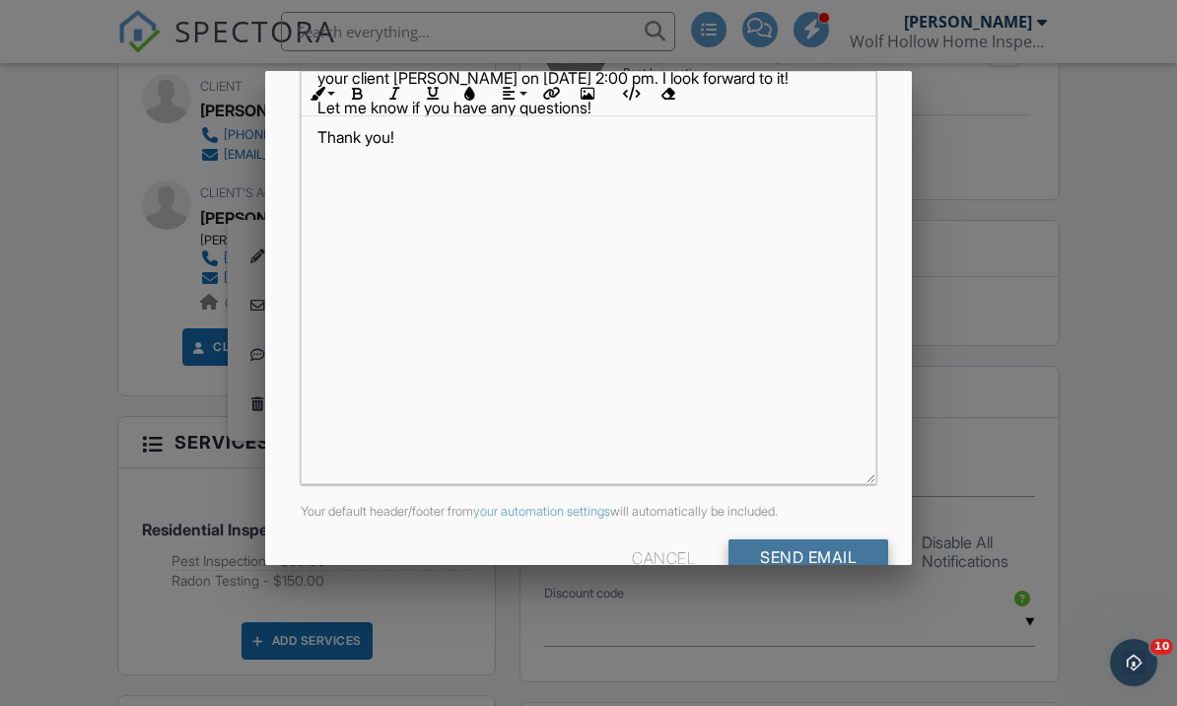
scroll to position [426, 0]
click at [801, 570] on input "Send Email" at bounding box center [808, 557] width 160 height 35
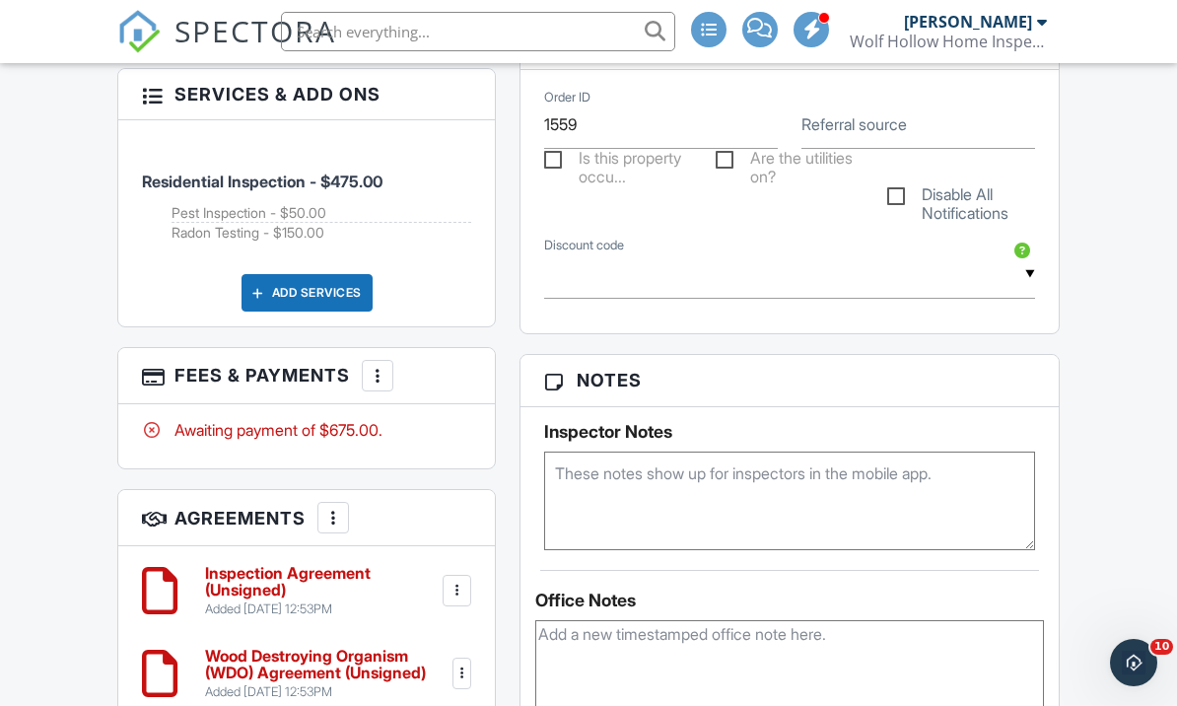
scroll to position [1089, 0]
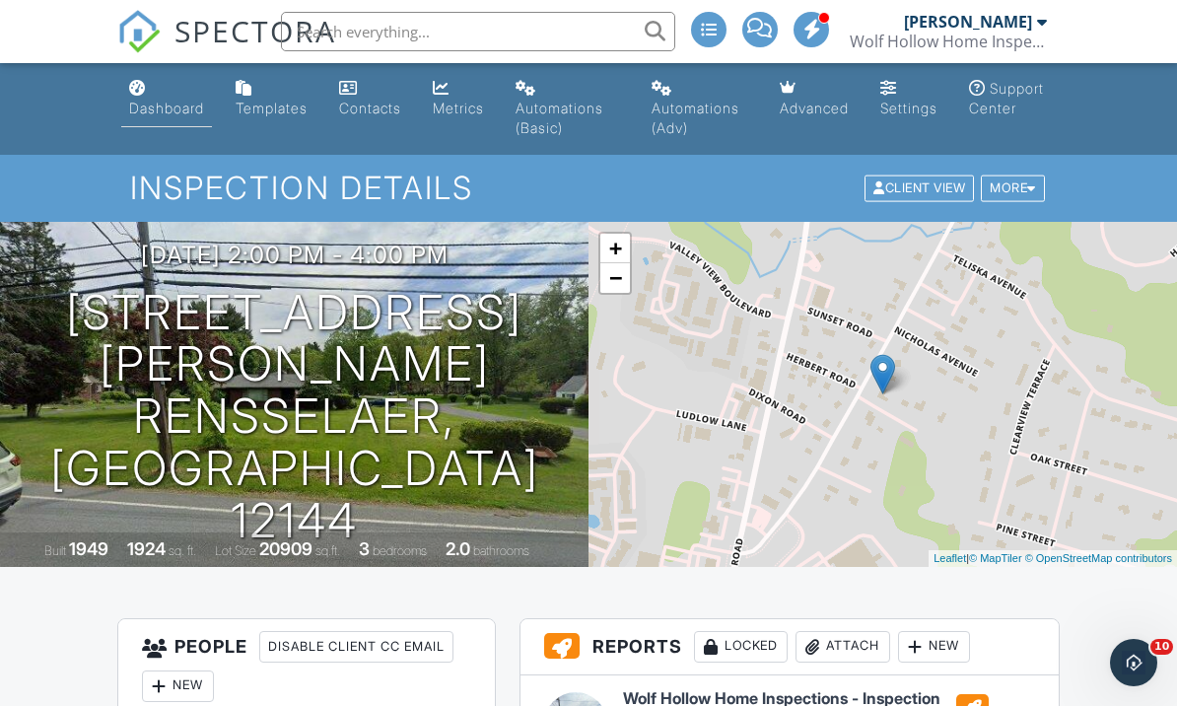
click at [158, 101] on div "Dashboard" at bounding box center [166, 108] width 75 height 17
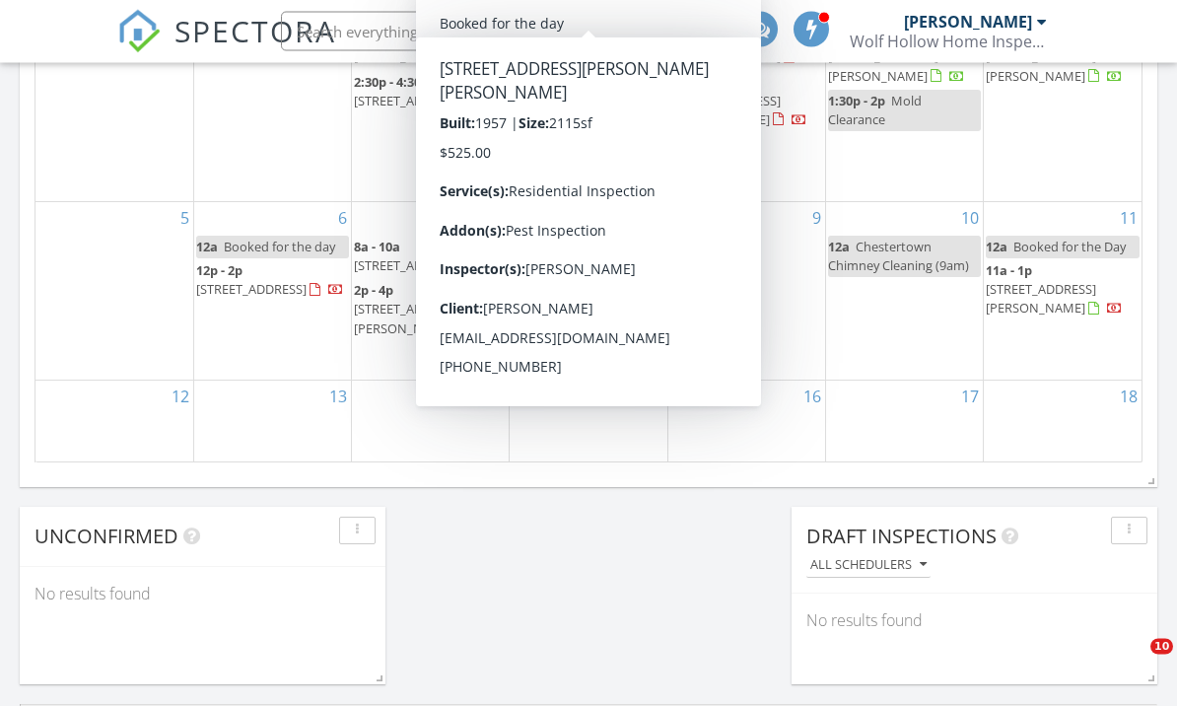
scroll to position [1502, 0]
click at [299, 297] on div "6 12a Booked for the day 12p - 2p 417 Helderview Dr, Altamont 12009" at bounding box center [272, 290] width 157 height 177
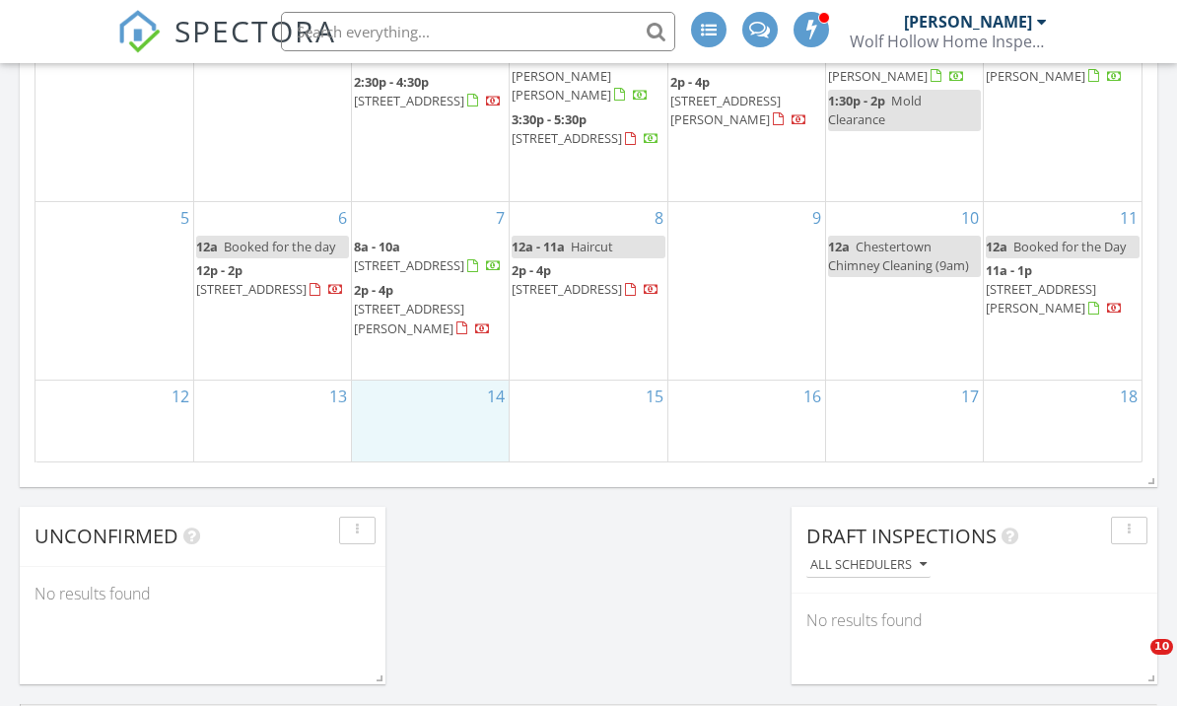
click at [428, 413] on div "14" at bounding box center [430, 420] width 157 height 81
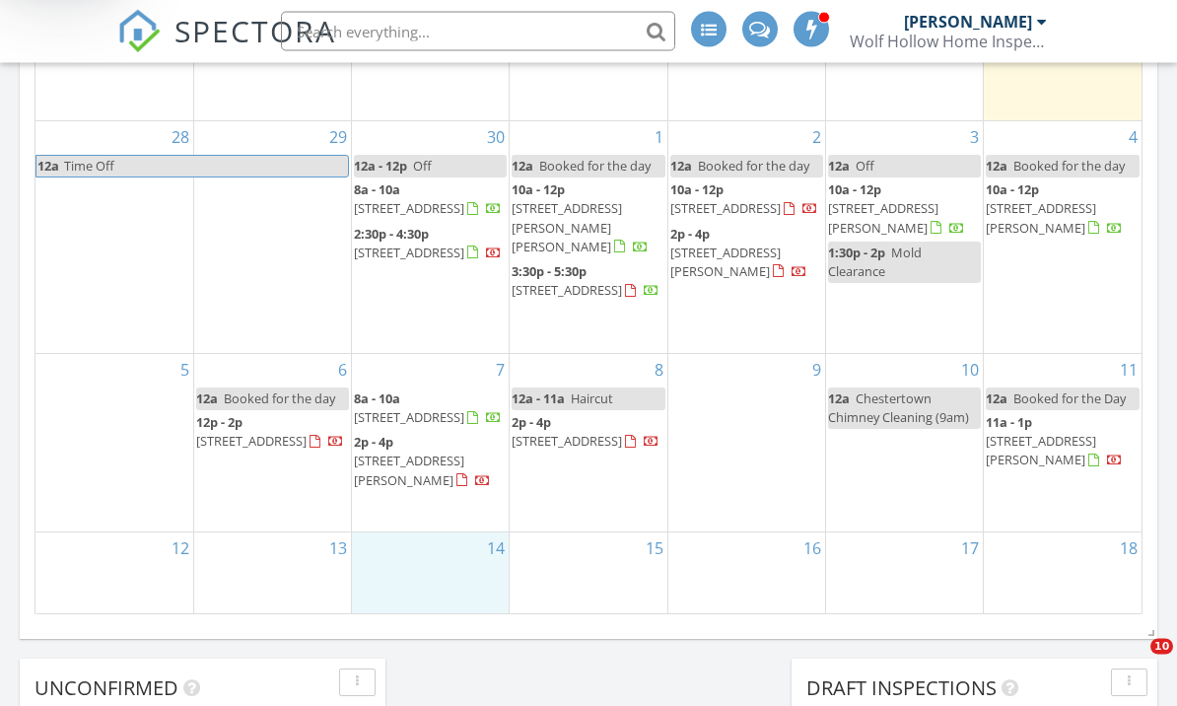
scroll to position [1252, 0]
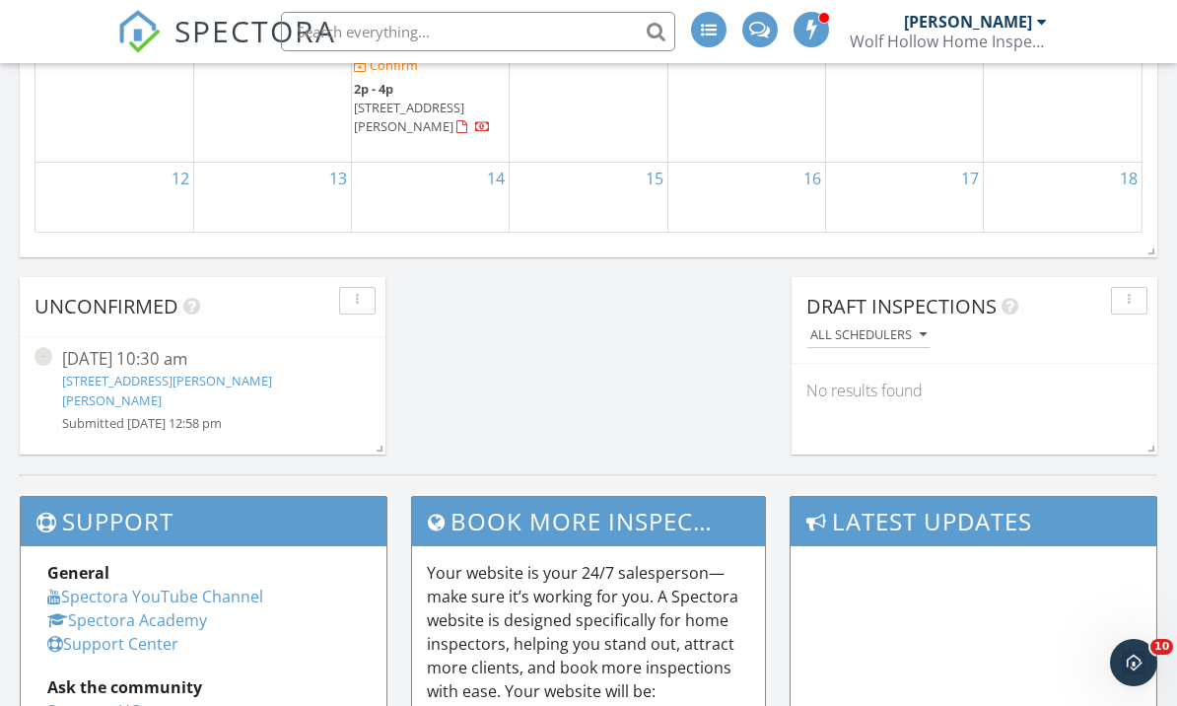
scroll to position [1733, 0]
